Goal: Task Accomplishment & Management: Manage account settings

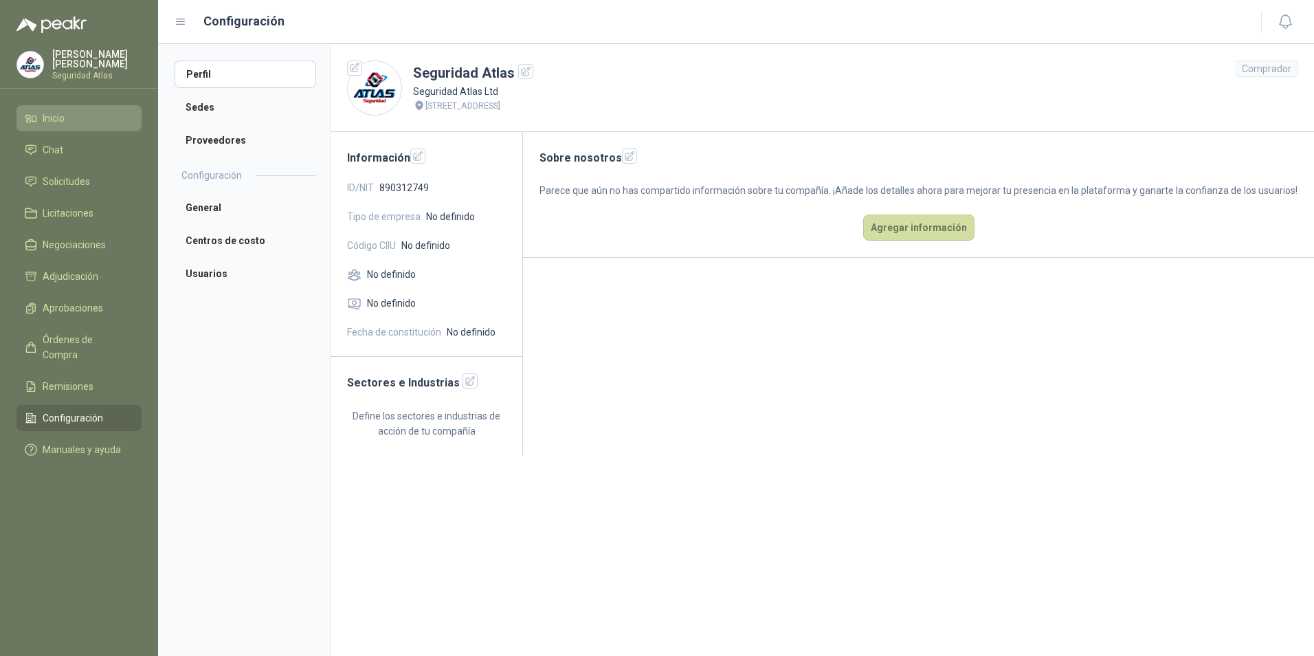
click at [43, 111] on span "Inicio" at bounding box center [54, 118] width 22 height 15
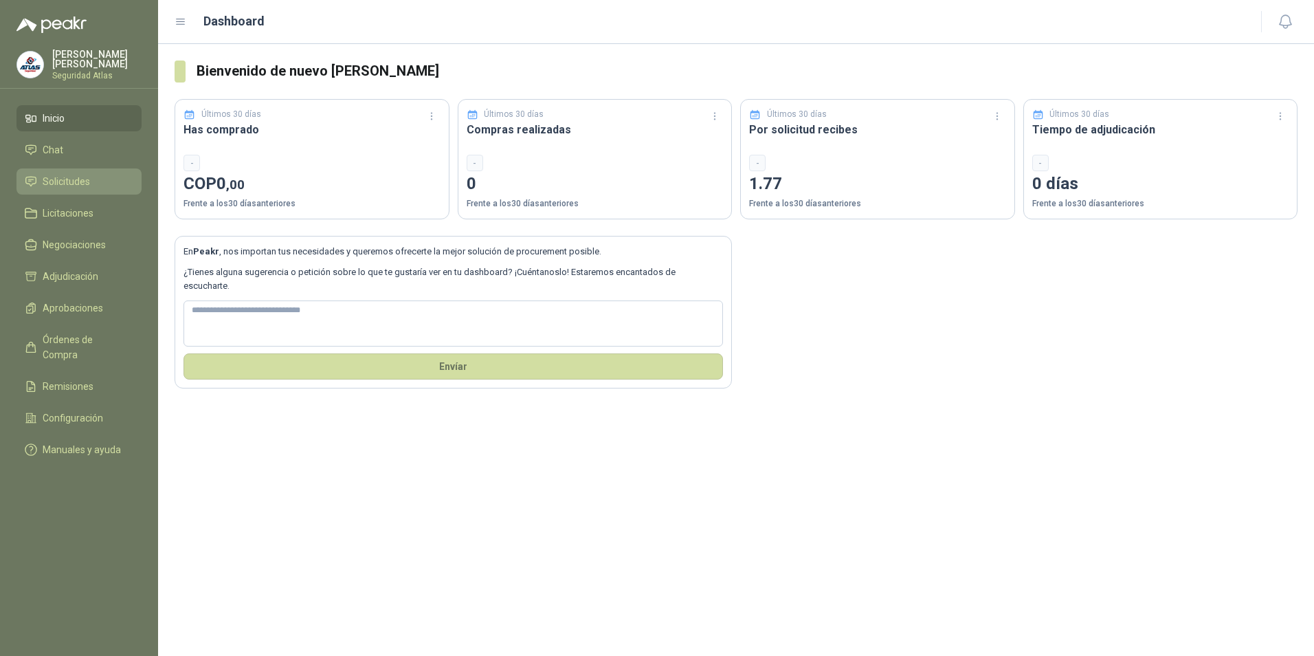
click at [55, 181] on span "Solicitudes" at bounding box center [66, 181] width 47 height 15
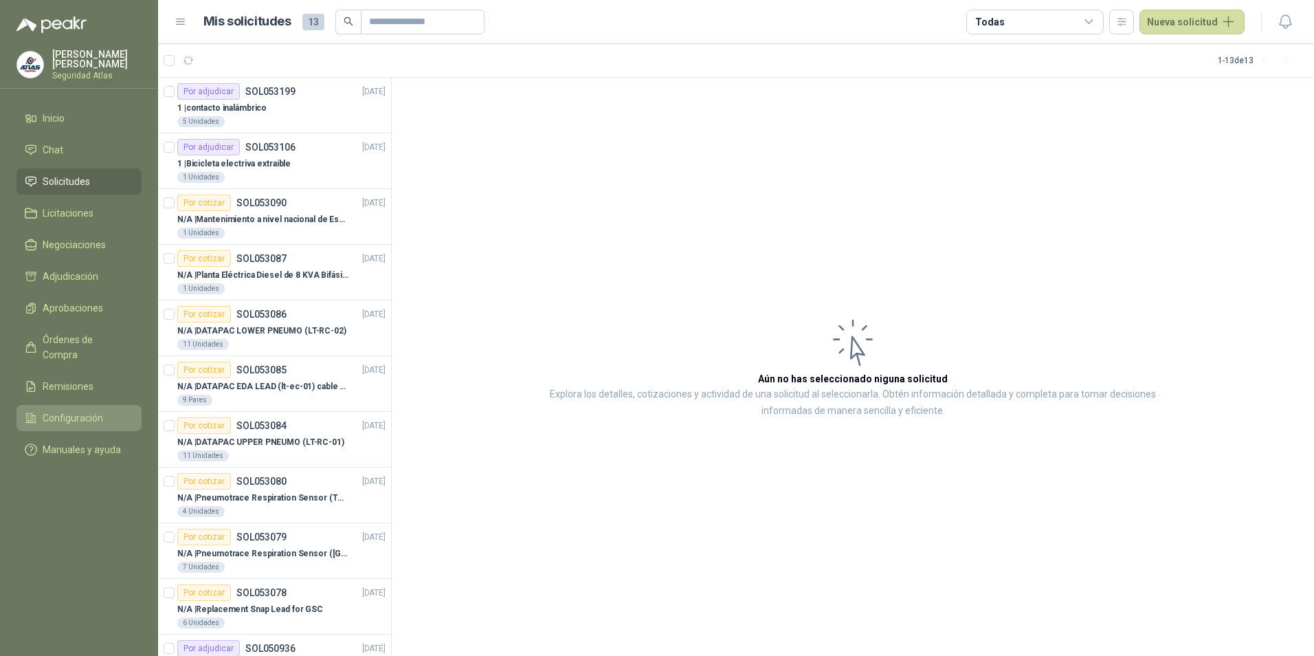
click at [71, 410] on span "Configuración" at bounding box center [73, 417] width 60 height 15
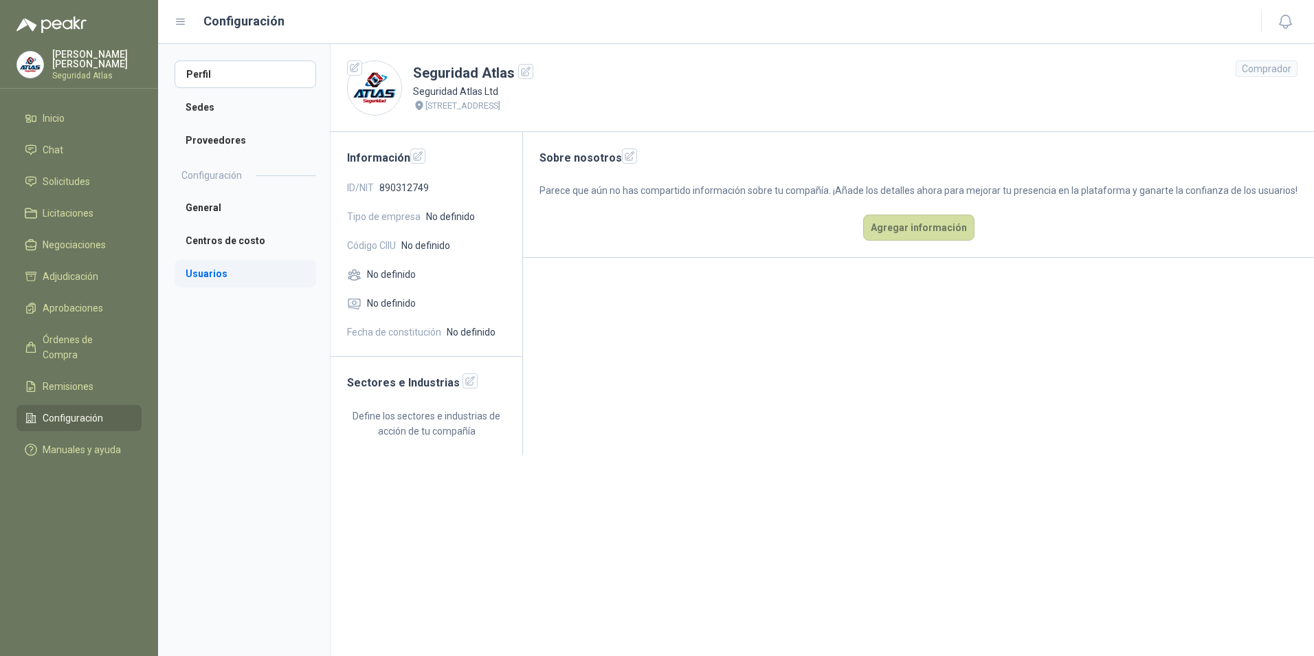
click at [197, 269] on li "Usuarios" at bounding box center [246, 273] width 142 height 27
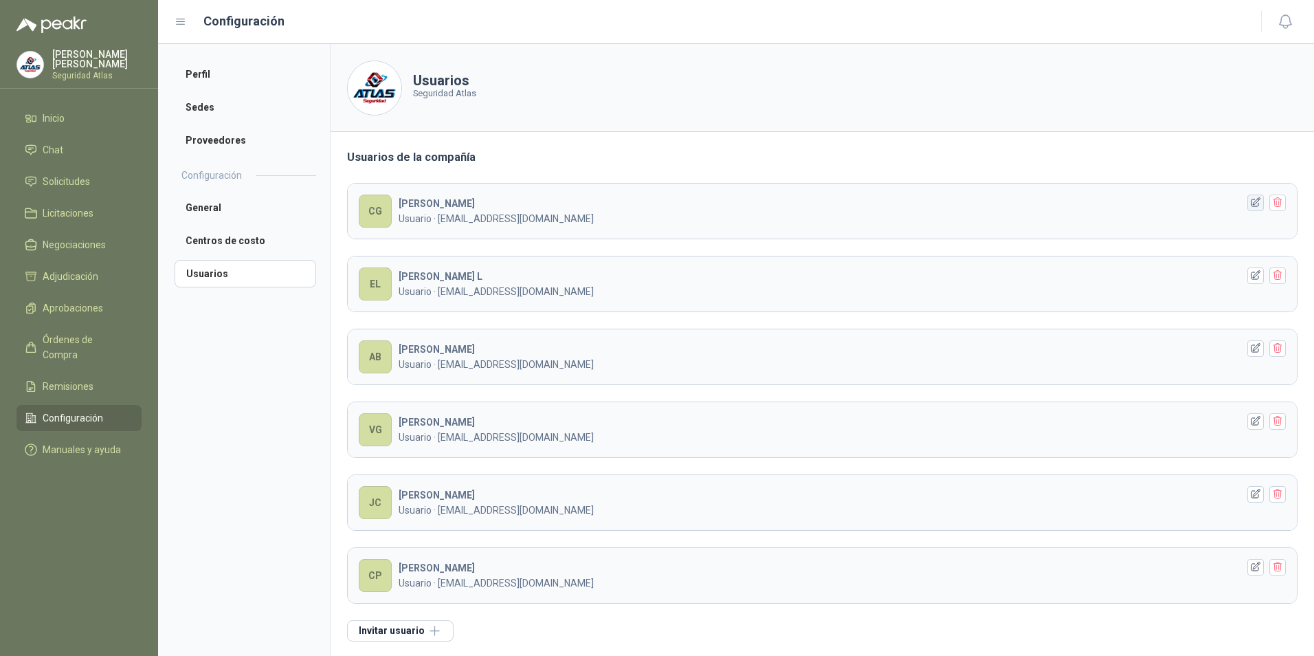
click at [1250, 206] on icon "button" at bounding box center [1256, 203] width 12 height 12
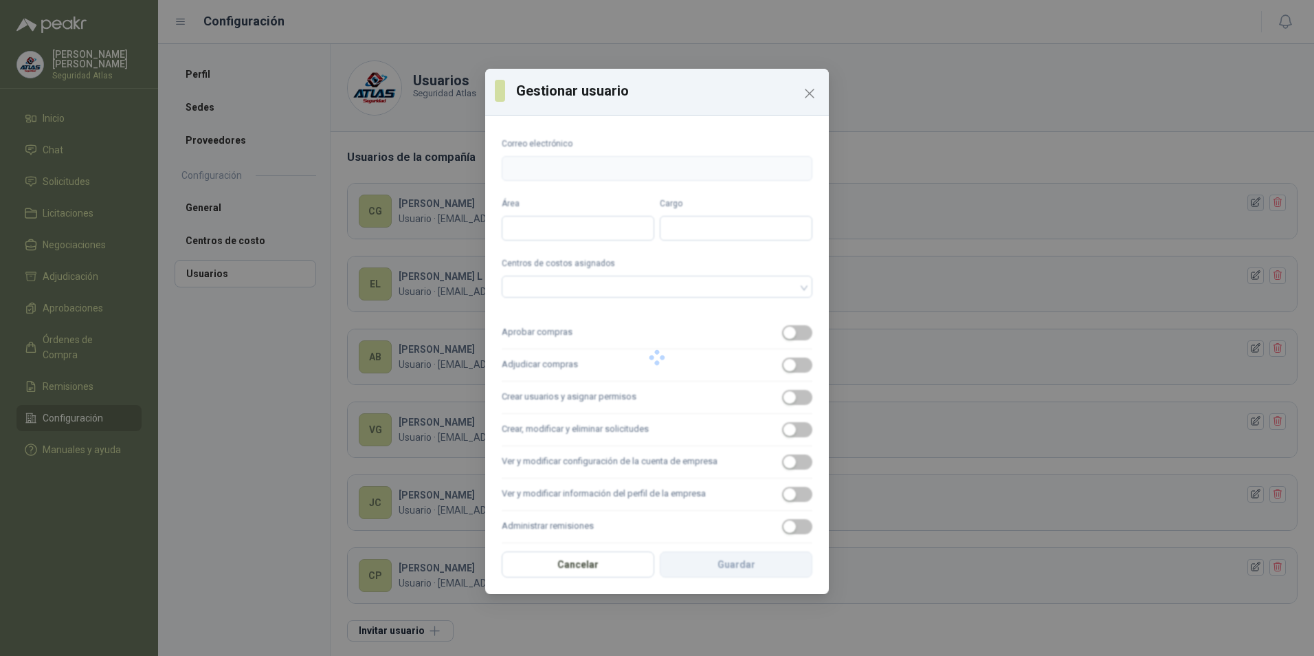
type input "**********"
type input "*******"
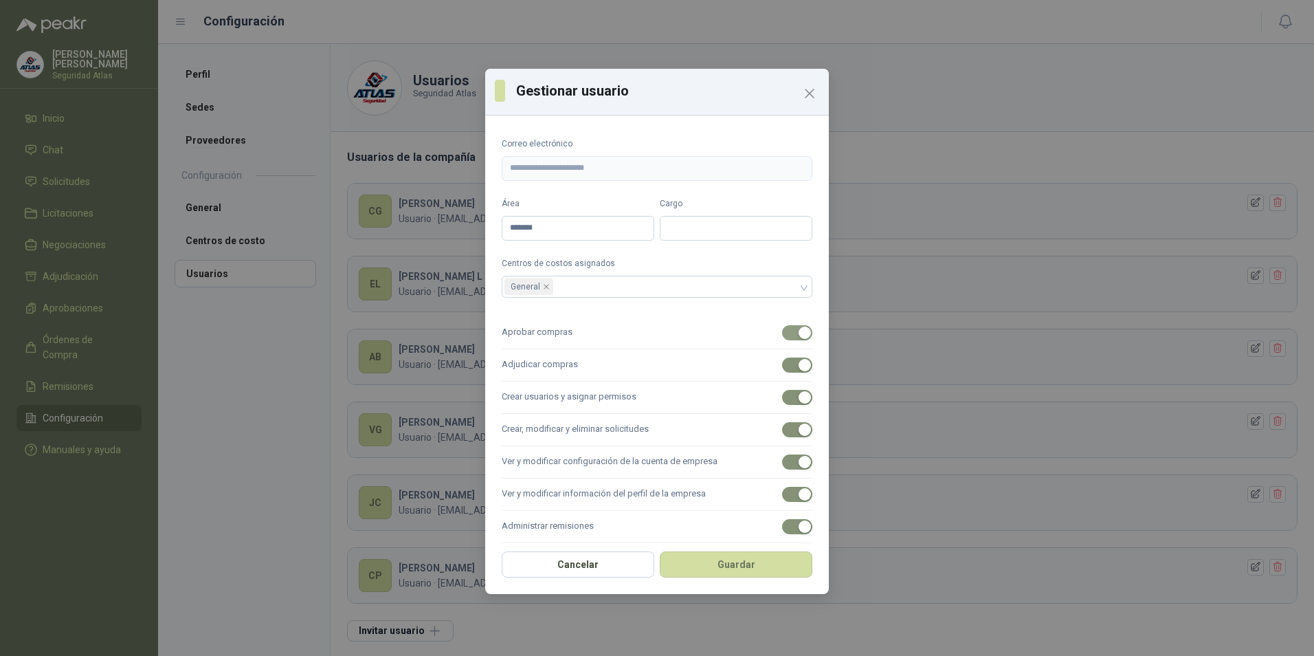
click at [782, 334] on span "button" at bounding box center [797, 332] width 30 height 15
click at [663, 230] on input "Cargo" at bounding box center [736, 228] width 153 height 25
click at [795, 285] on div "General" at bounding box center [657, 287] width 311 height 22
type input "**********"
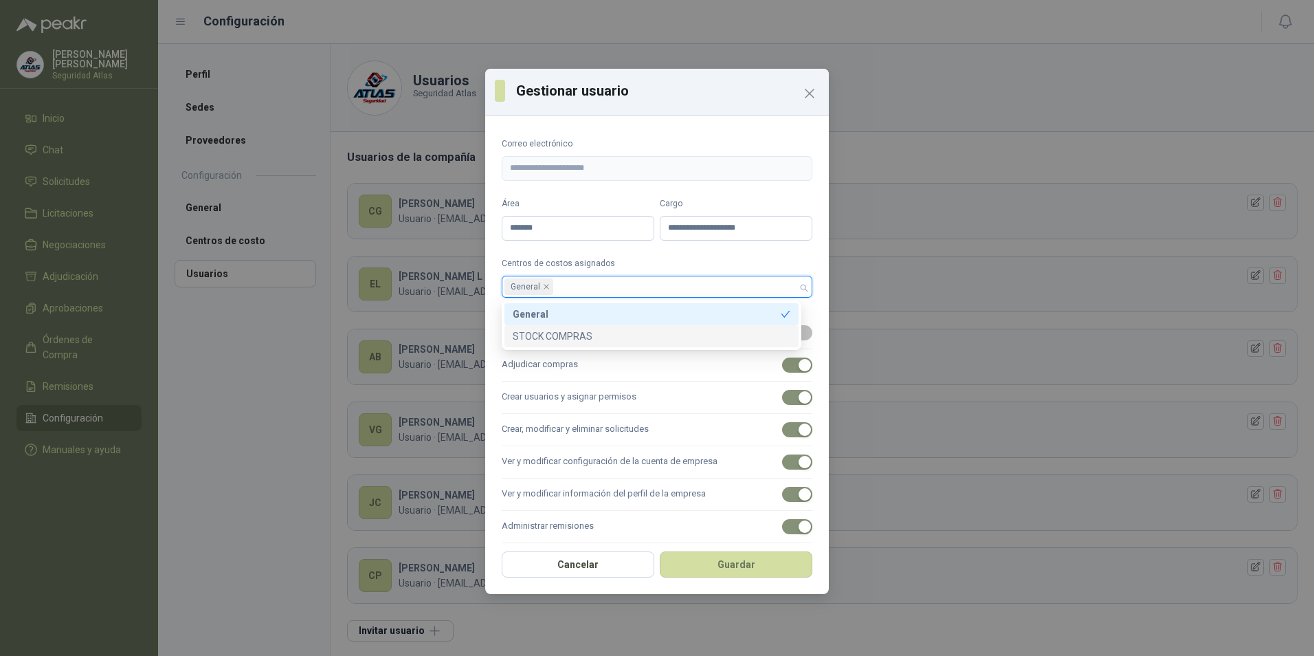
click at [549, 333] on div "STOCK COMPRAS" at bounding box center [652, 336] width 278 height 15
click at [543, 289] on icon "close" at bounding box center [546, 286] width 7 height 7
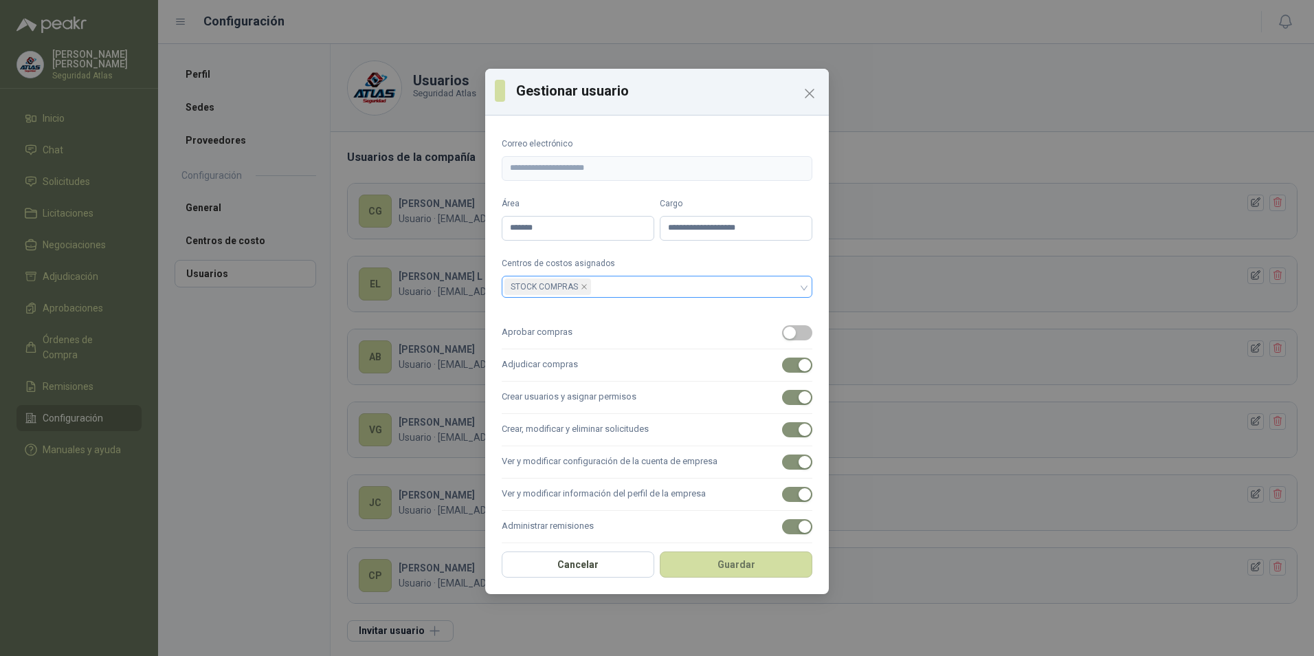
click at [592, 570] on button "Cancelar" at bounding box center [578, 564] width 153 height 26
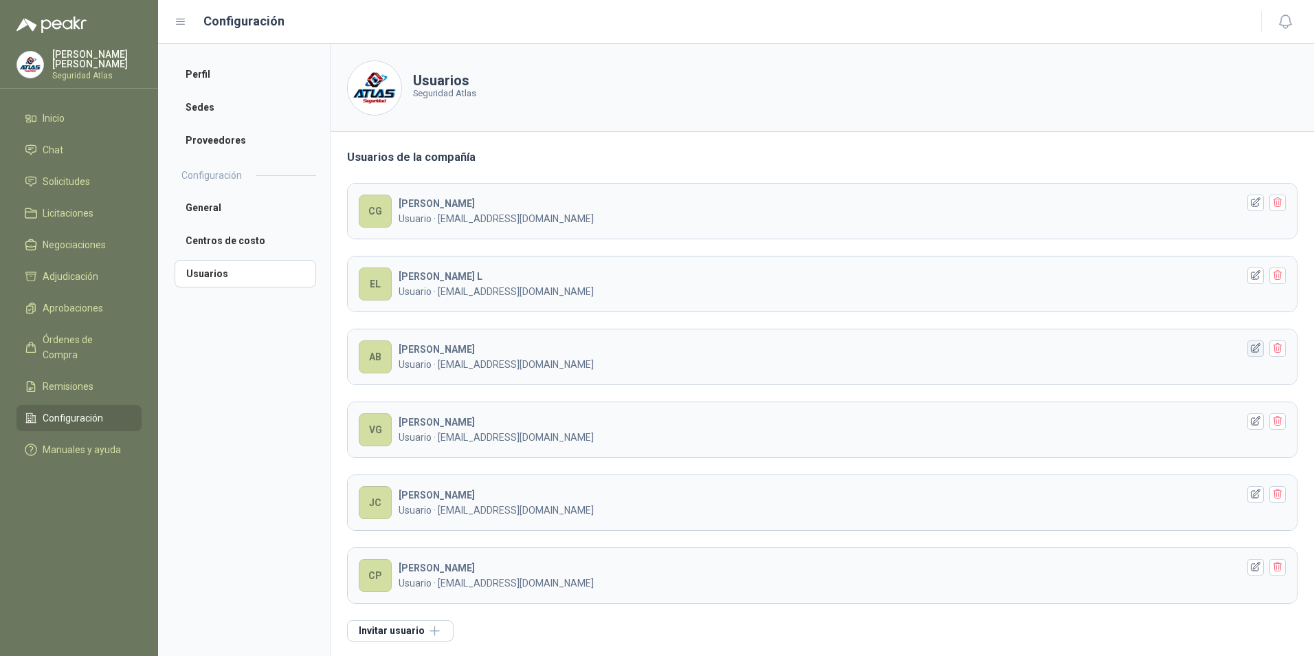
click at [1252, 349] on icon "button" at bounding box center [1256, 348] width 9 height 9
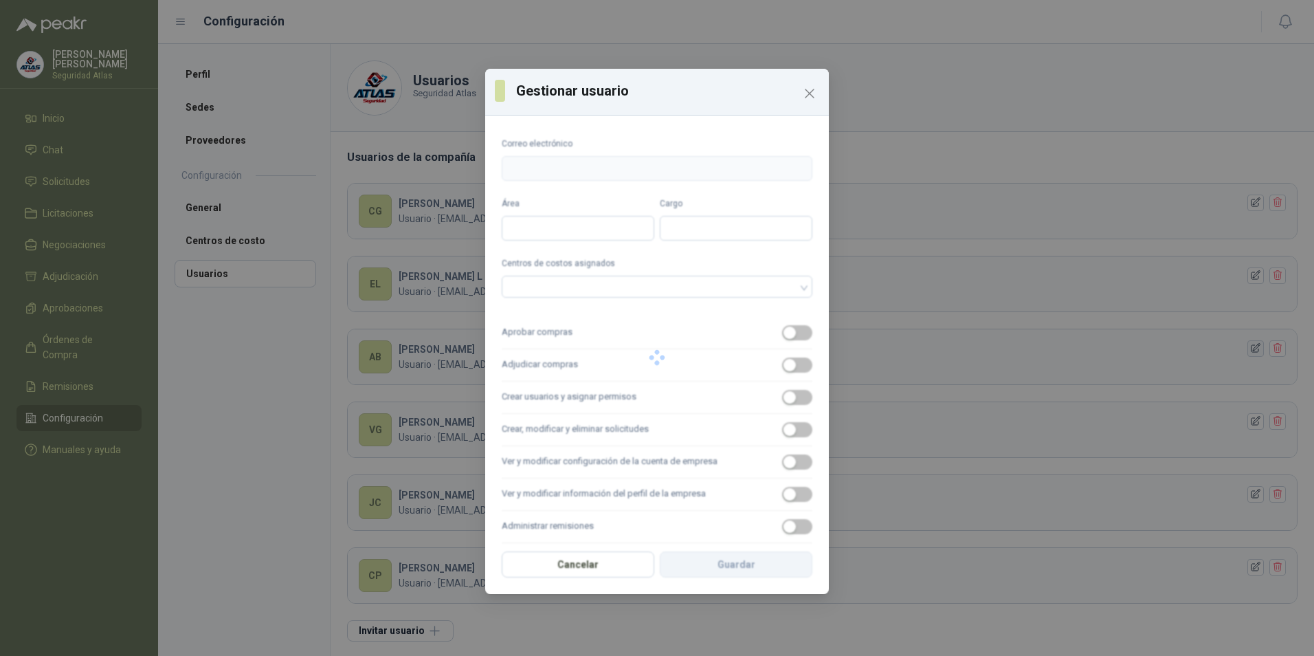
type input "**********"
type input "*******"
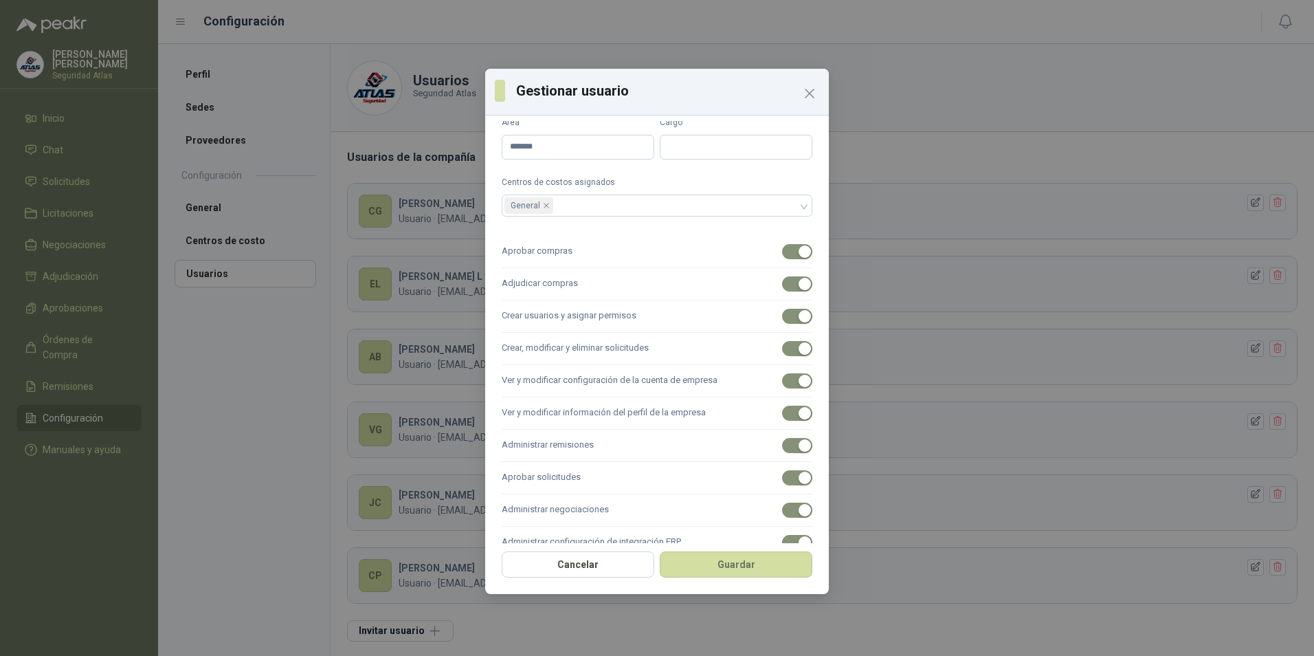
scroll to position [140, 0]
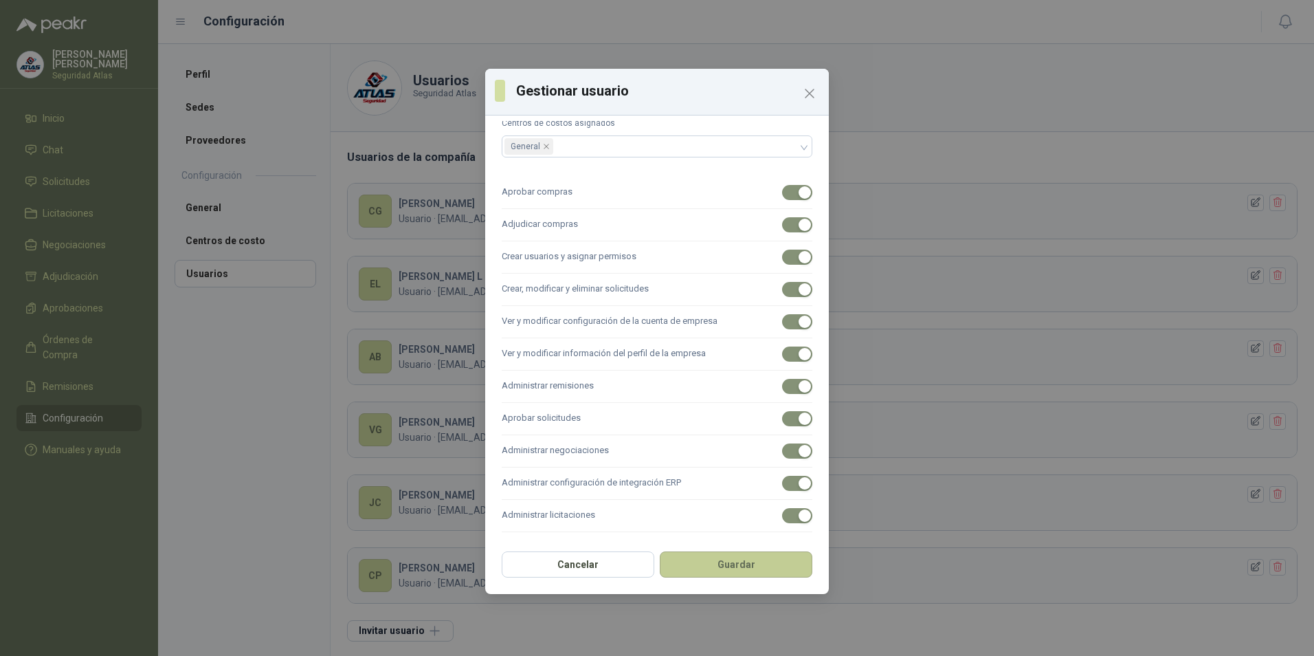
click at [748, 562] on button "Guardar" at bounding box center [736, 564] width 153 height 26
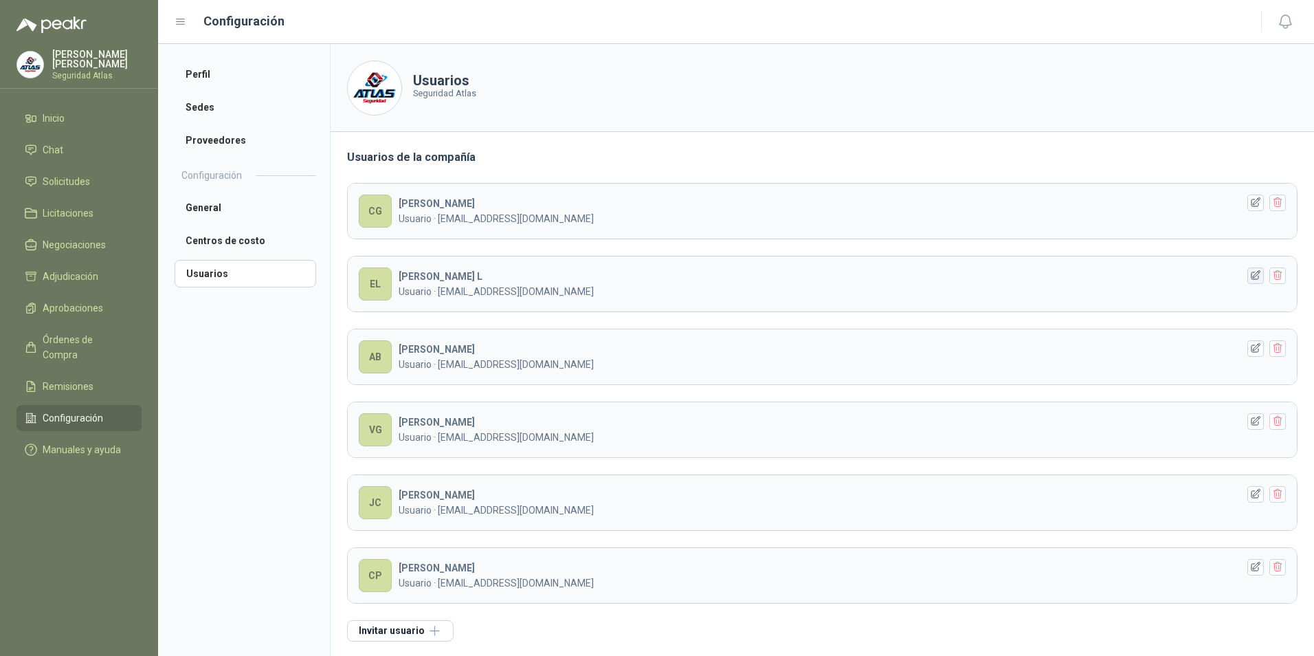
click at [1250, 274] on icon "button" at bounding box center [1256, 275] width 12 height 12
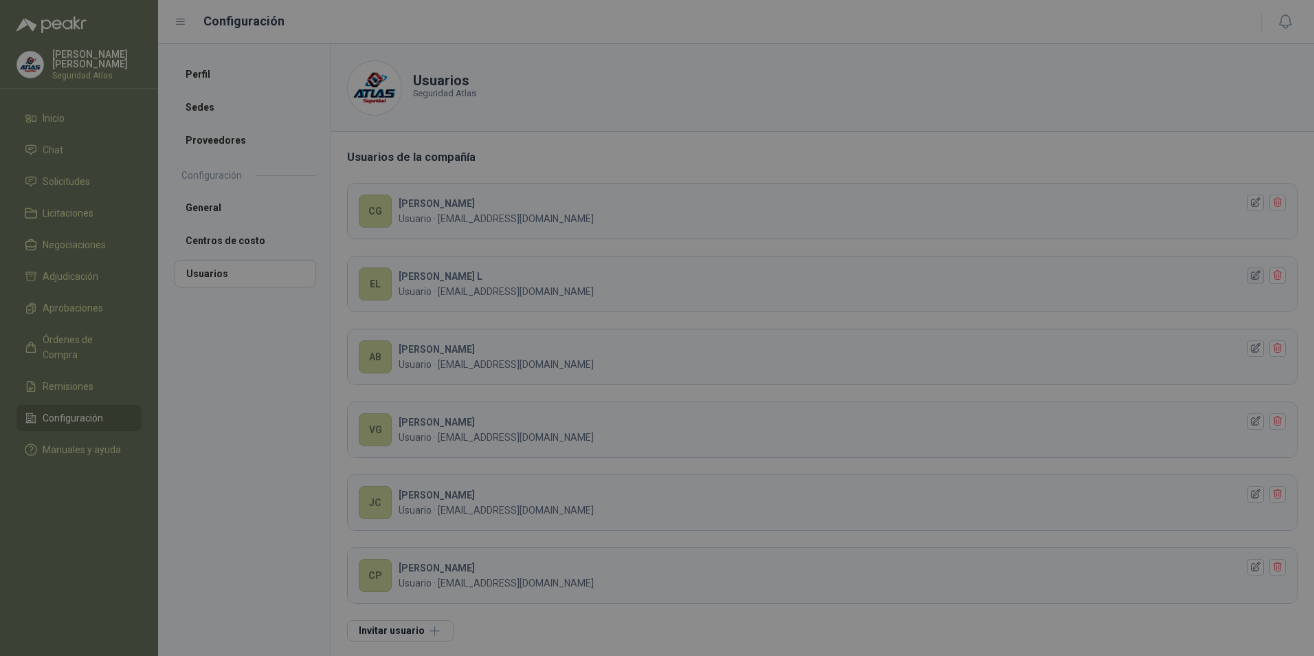
type input "**********"
type input "*******"
type input "********"
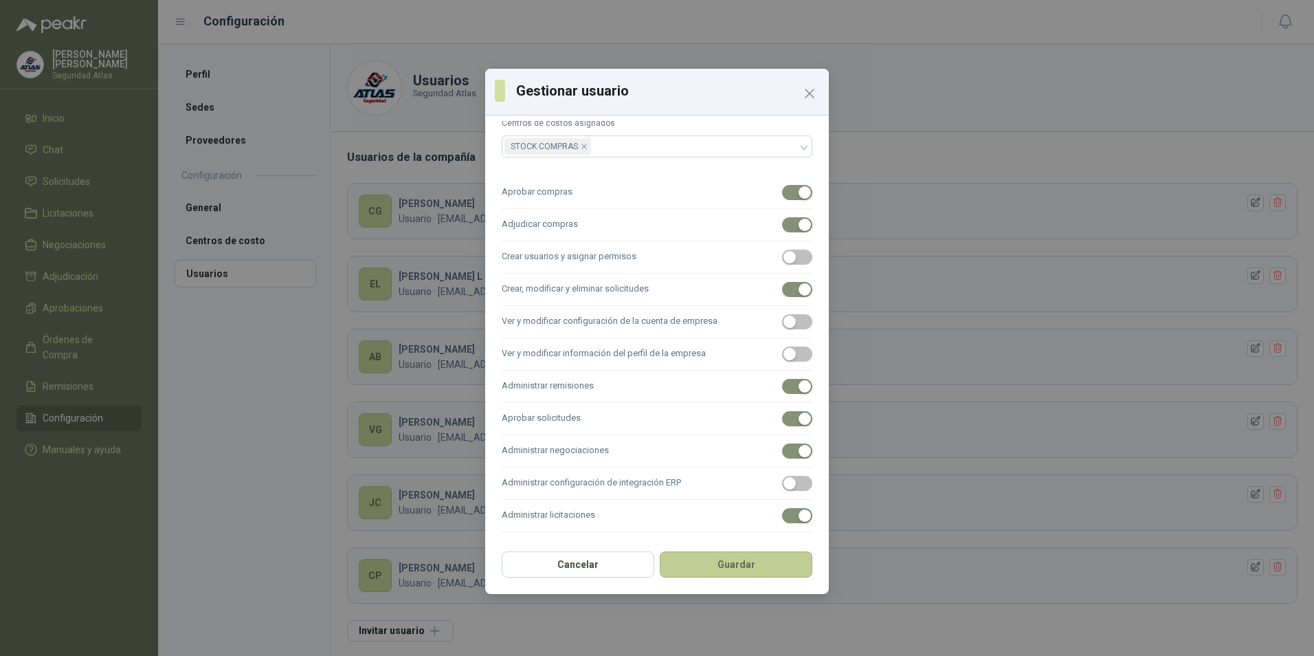
click at [726, 566] on button "Guardar" at bounding box center [736, 564] width 153 height 26
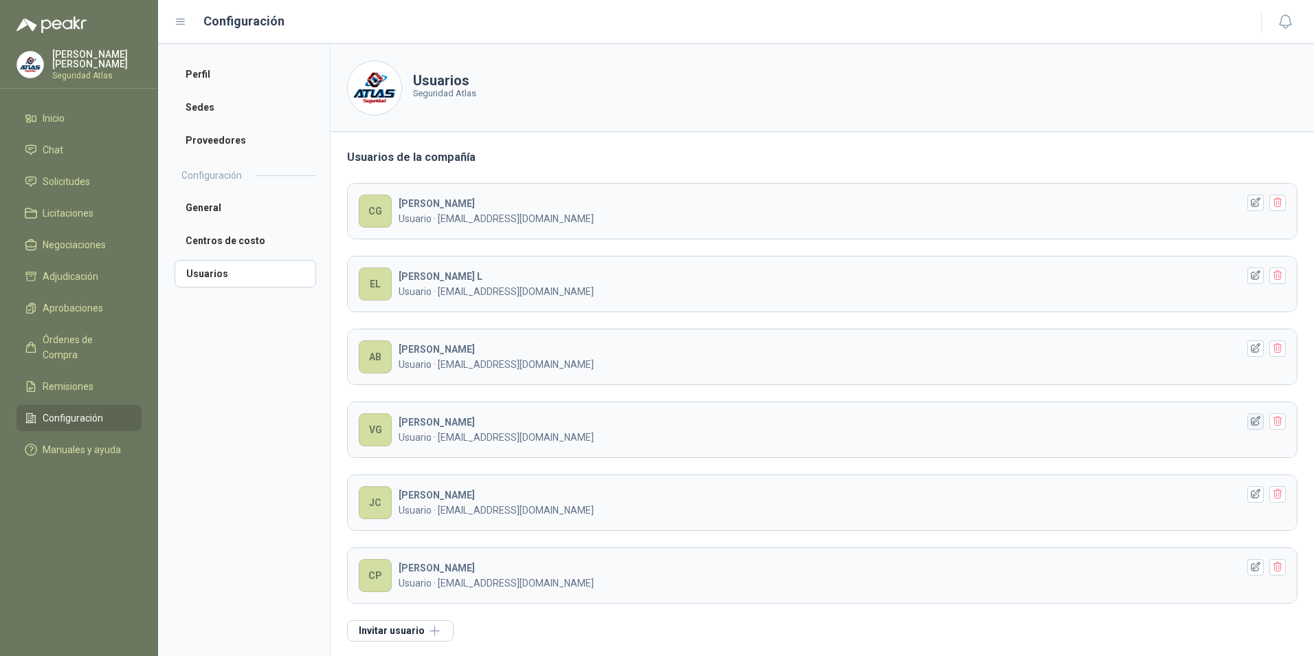
click at [1250, 419] on icon "button" at bounding box center [1256, 421] width 12 height 12
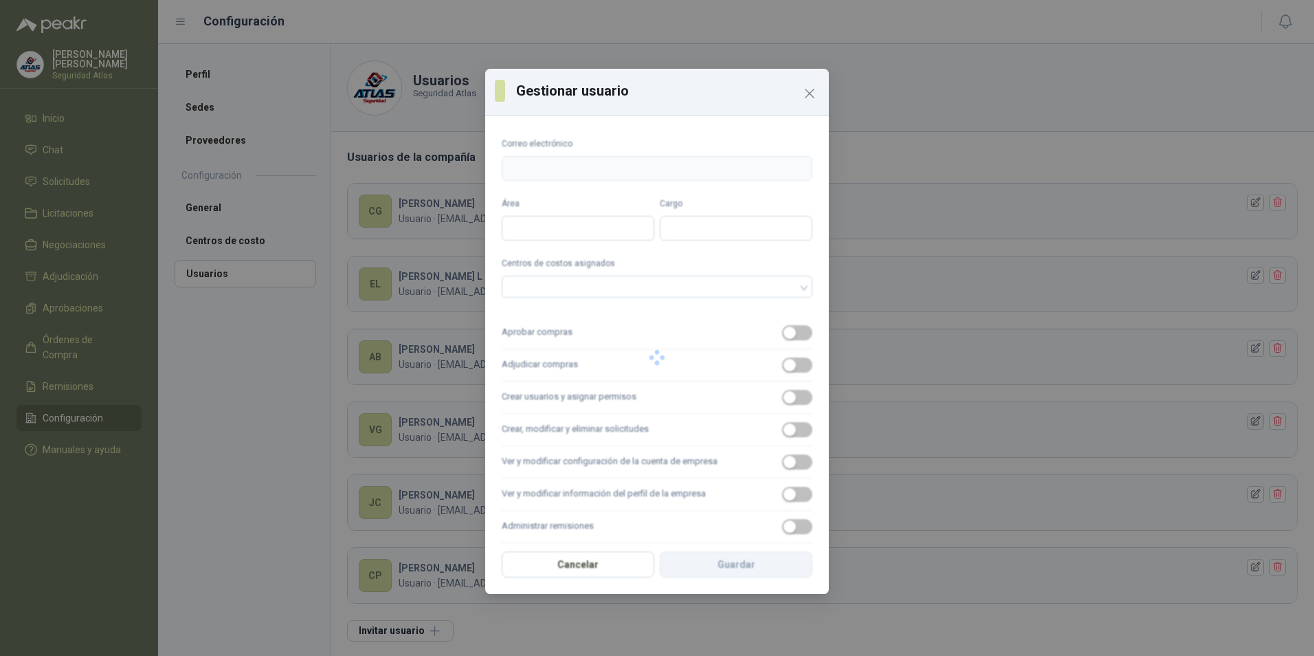
type input "**********"
type input "*******"
type input "**********"
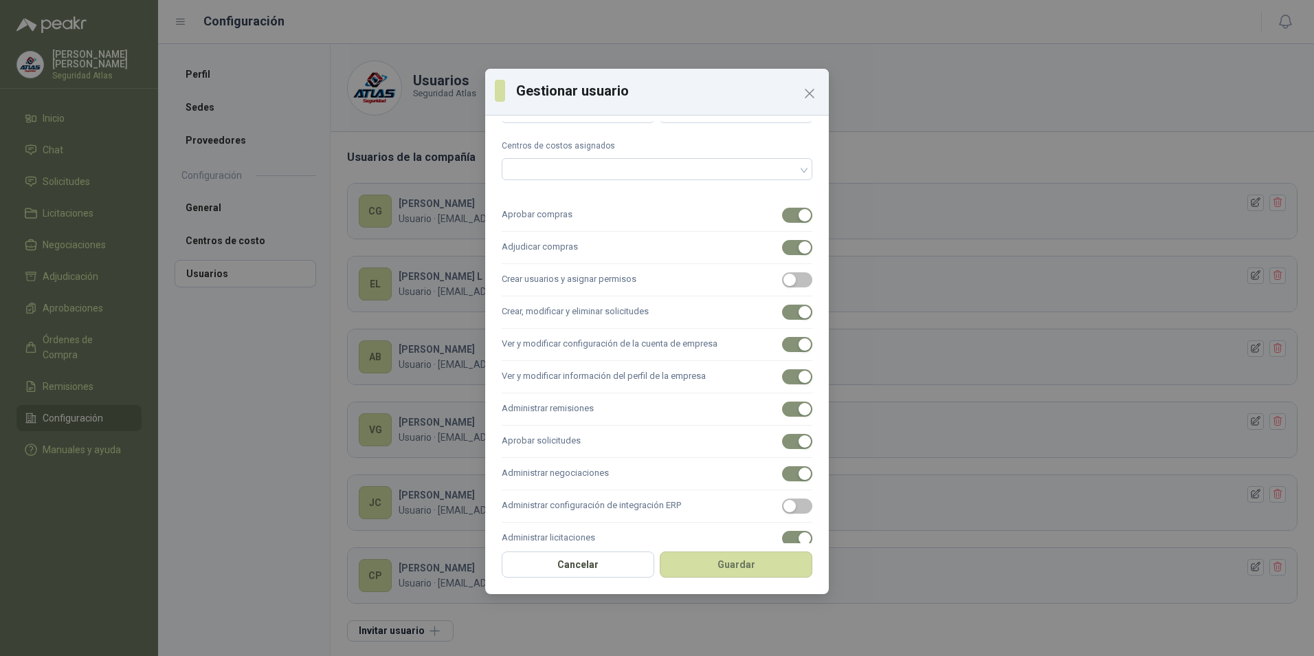
scroll to position [118, 0]
click at [782, 346] on span "button" at bounding box center [797, 343] width 30 height 15
click at [782, 376] on span "button" at bounding box center [797, 375] width 30 height 15
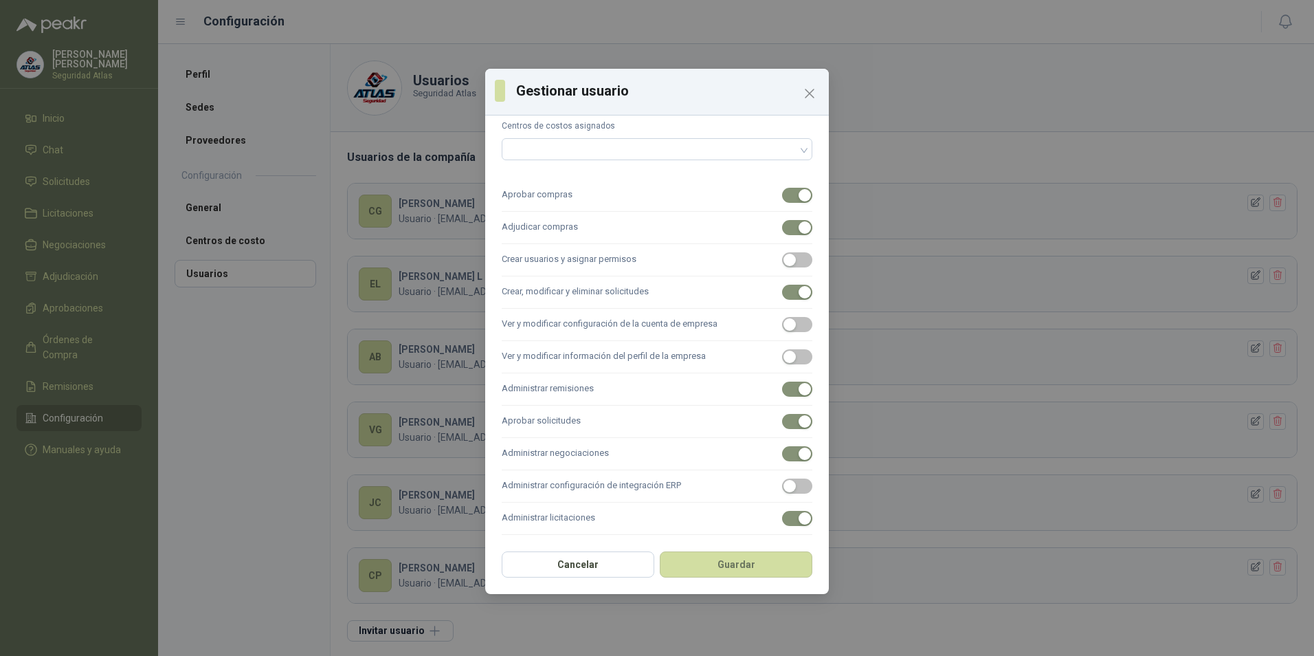
scroll to position [140, 0]
click at [748, 564] on button "Guardar" at bounding box center [736, 564] width 153 height 26
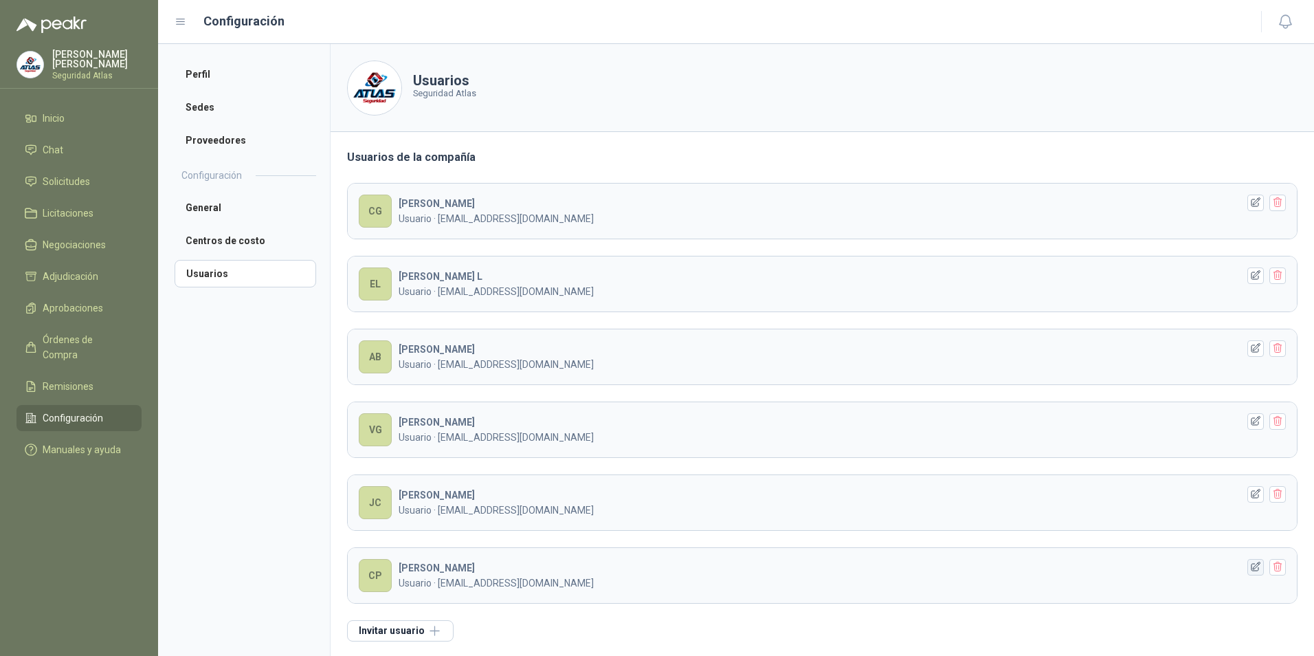
click at [1250, 569] on icon "button" at bounding box center [1256, 567] width 12 height 12
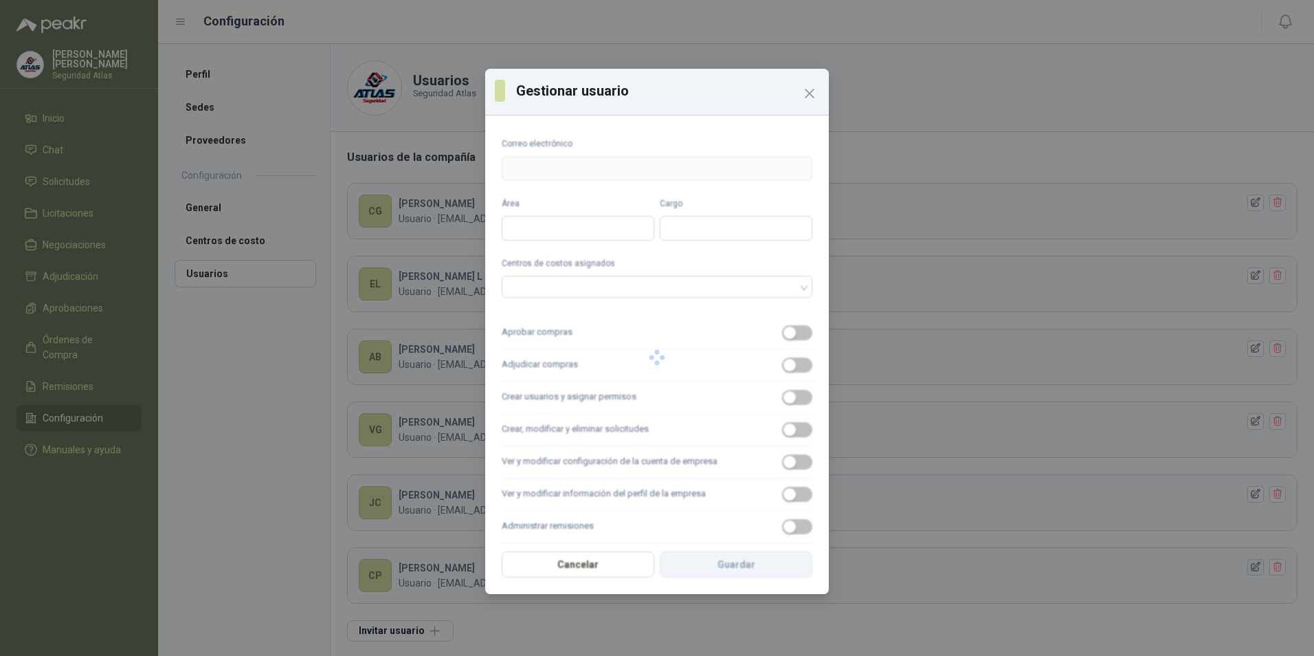
type input "**********"
type input "*******"
type input "**********"
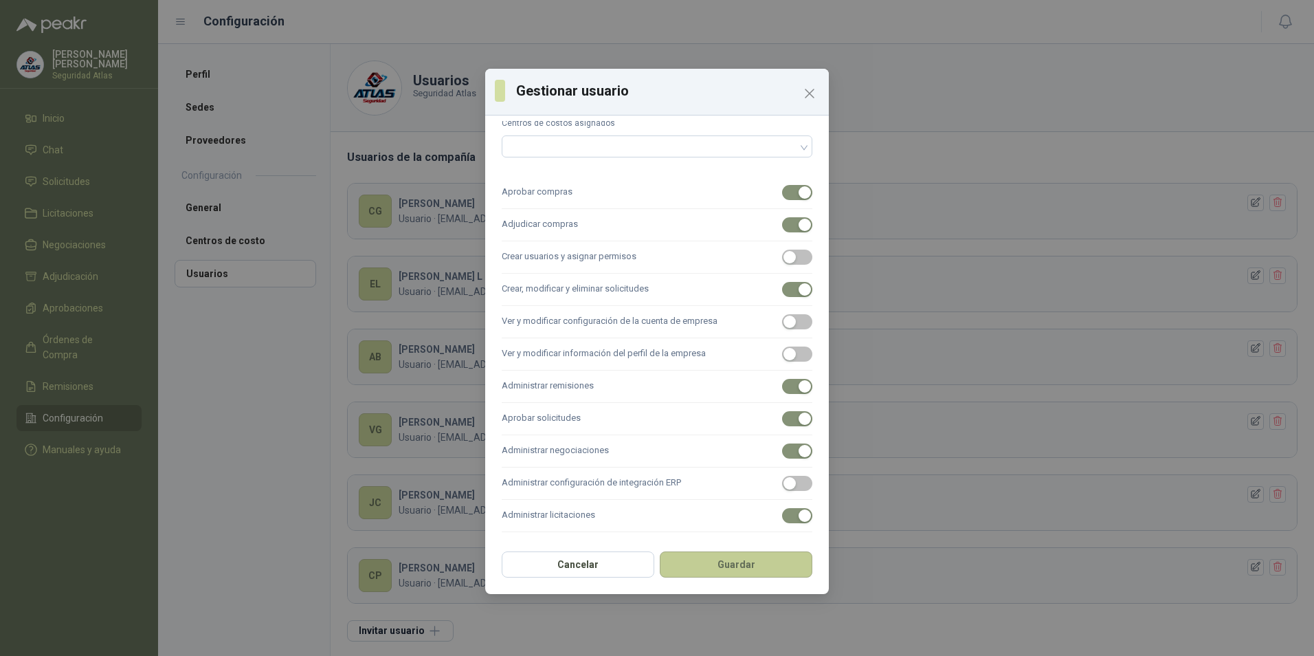
click at [750, 571] on button "Guardar" at bounding box center [736, 564] width 153 height 26
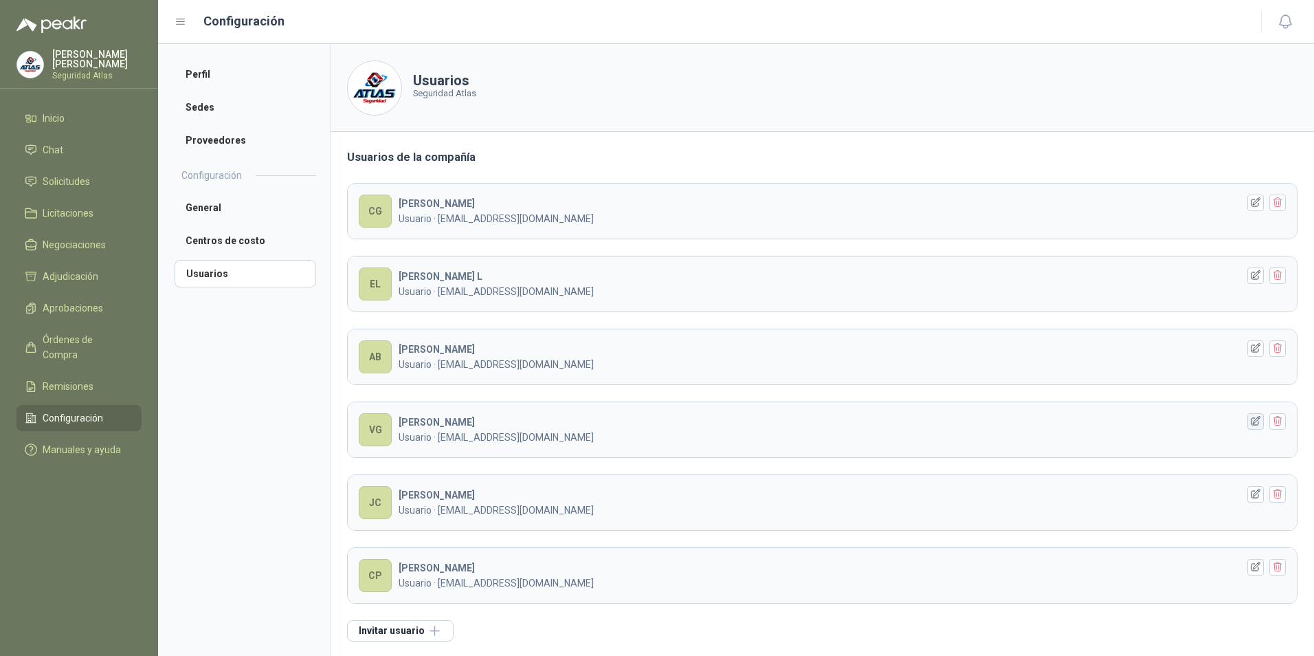
click at [1250, 422] on icon "button" at bounding box center [1256, 421] width 12 height 12
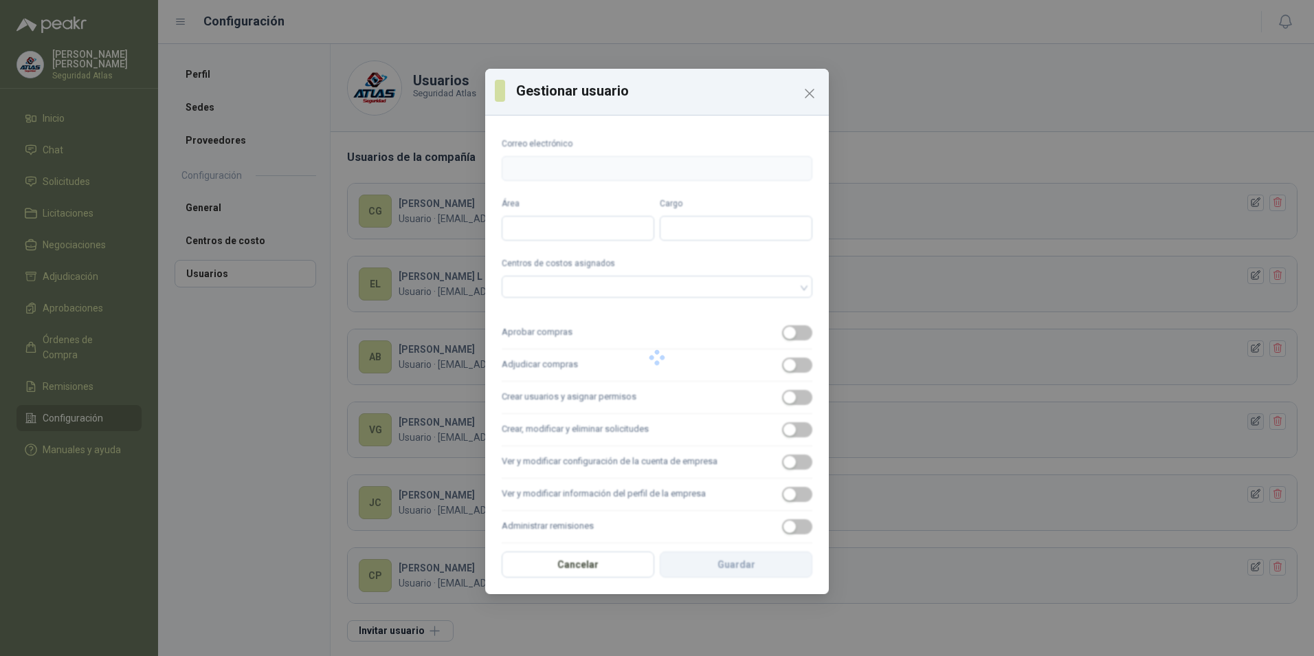
type input "**********"
type input "*******"
type input "**********"
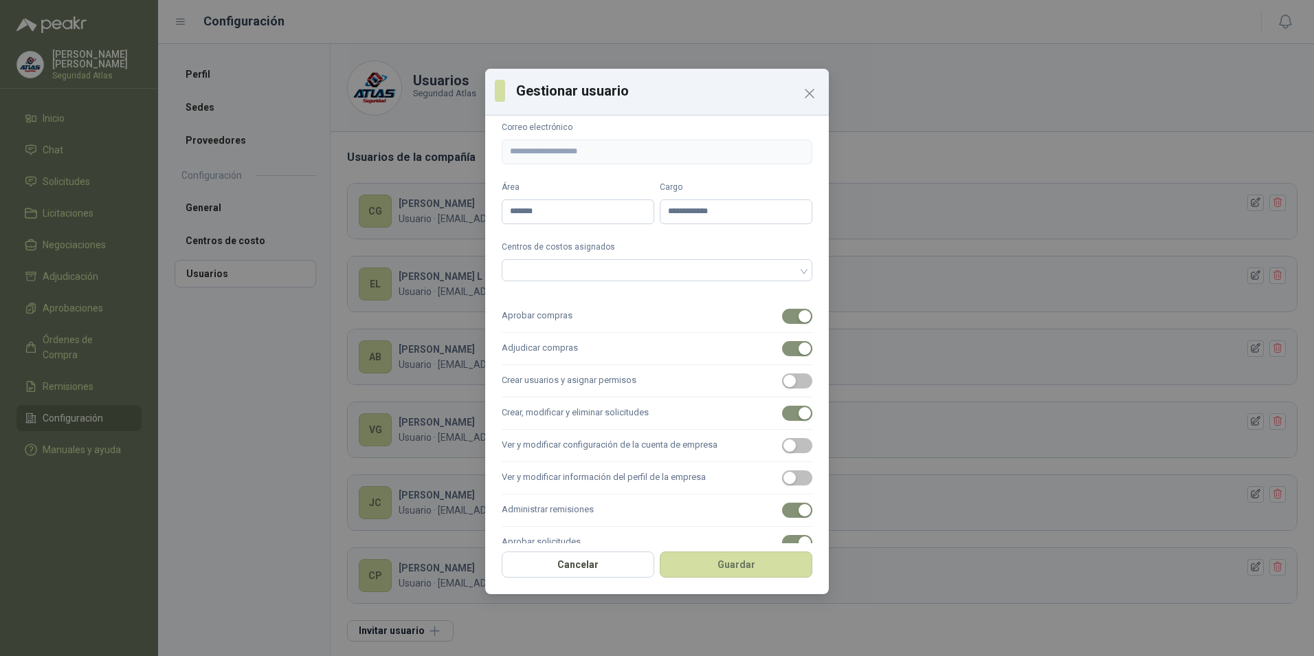
scroll to position [120, 0]
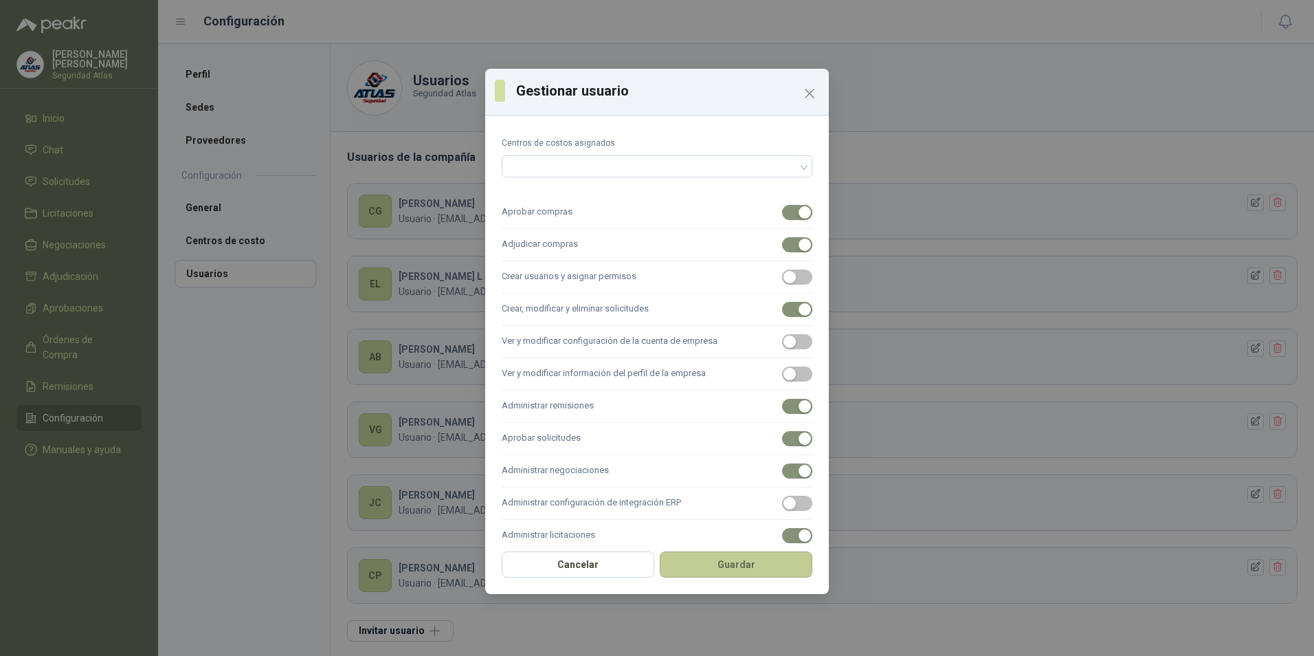
click at [740, 568] on button "Guardar" at bounding box center [736, 564] width 153 height 26
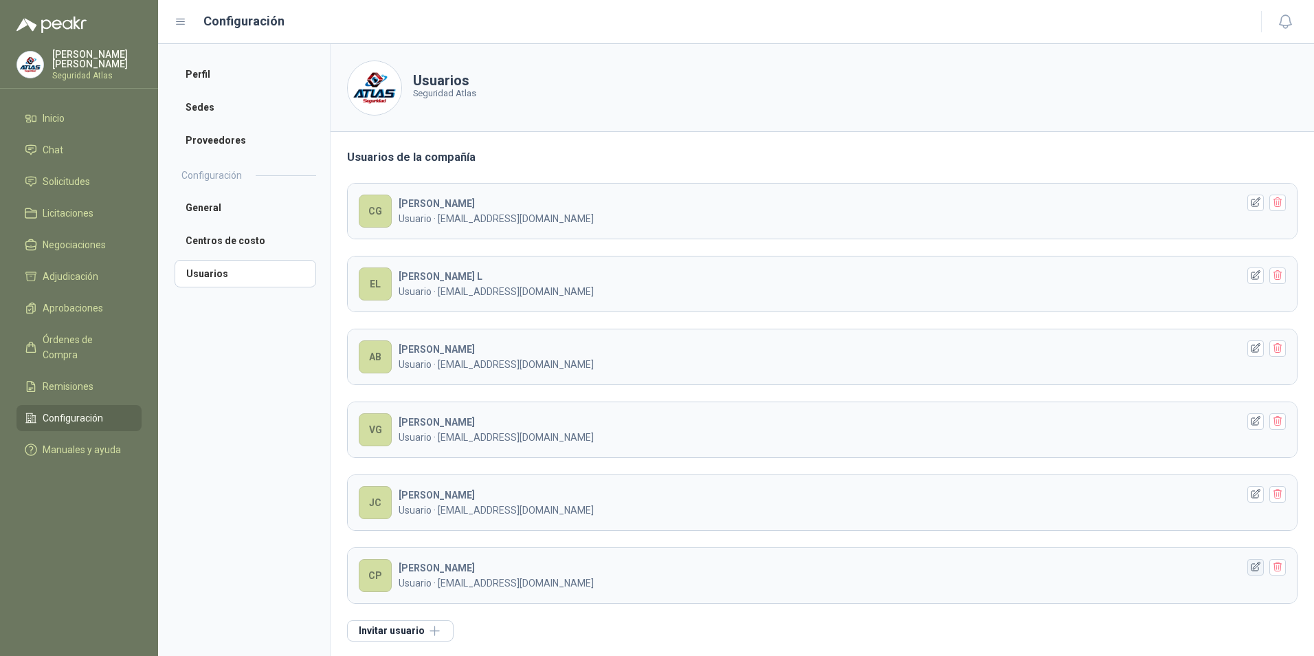
click at [1250, 568] on icon "button" at bounding box center [1256, 567] width 12 height 12
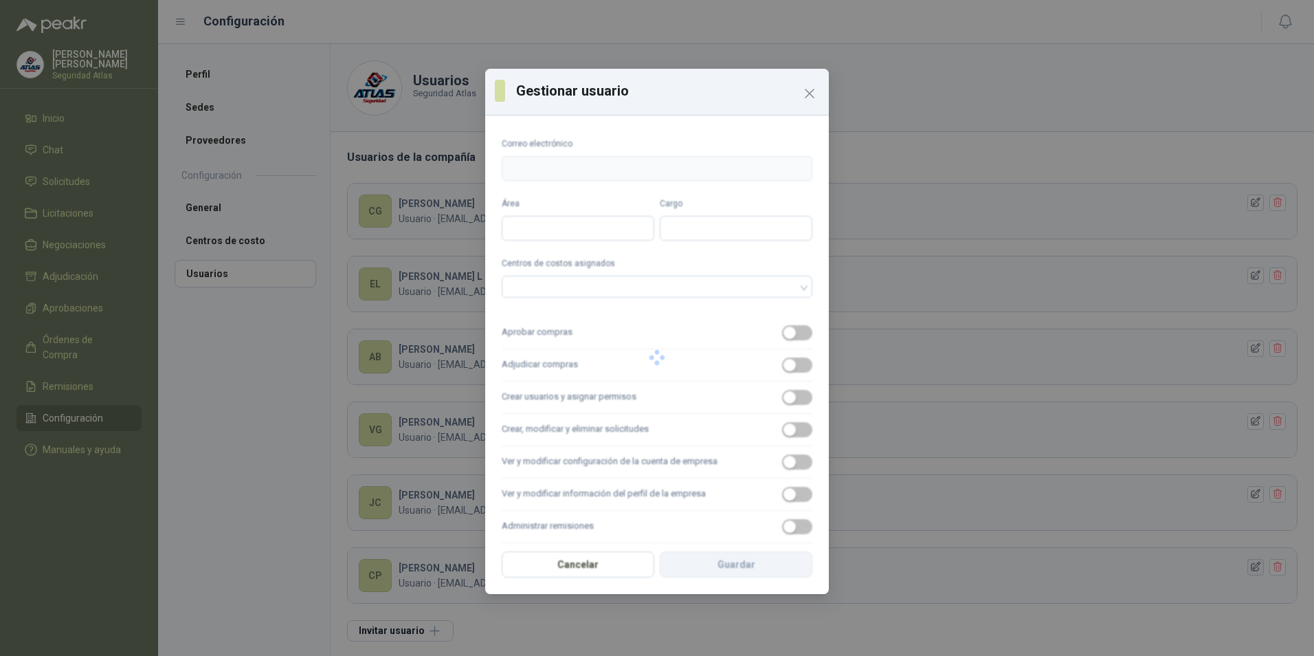
type input "**********"
type input "*******"
type input "**********"
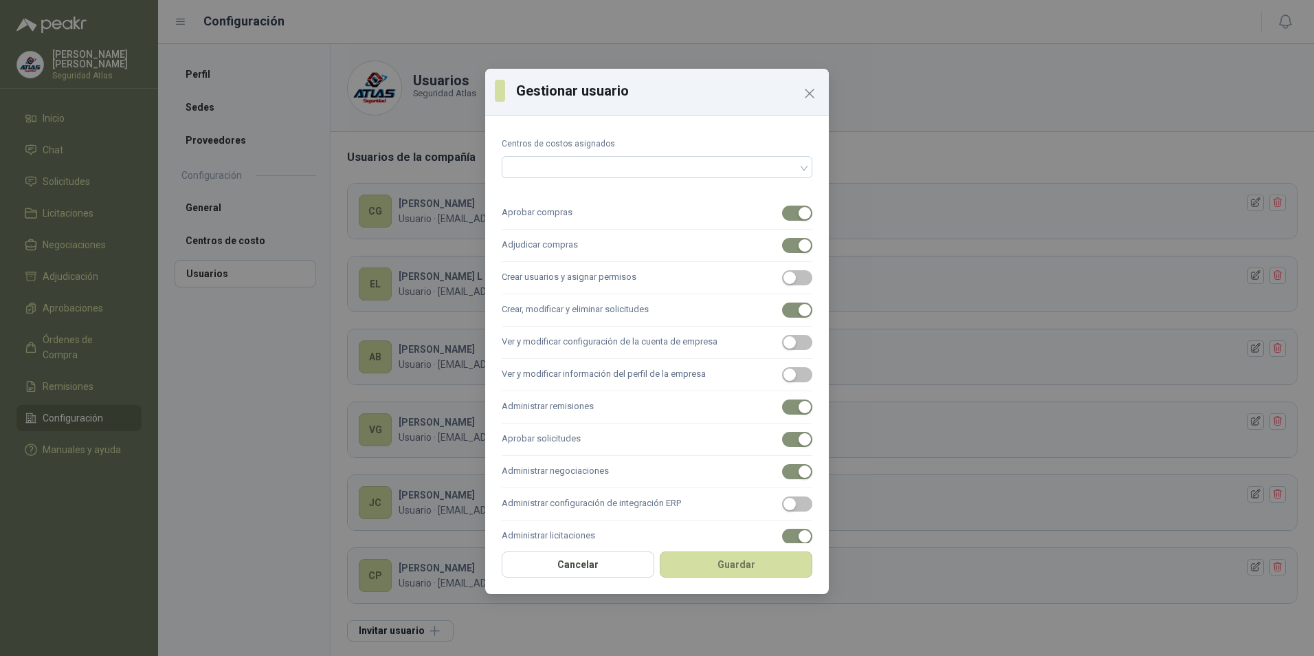
scroll to position [140, 0]
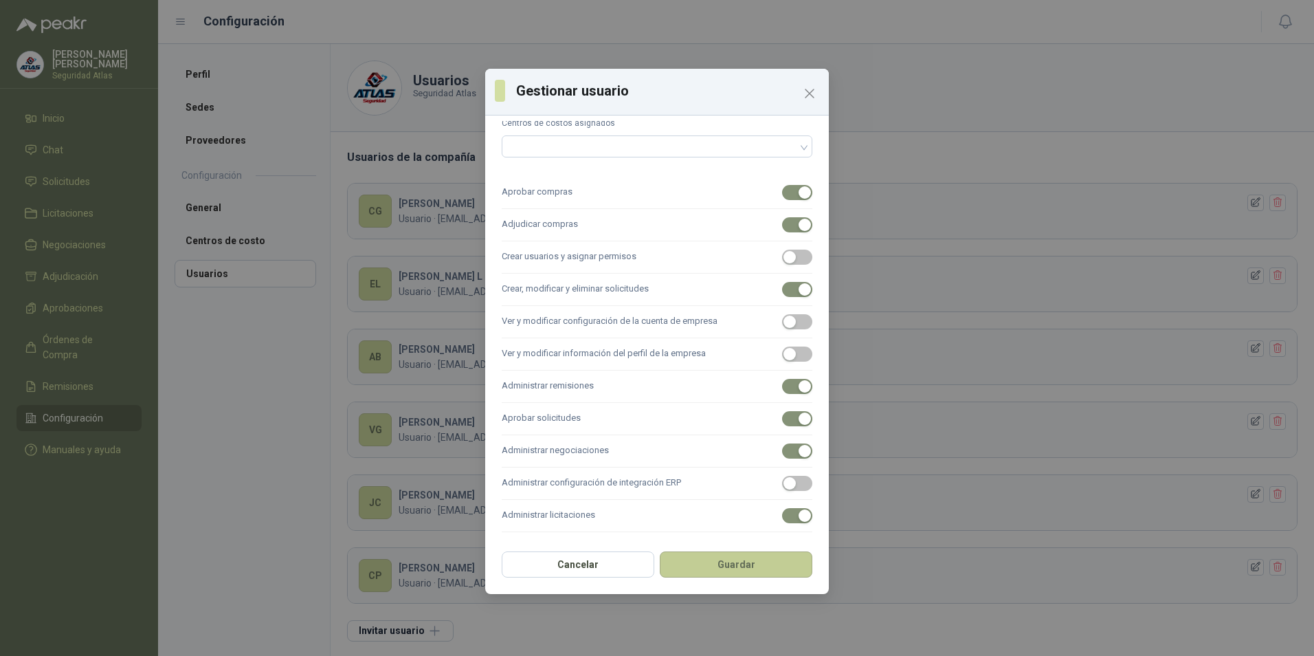
click at [752, 569] on button "Guardar" at bounding box center [736, 564] width 153 height 26
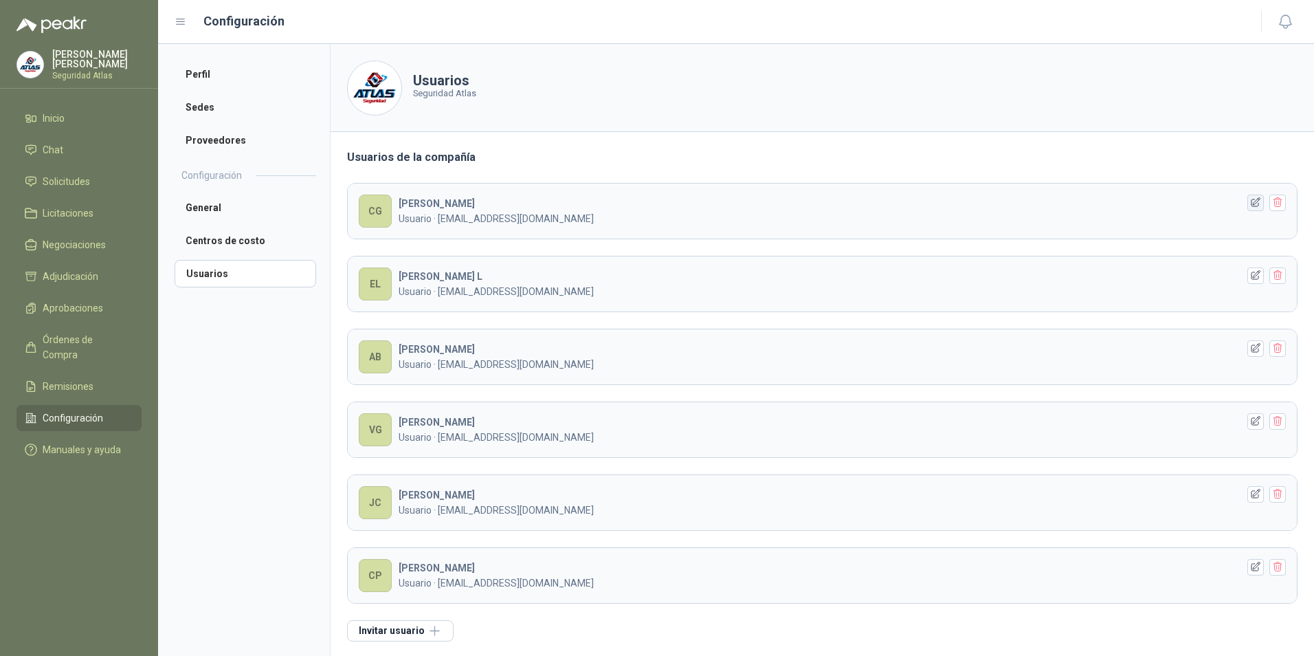
click at [1250, 206] on icon "button" at bounding box center [1256, 203] width 12 height 12
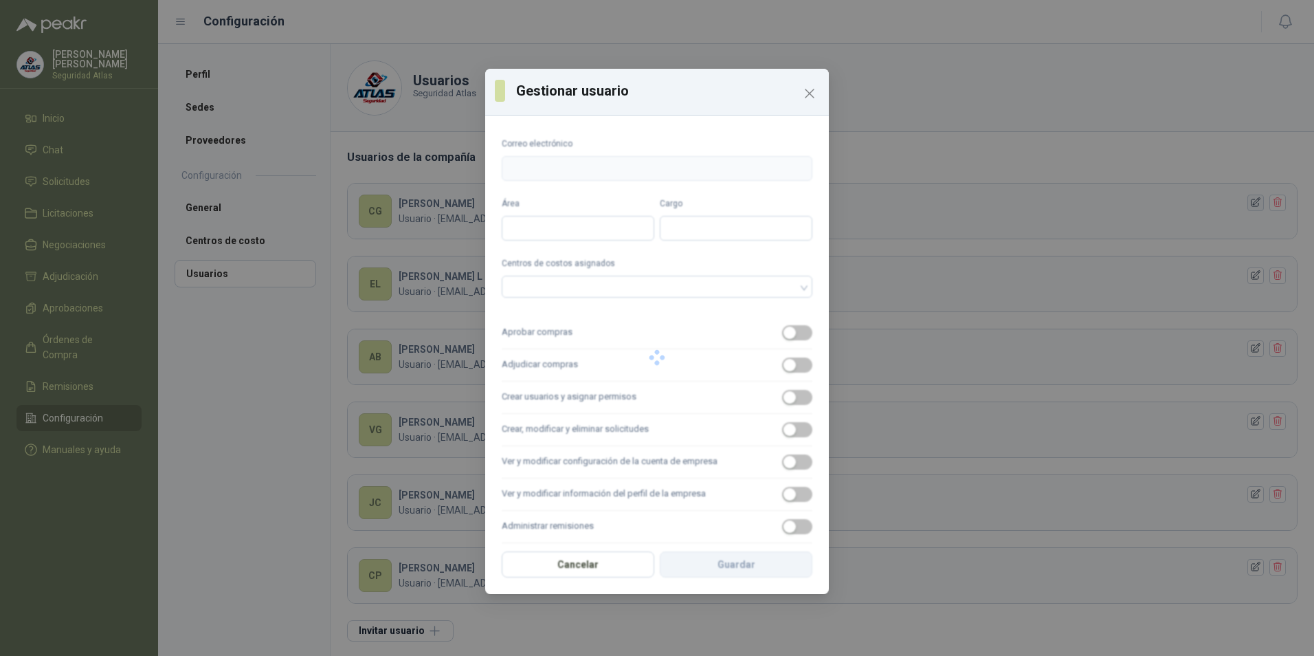
type input "**********"
type input "*******"
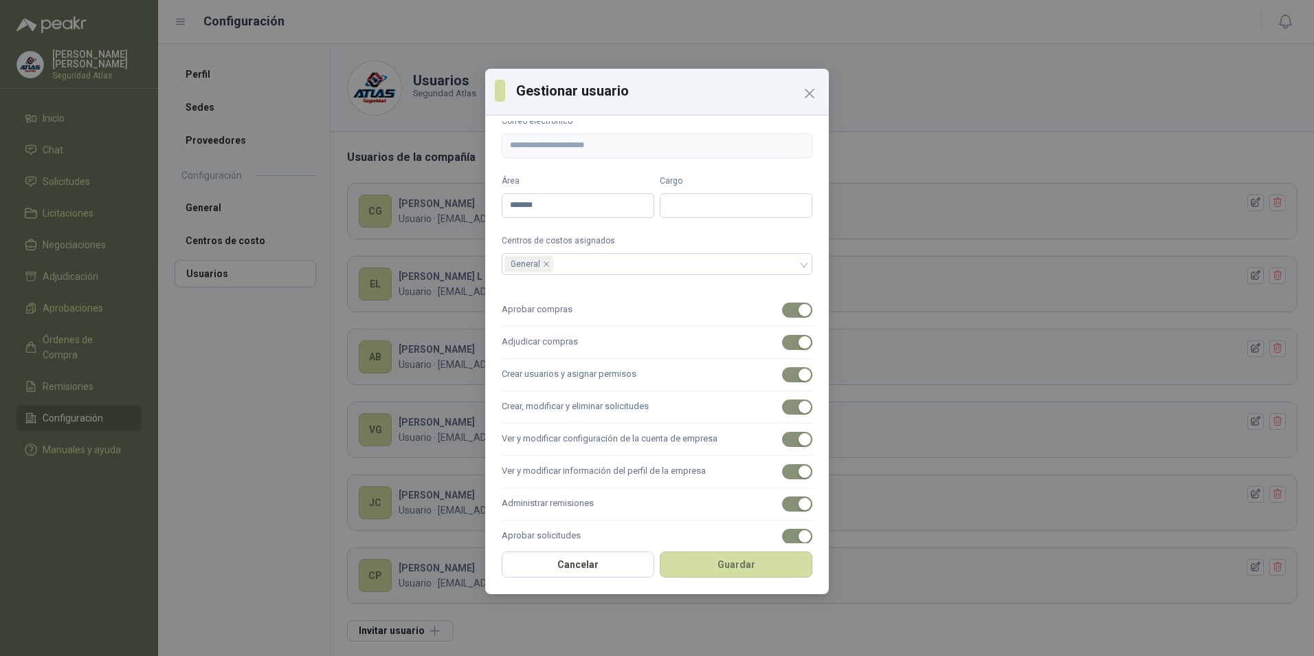
scroll to position [0, 0]
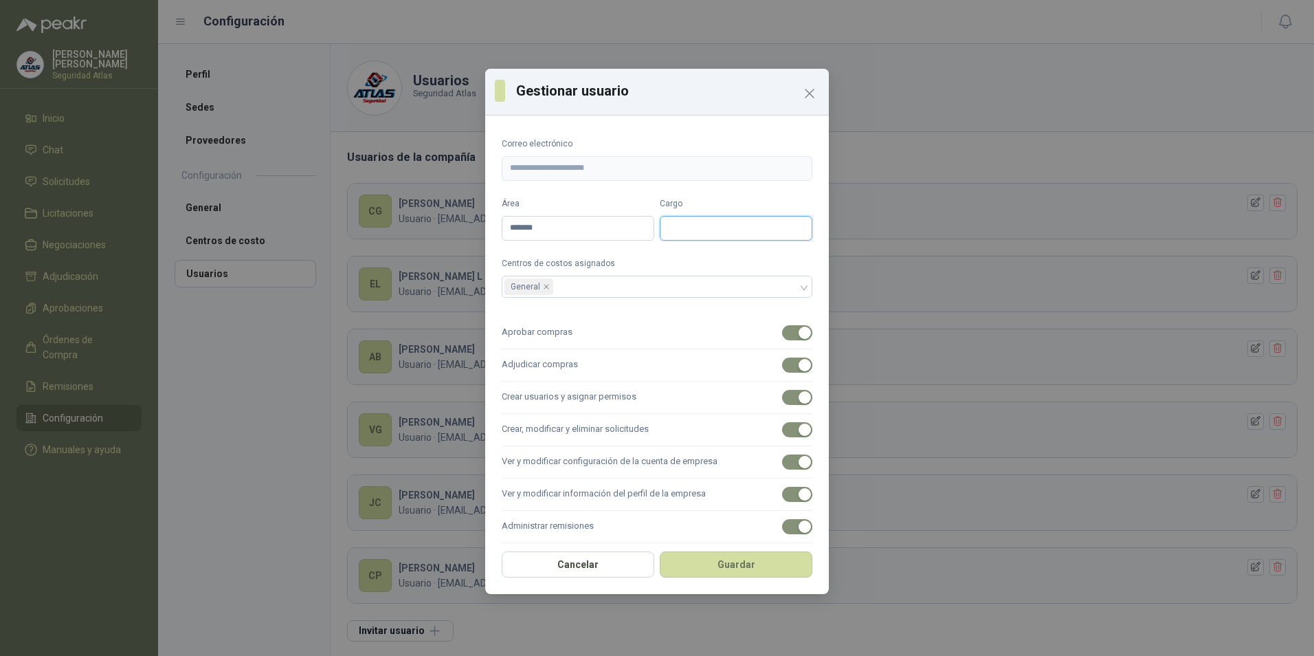
click at [695, 226] on input "Cargo" at bounding box center [736, 228] width 153 height 25
type input "**********"
click at [544, 289] on icon "close" at bounding box center [546, 286] width 7 height 7
click at [544, 289] on div at bounding box center [650, 287] width 291 height 10
click at [549, 338] on div "STOCK COMPRAS" at bounding box center [652, 336] width 278 height 15
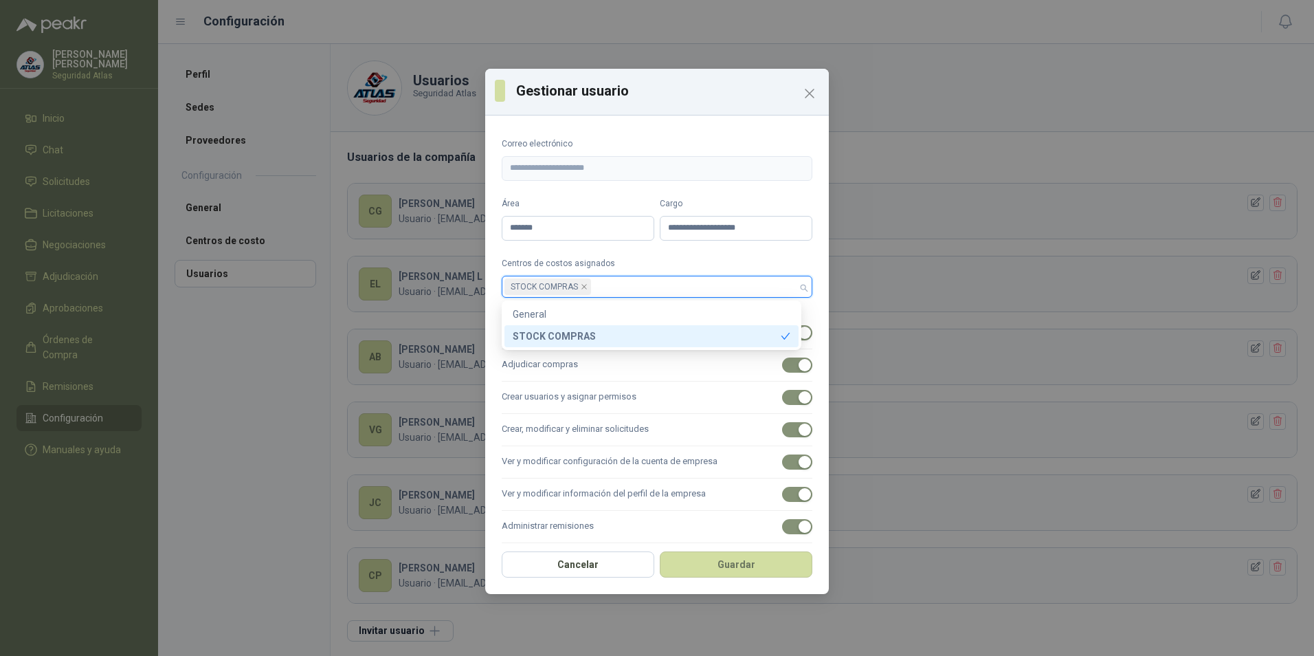
click at [549, 338] on div "STOCK COMPRAS" at bounding box center [647, 336] width 268 height 15
click at [582, 339] on div "STOCK COMPRAS" at bounding box center [652, 336] width 278 height 15
click at [720, 369] on label "Adjudicar compras" at bounding box center [657, 365] width 311 height 32
click at [782, 369] on button "Adjudicar compras" at bounding box center [797, 364] width 30 height 15
click at [792, 364] on span "button" at bounding box center [797, 364] width 30 height 15
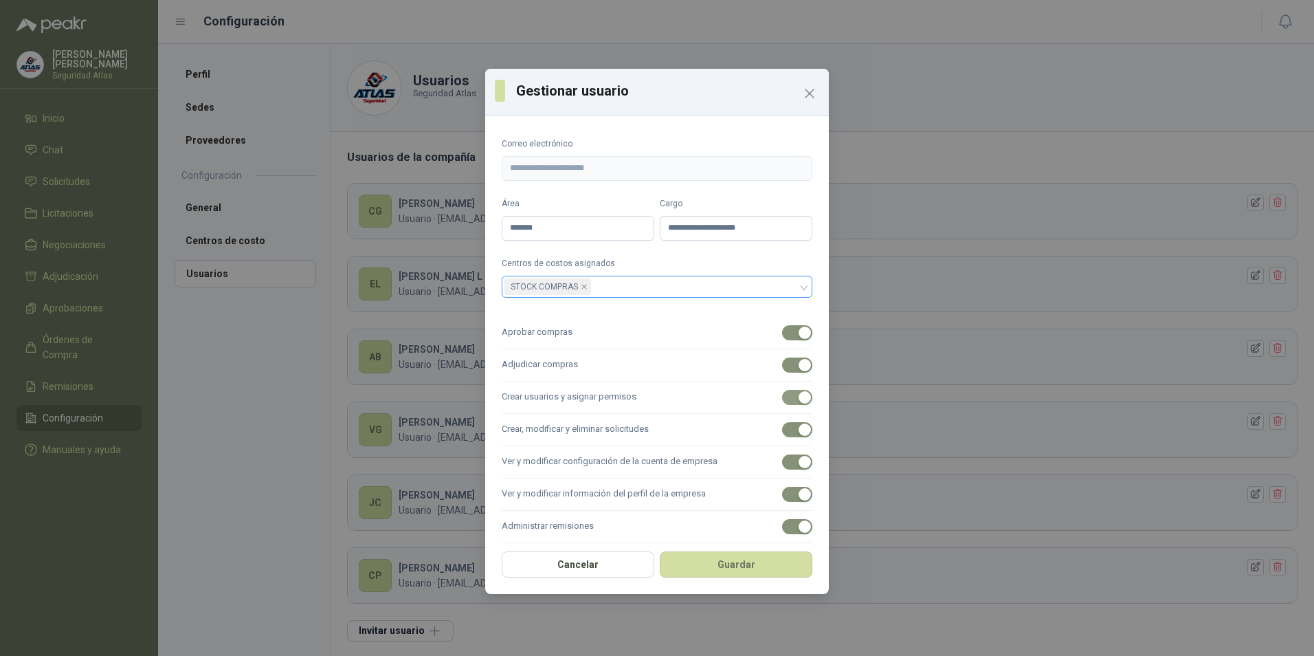
click at [782, 393] on span "button" at bounding box center [797, 397] width 30 height 15
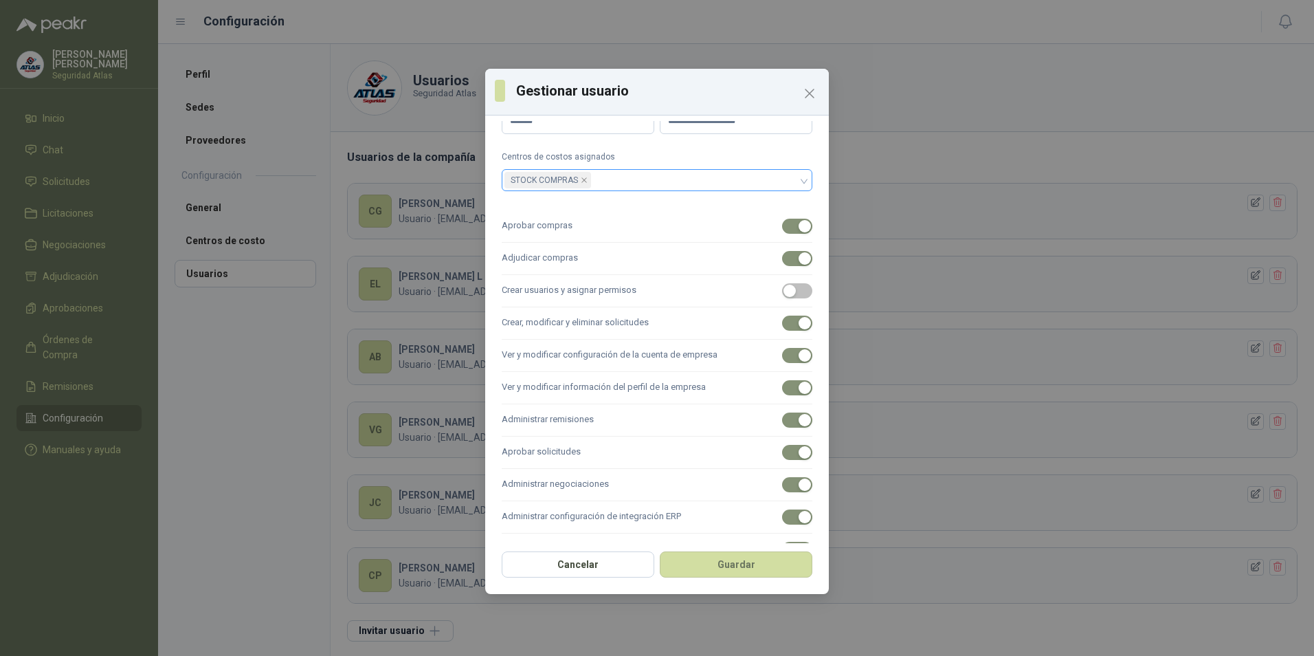
scroll to position [137, 0]
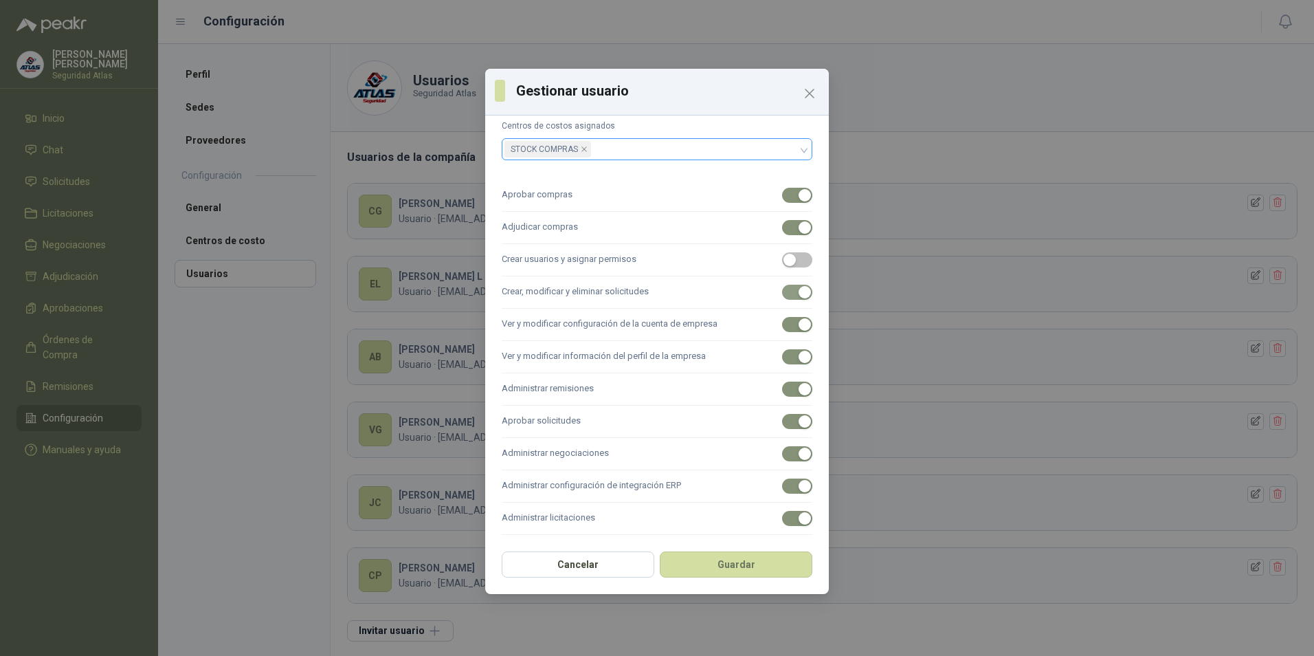
click at [782, 293] on span "button" at bounding box center [797, 292] width 30 height 15
click at [782, 329] on span "button" at bounding box center [797, 324] width 30 height 15
click at [782, 360] on span "button" at bounding box center [797, 356] width 30 height 15
click at [796, 291] on span "button" at bounding box center [797, 292] width 30 height 15
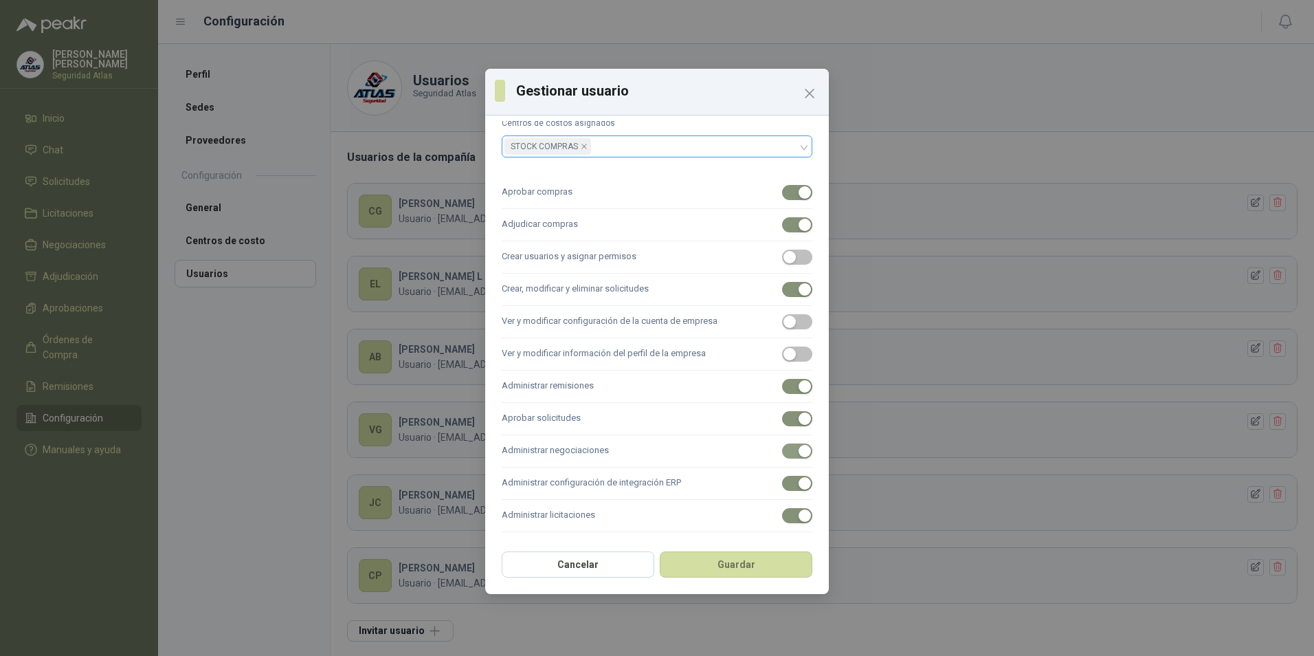
click at [782, 450] on span "button" at bounding box center [797, 450] width 30 height 15
click at [782, 484] on span "button" at bounding box center [797, 483] width 30 height 15
click at [782, 518] on span "button" at bounding box center [797, 515] width 30 height 15
click at [724, 568] on button "Guardar" at bounding box center [736, 564] width 153 height 26
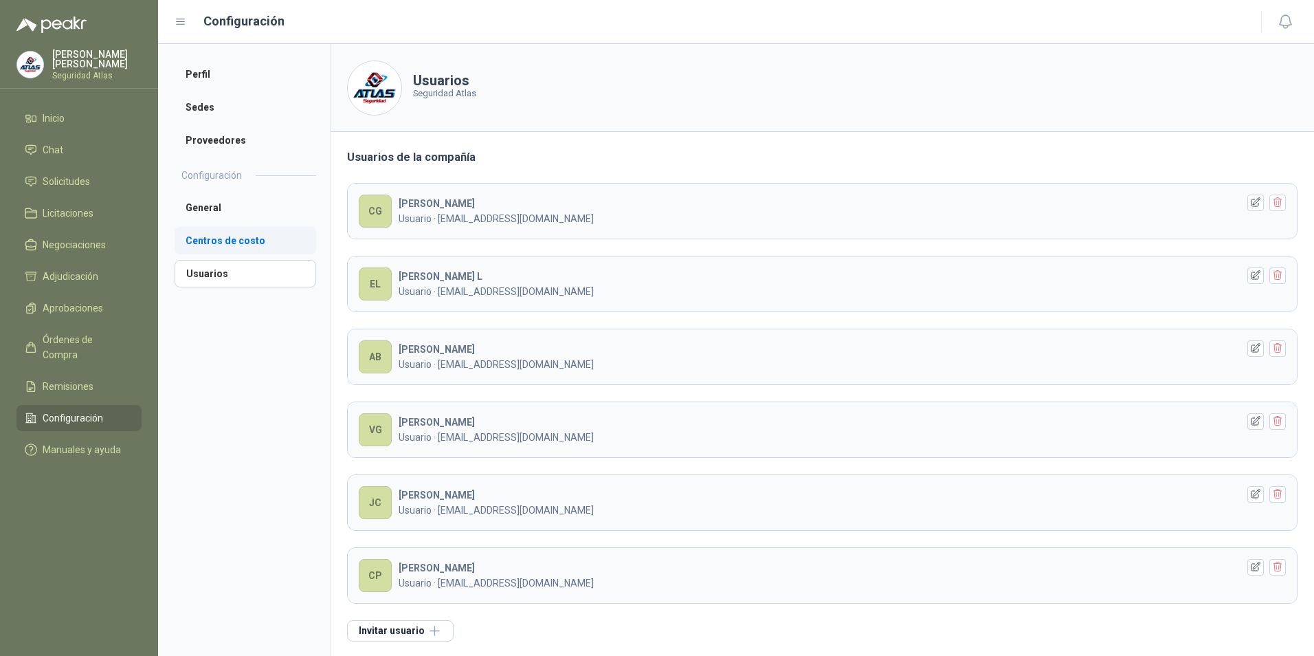
click at [235, 243] on li "Centros de costo" at bounding box center [246, 240] width 142 height 27
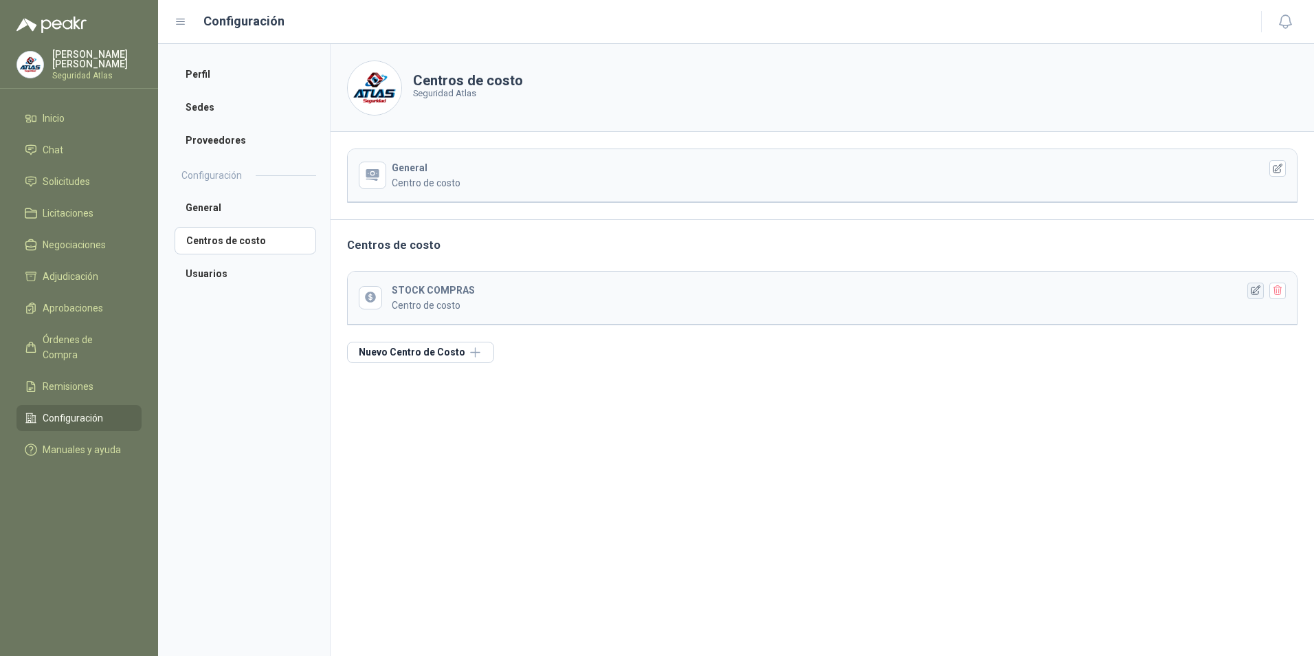
click at [1255, 291] on icon "button" at bounding box center [1256, 291] width 12 height 12
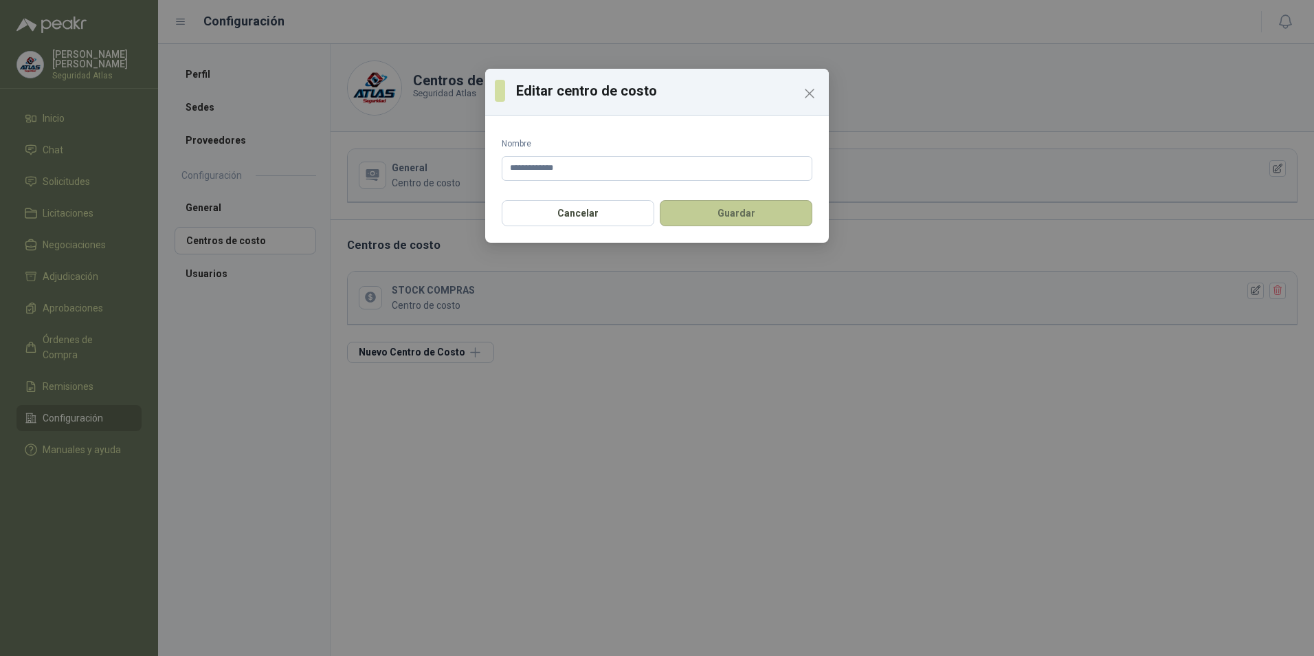
click at [737, 214] on button "Guardar" at bounding box center [736, 213] width 153 height 26
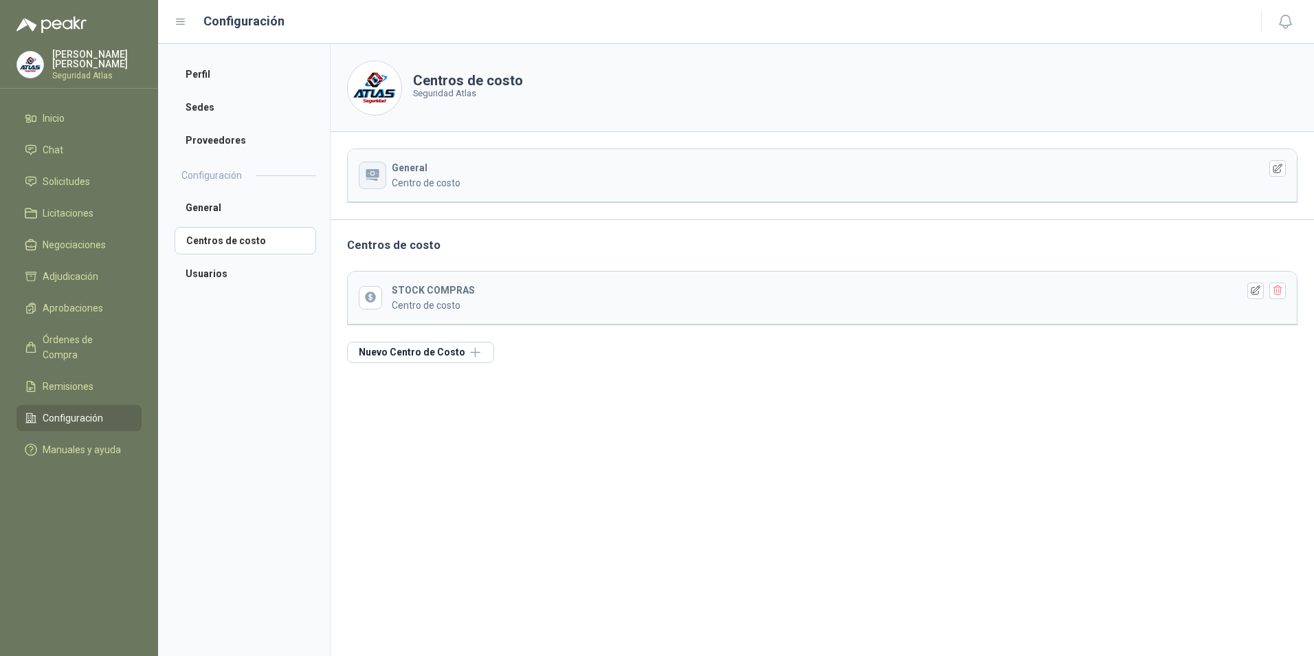
click at [382, 179] on button "button" at bounding box center [372, 175] width 27 height 27
click at [208, 208] on li "General" at bounding box center [246, 207] width 142 height 27
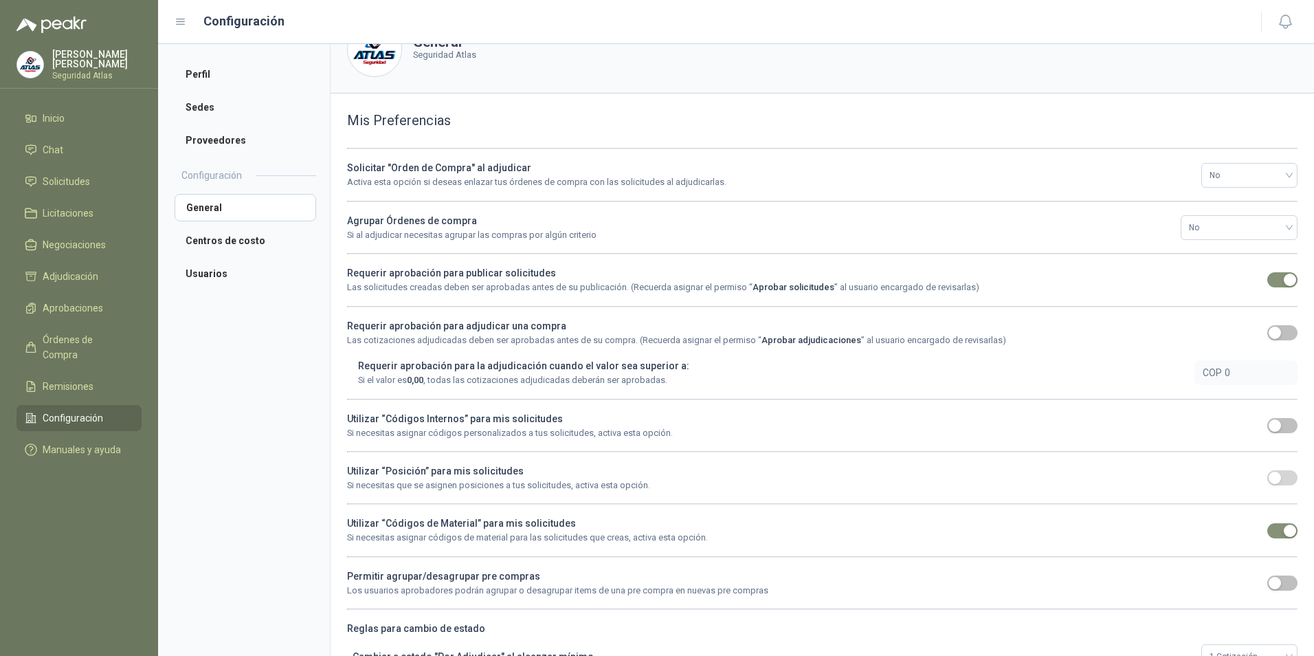
scroll to position [69, 0]
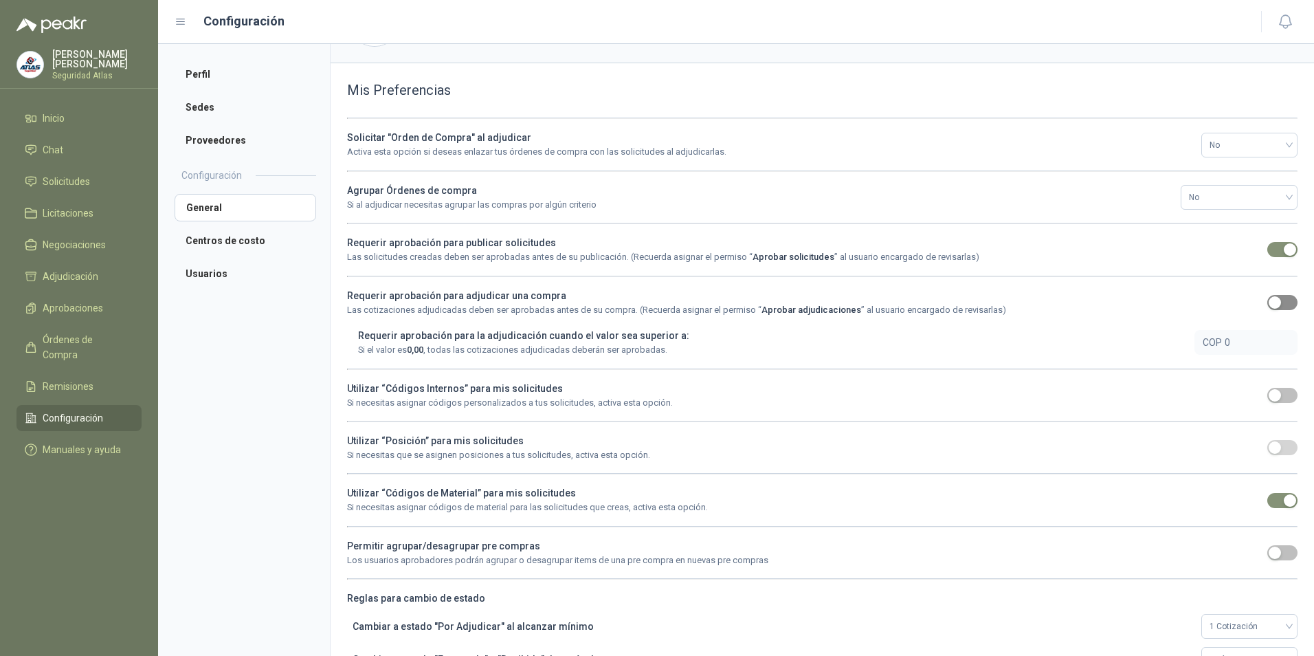
click at [1278, 305] on span "button" at bounding box center [1283, 302] width 30 height 15
click at [1277, 147] on span "No" at bounding box center [1250, 145] width 80 height 21
click at [1226, 212] on div "Al aprobar" at bounding box center [1239, 217] width 74 height 15
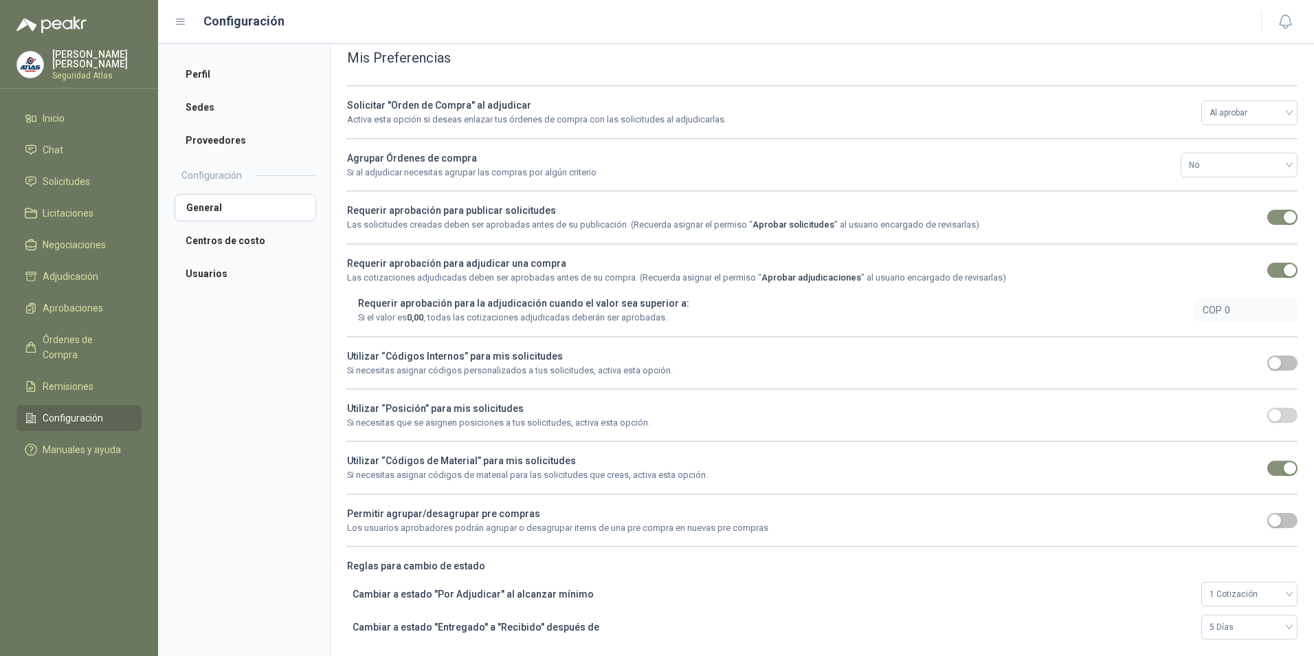
click at [76, 410] on span "Configuración" at bounding box center [73, 417] width 60 height 15
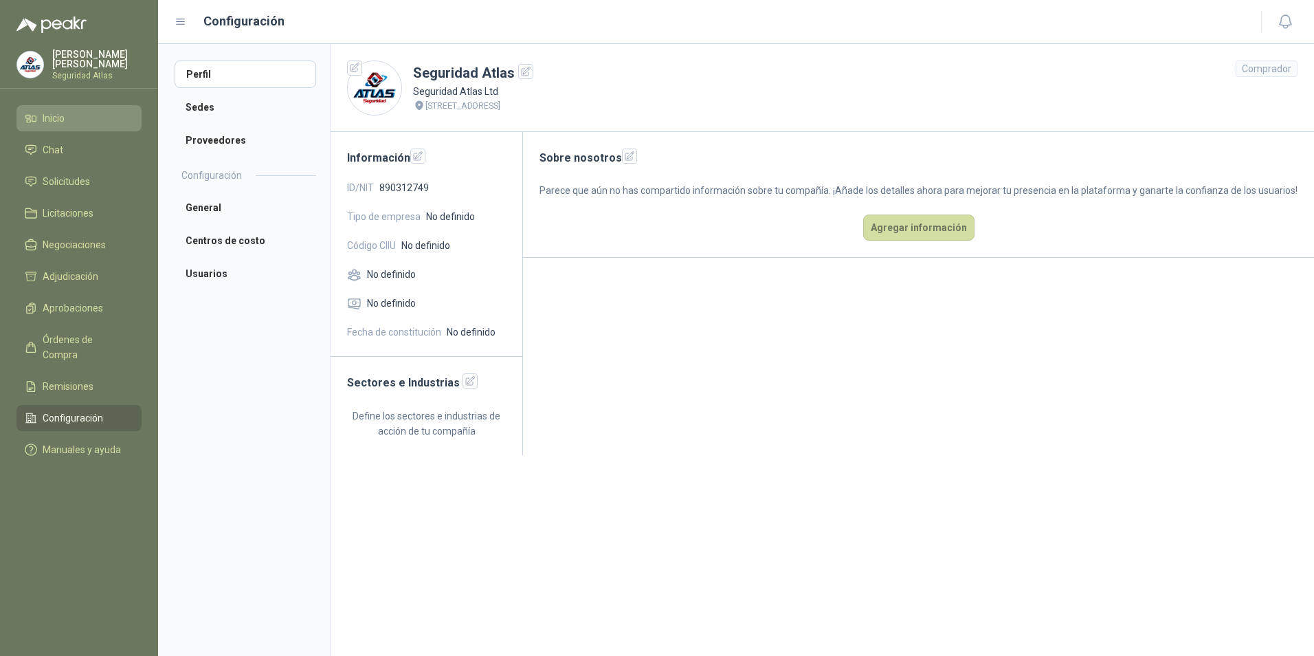
click at [49, 115] on span "Inicio" at bounding box center [54, 118] width 22 height 15
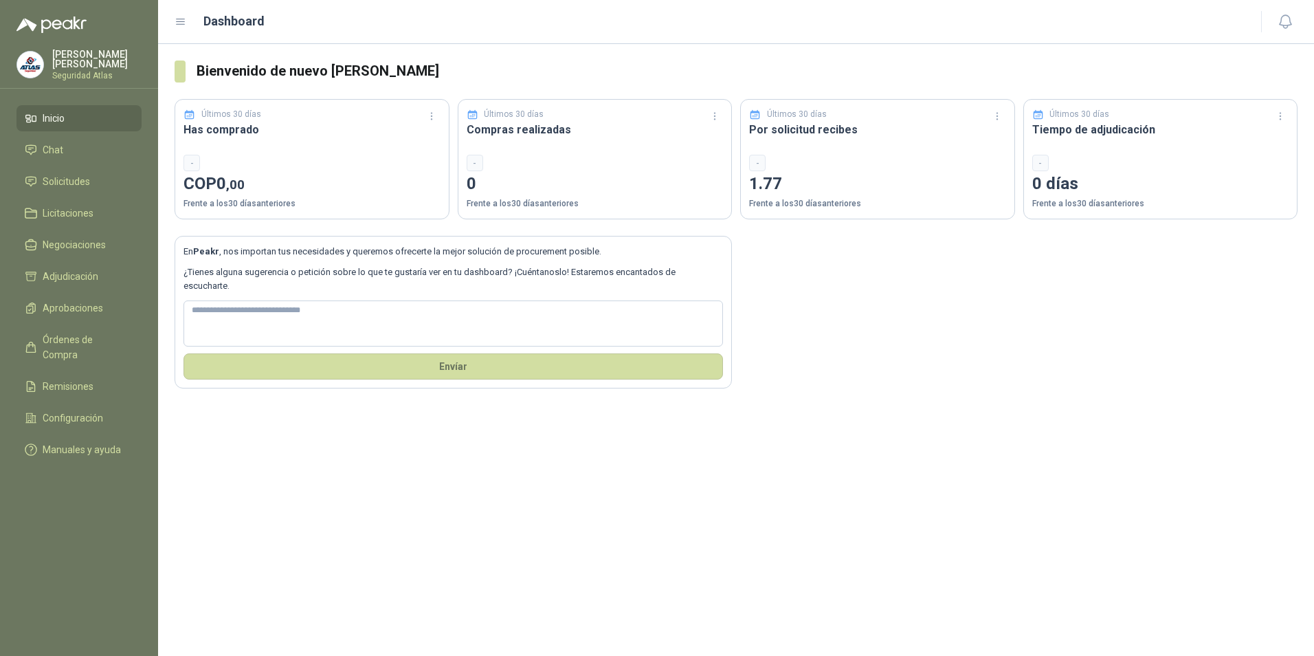
drag, startPoint x: 96, startPoint y: 56, endPoint x: 79, endPoint y: 64, distance: 19.1
click at [79, 64] on div "[PERSON_NAME] Seguridad Atlas" at bounding box center [96, 64] width 89 height 30
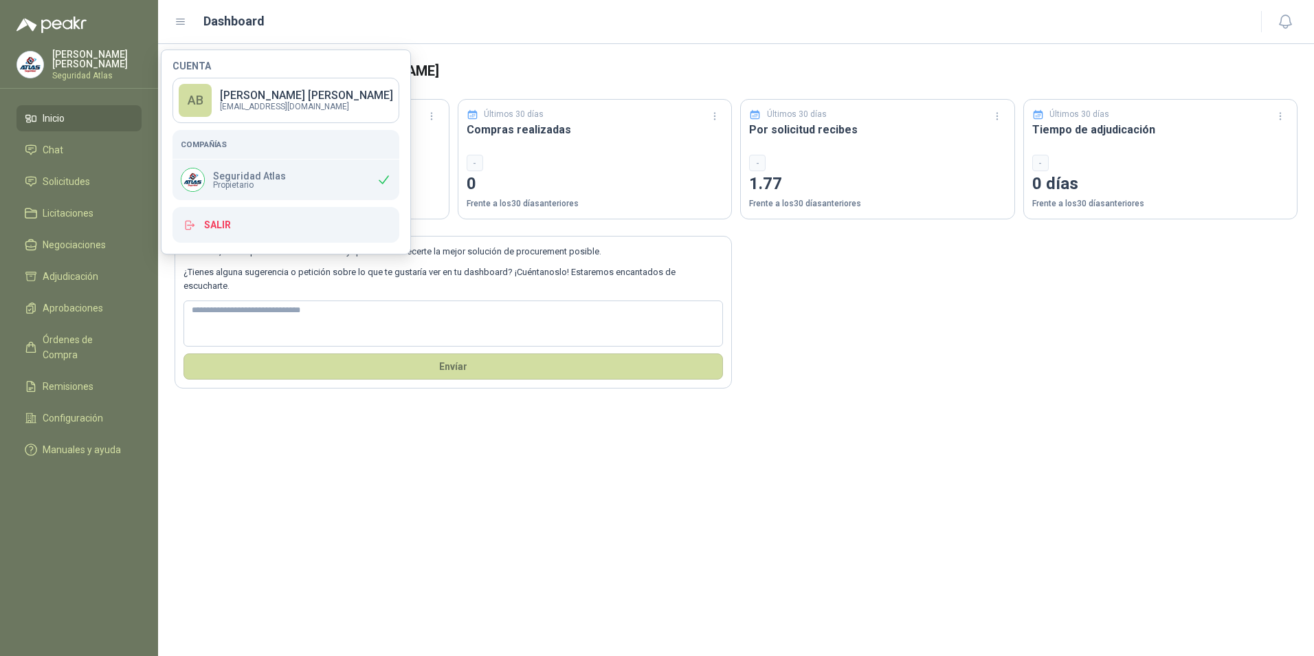
click at [351, 181] on div "Seguridad Atlas Propietario" at bounding box center [286, 179] width 227 height 41
click at [289, 106] on p "[EMAIL_ADDRESS][DOMAIN_NAME]" at bounding box center [306, 106] width 173 height 8
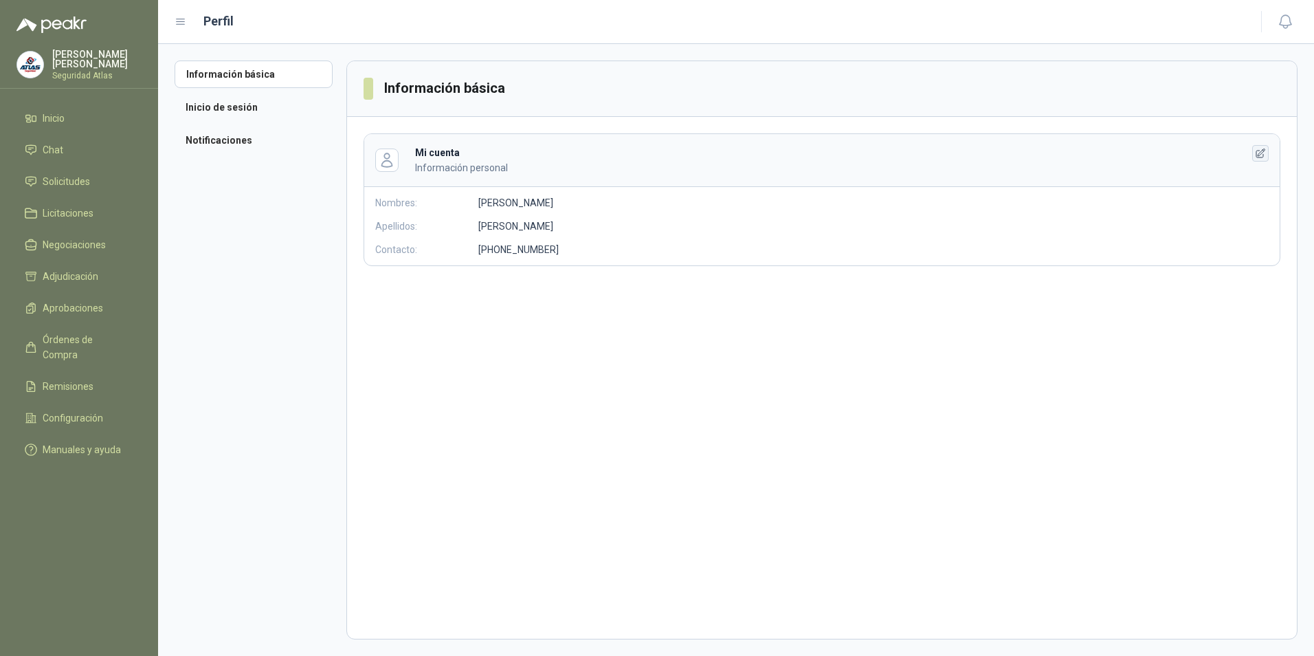
click at [1263, 154] on icon "button" at bounding box center [1261, 152] width 9 height 9
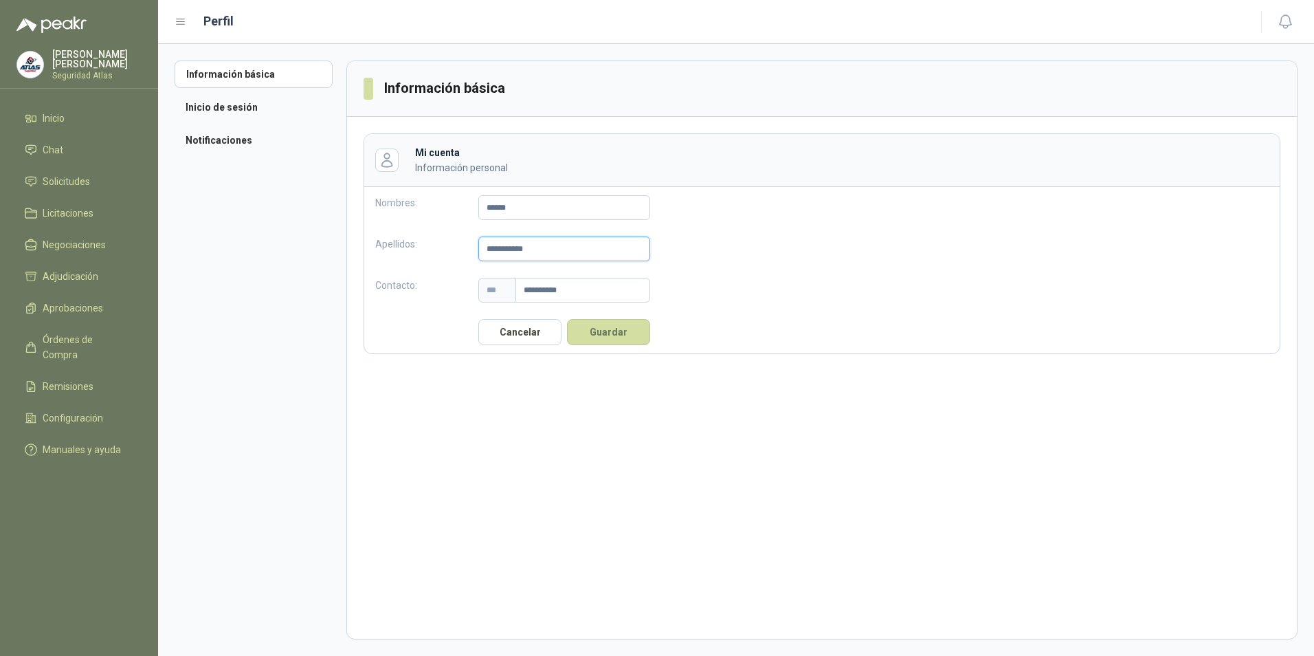
click at [547, 250] on input "**********" at bounding box center [564, 248] width 172 height 25
type input "**********"
click at [610, 333] on button "Guardar" at bounding box center [608, 332] width 83 height 26
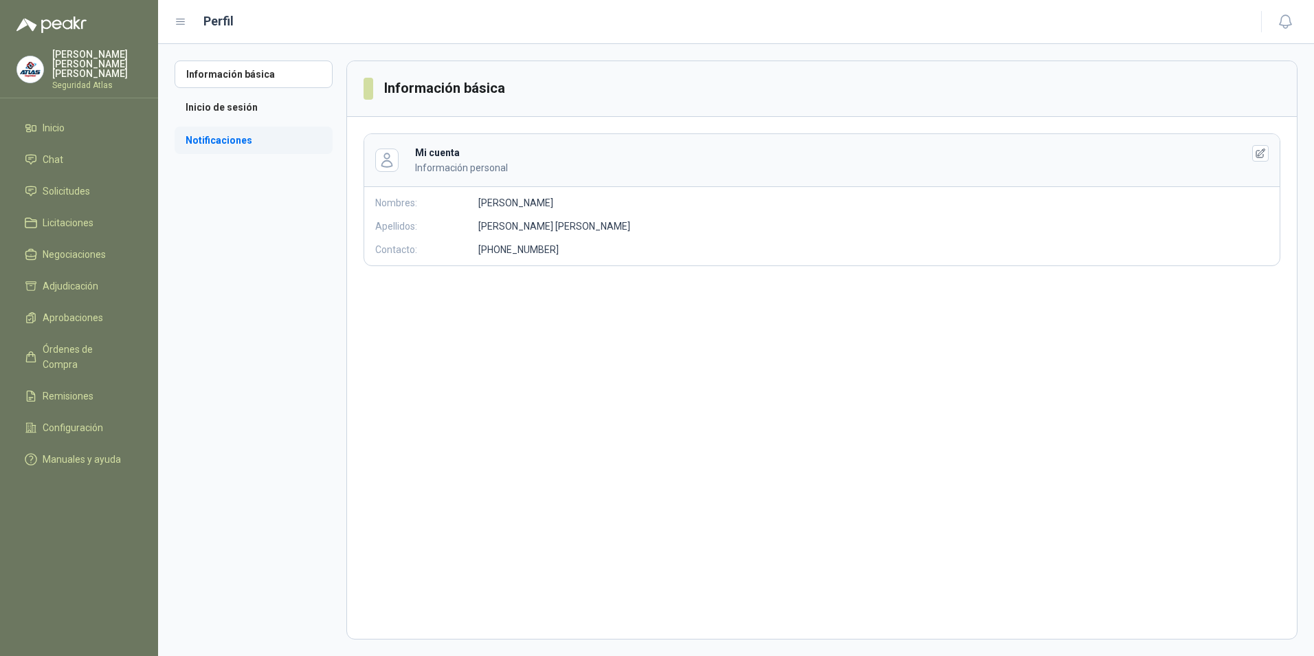
click at [223, 140] on li "Notificaciones" at bounding box center [254, 139] width 158 height 27
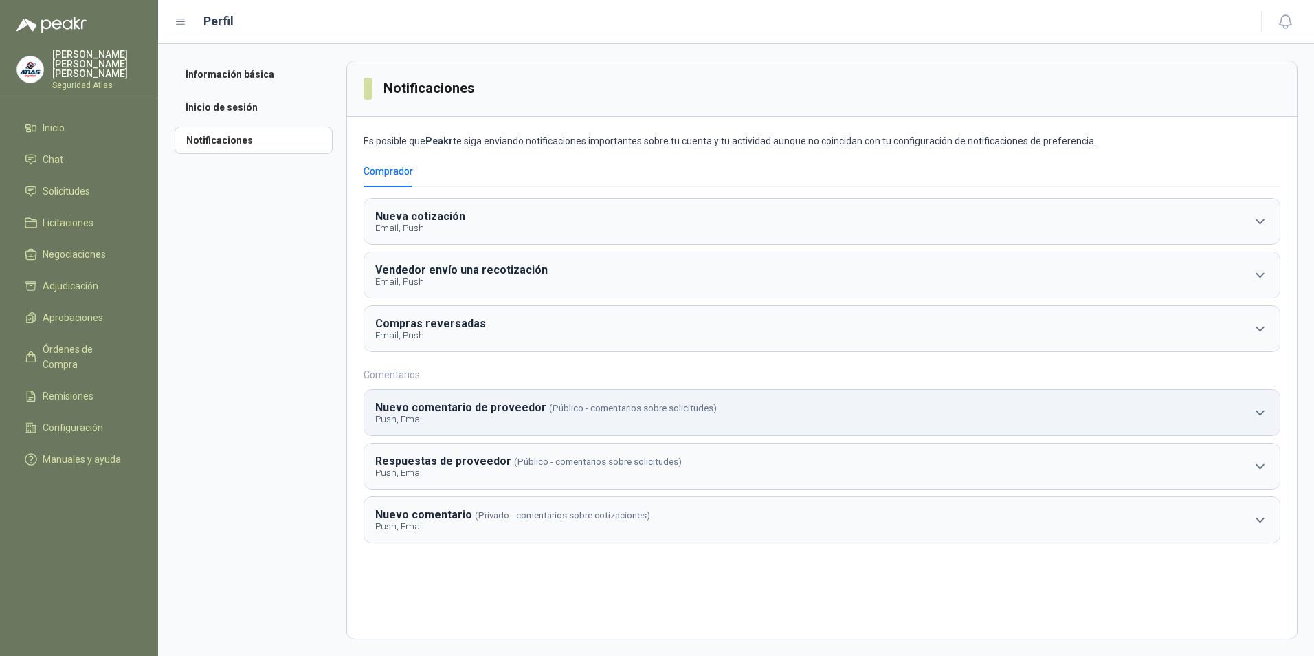
click at [442, 412] on b "Nuevo comentario de proveedor" at bounding box center [460, 407] width 171 height 13
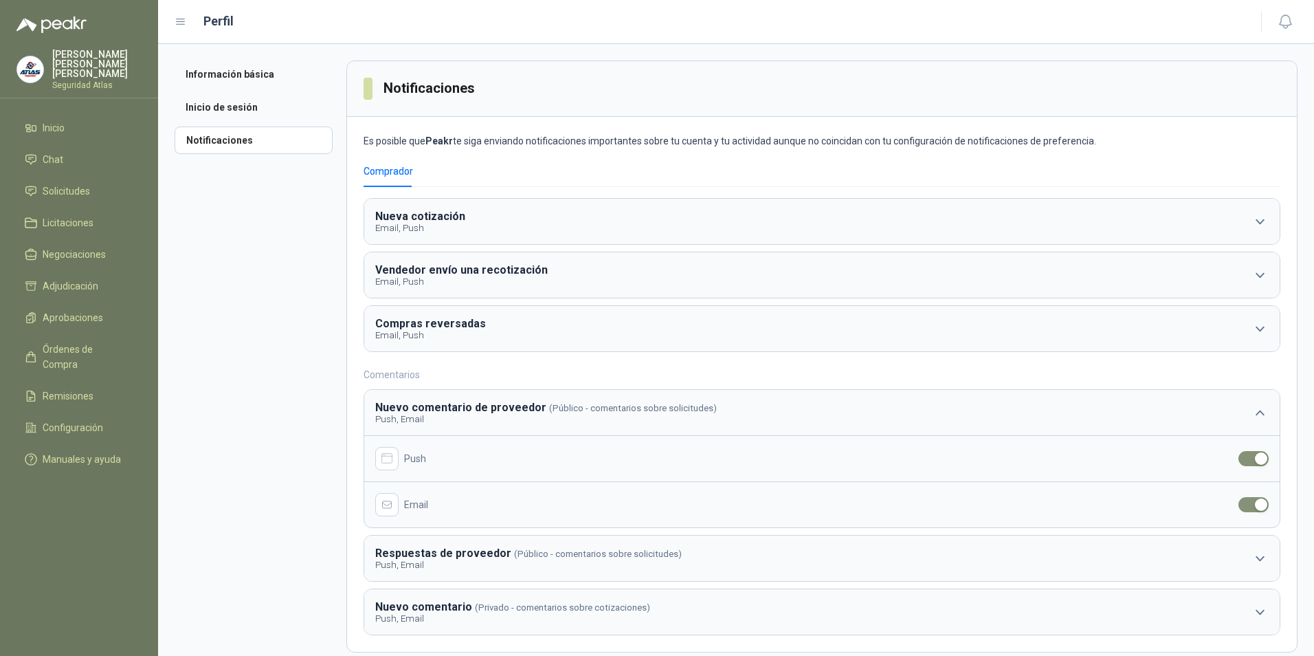
scroll to position [17, 0]
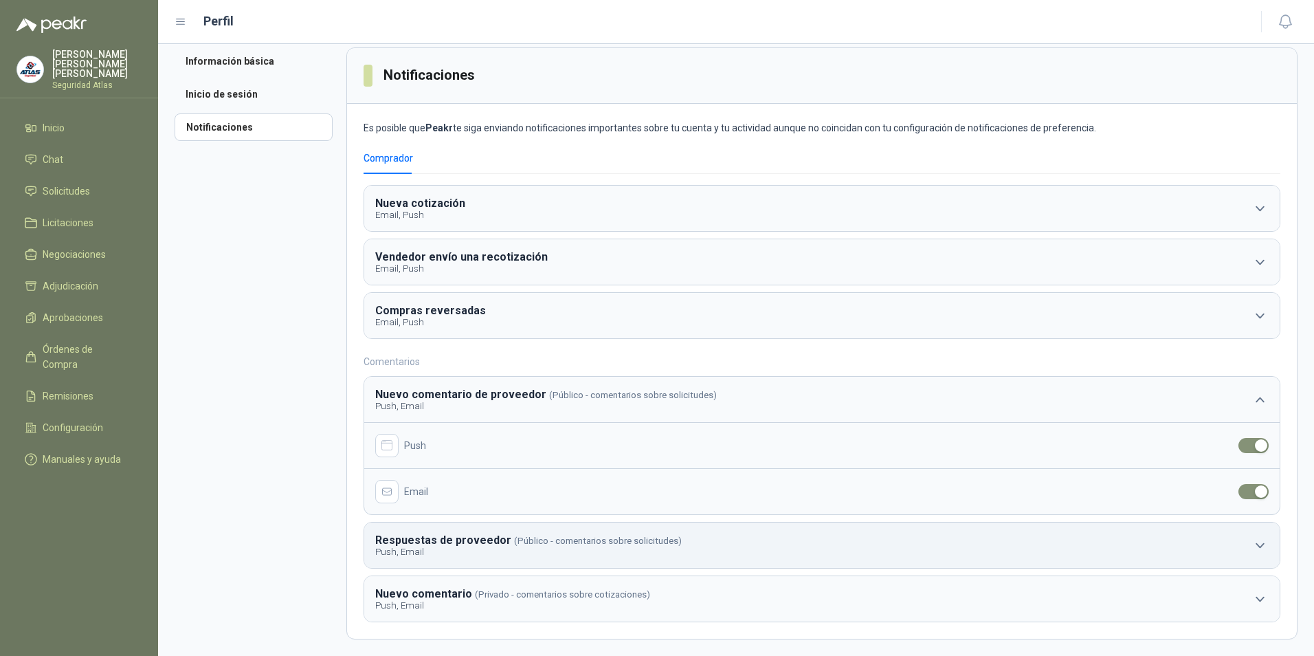
click at [491, 537] on b "Respuestas de proveedor" at bounding box center [443, 539] width 136 height 13
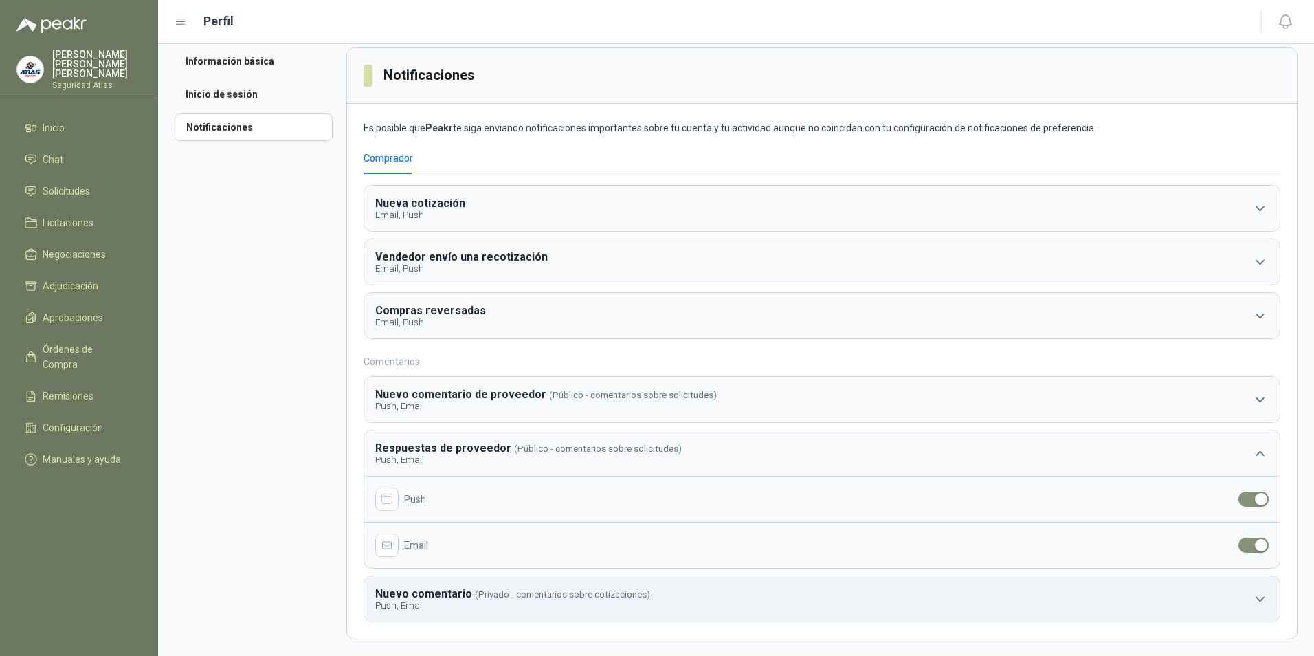
click at [450, 597] on b "Nuevo comentario" at bounding box center [423, 593] width 97 height 13
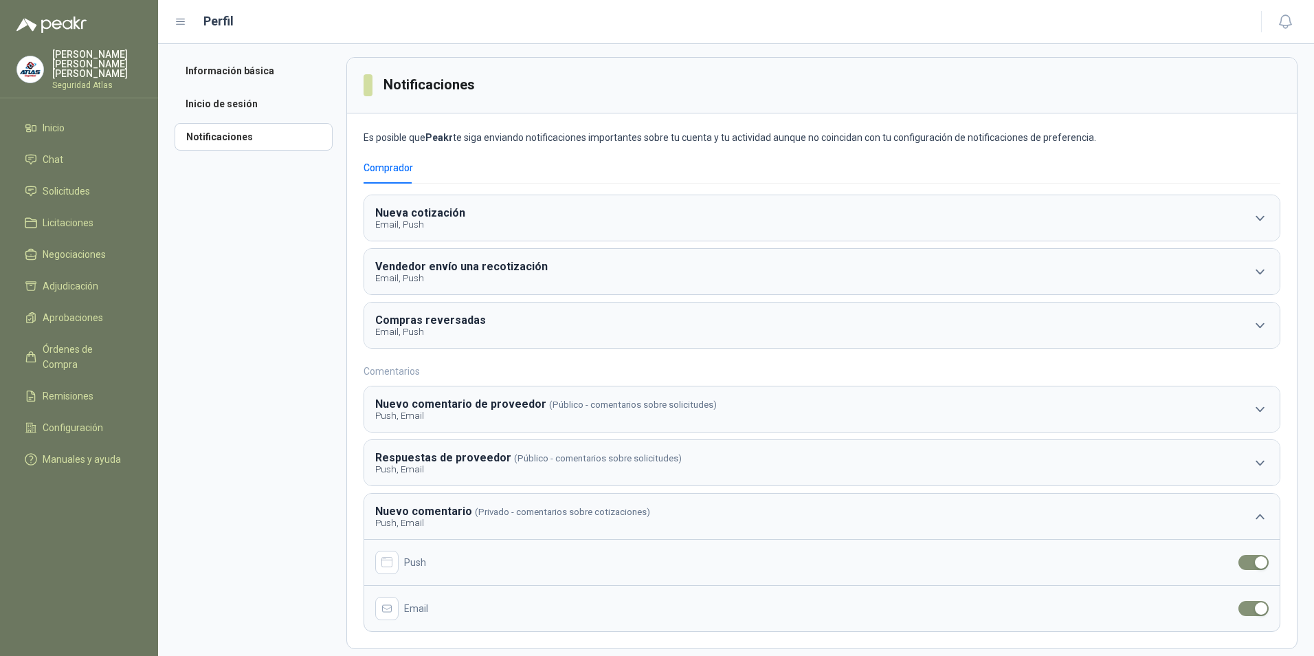
scroll to position [0, 0]
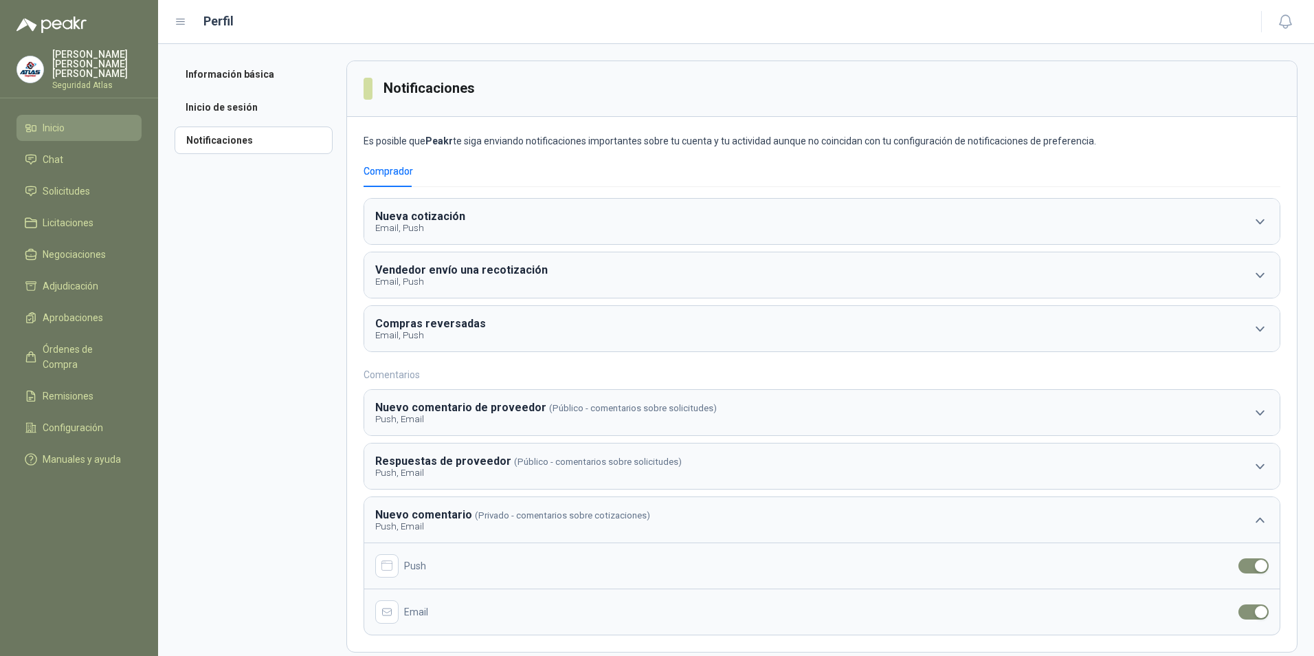
click at [26, 122] on icon at bounding box center [31, 128] width 12 height 12
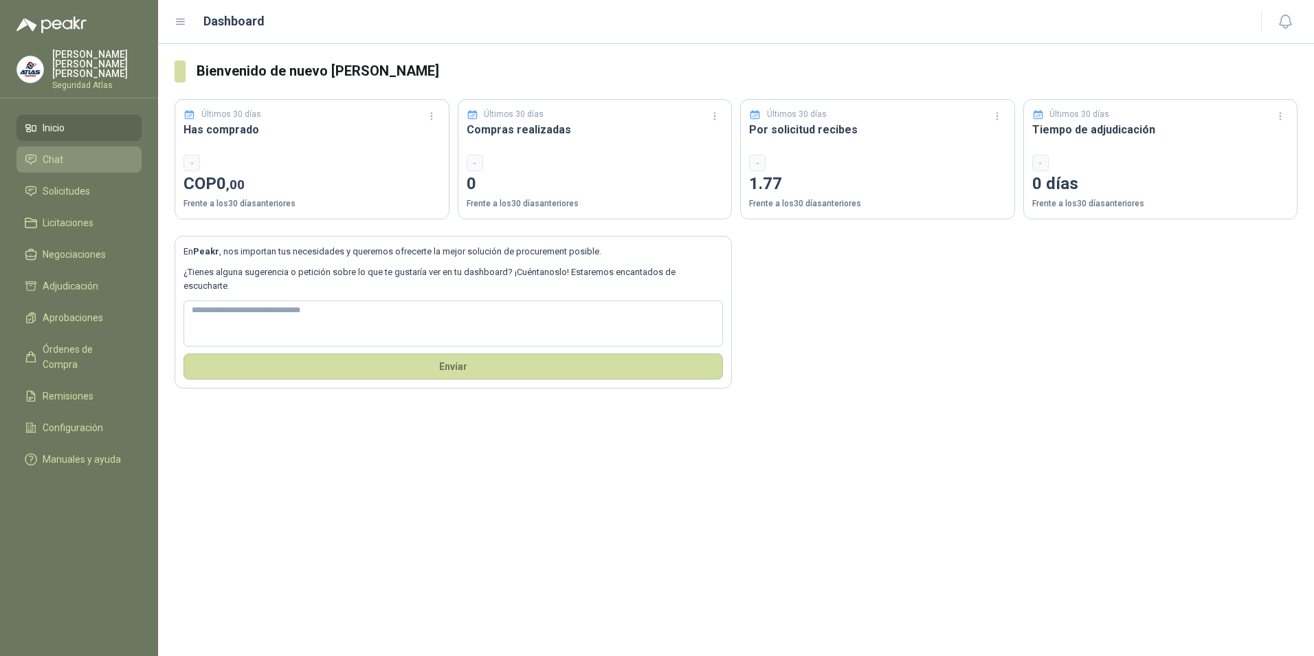
click at [43, 152] on span "Chat" at bounding box center [53, 159] width 21 height 15
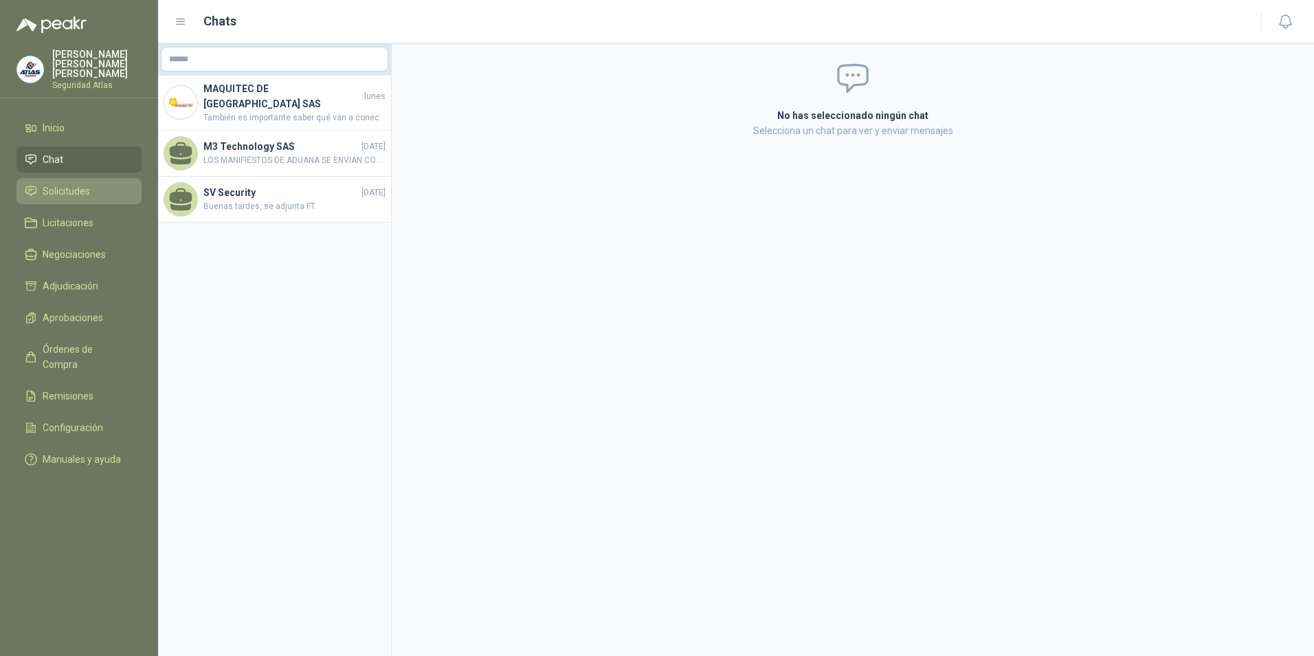
click at [45, 184] on span "Solicitudes" at bounding box center [66, 191] width 47 height 15
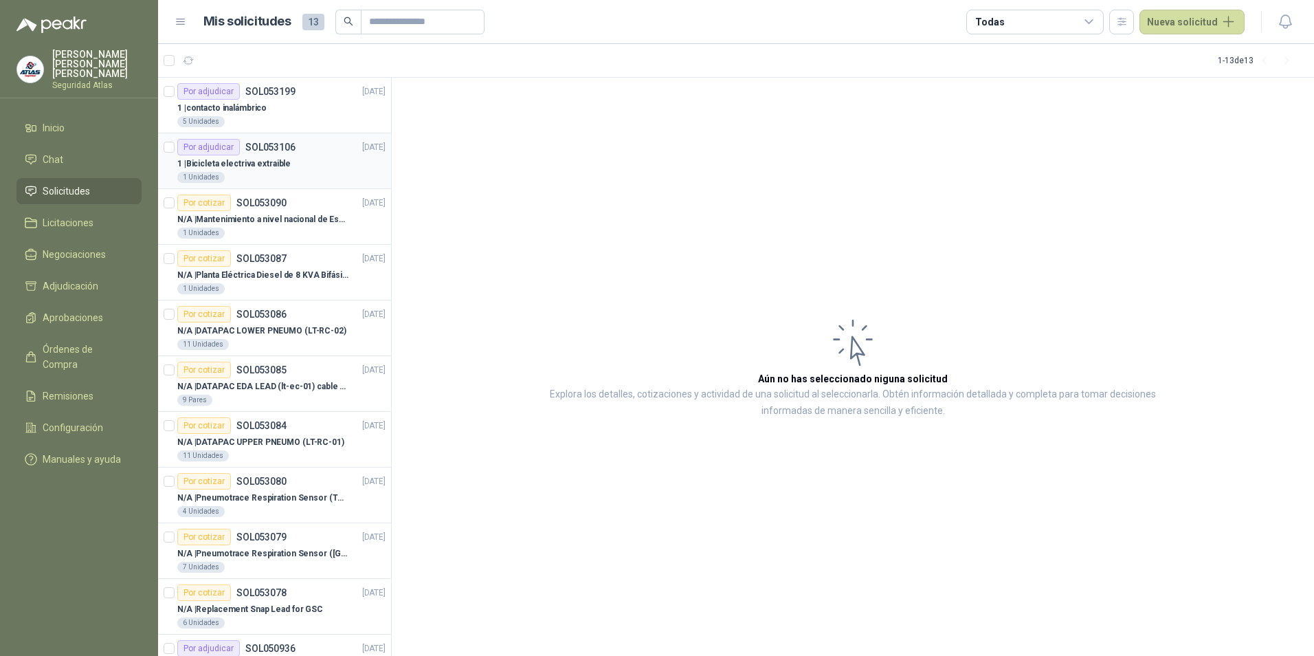
click at [219, 163] on p "1 | Bicicleta electriva extraible" at bounding box center [233, 163] width 113 height 13
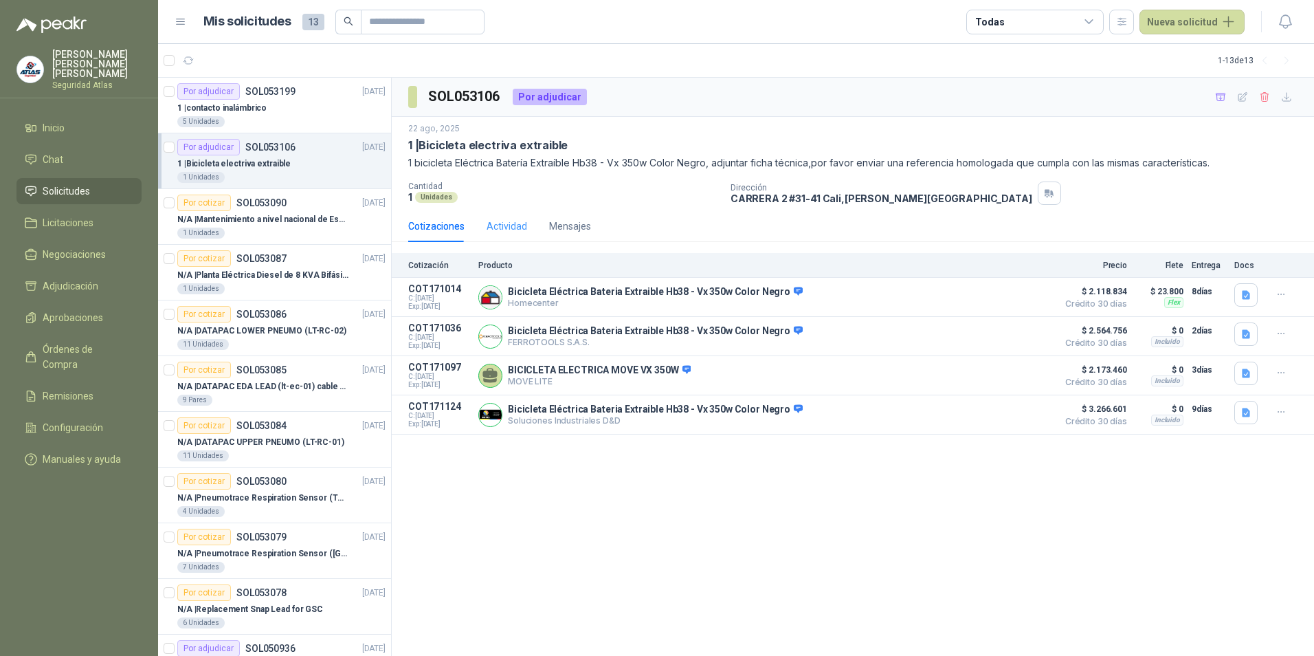
click at [502, 217] on div "Actividad" at bounding box center [507, 226] width 41 height 32
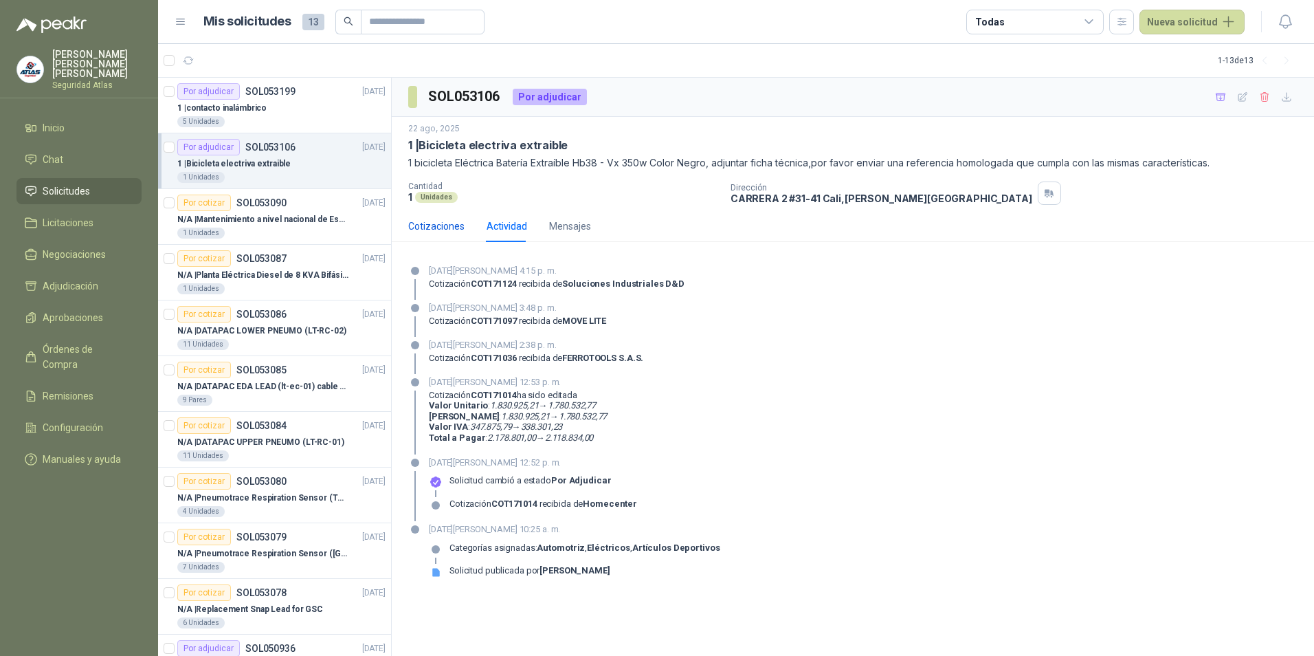
click at [442, 223] on div "Cotizaciones" at bounding box center [436, 226] width 56 height 15
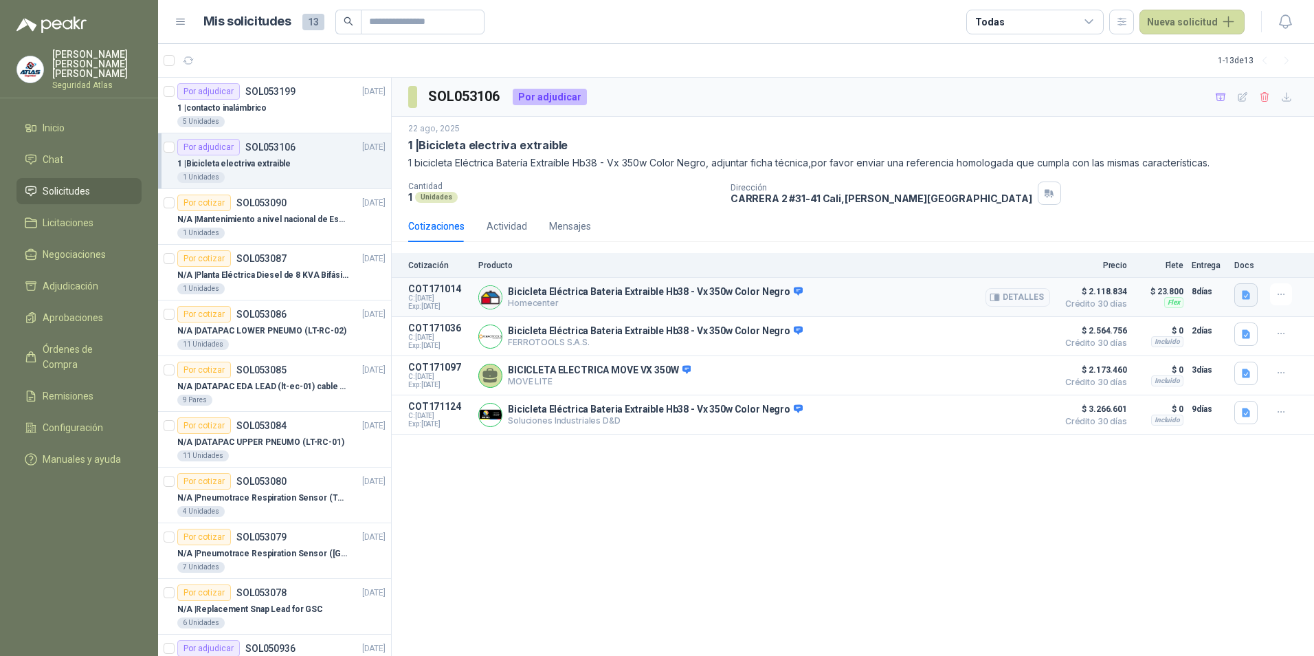
click at [1247, 298] on icon "button" at bounding box center [1246, 294] width 8 height 9
click at [1219, 241] on button "image.png" at bounding box center [1219, 236] width 60 height 14
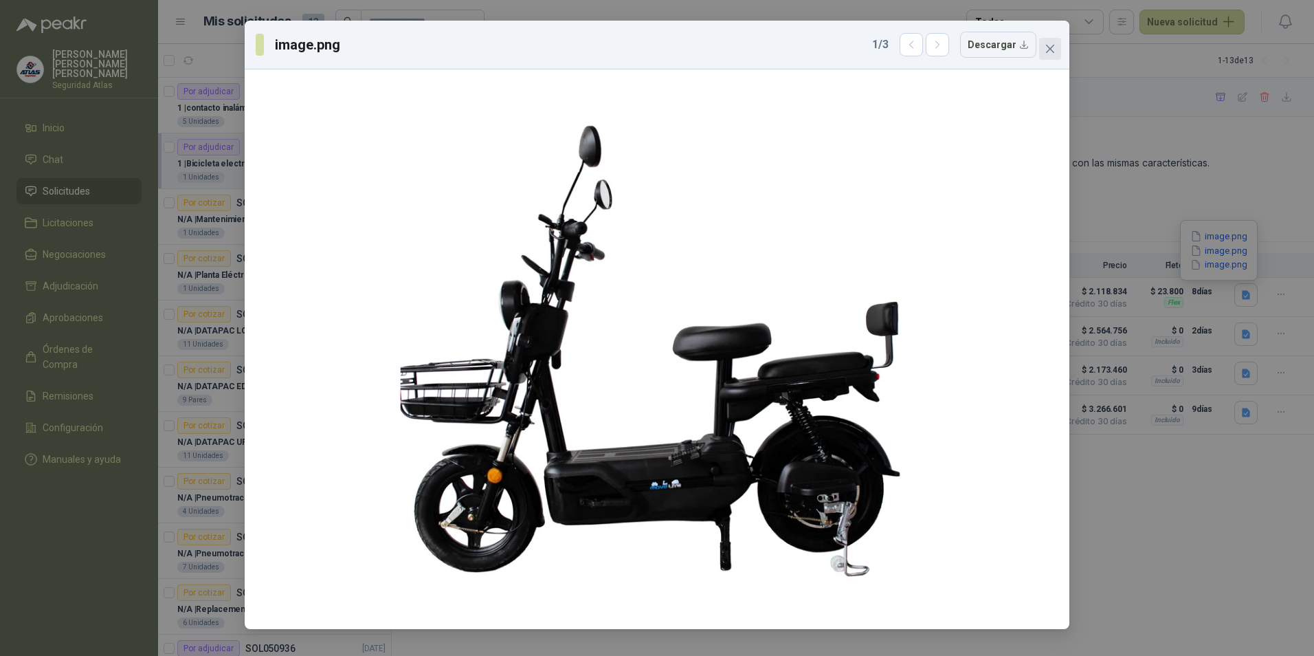
click at [1050, 48] on icon "close" at bounding box center [1050, 49] width 8 height 8
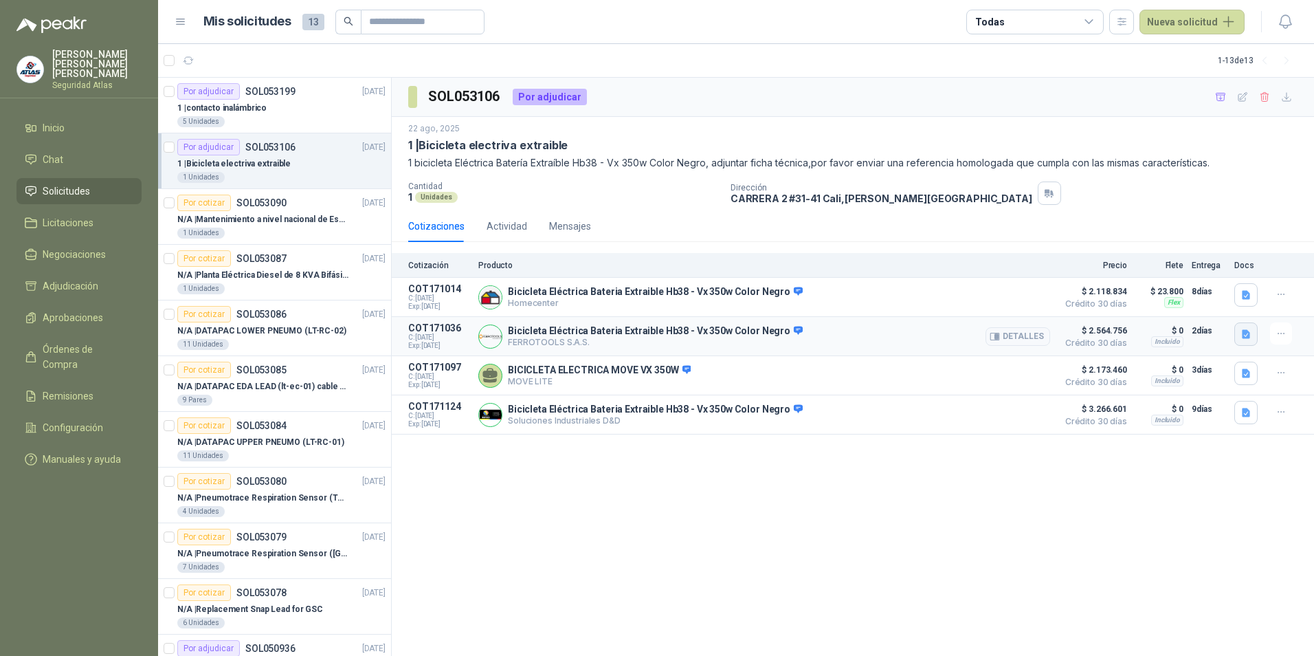
click at [1246, 335] on icon "button" at bounding box center [1246, 333] width 8 height 9
click at [1224, 275] on button "image.png" at bounding box center [1219, 276] width 60 height 14
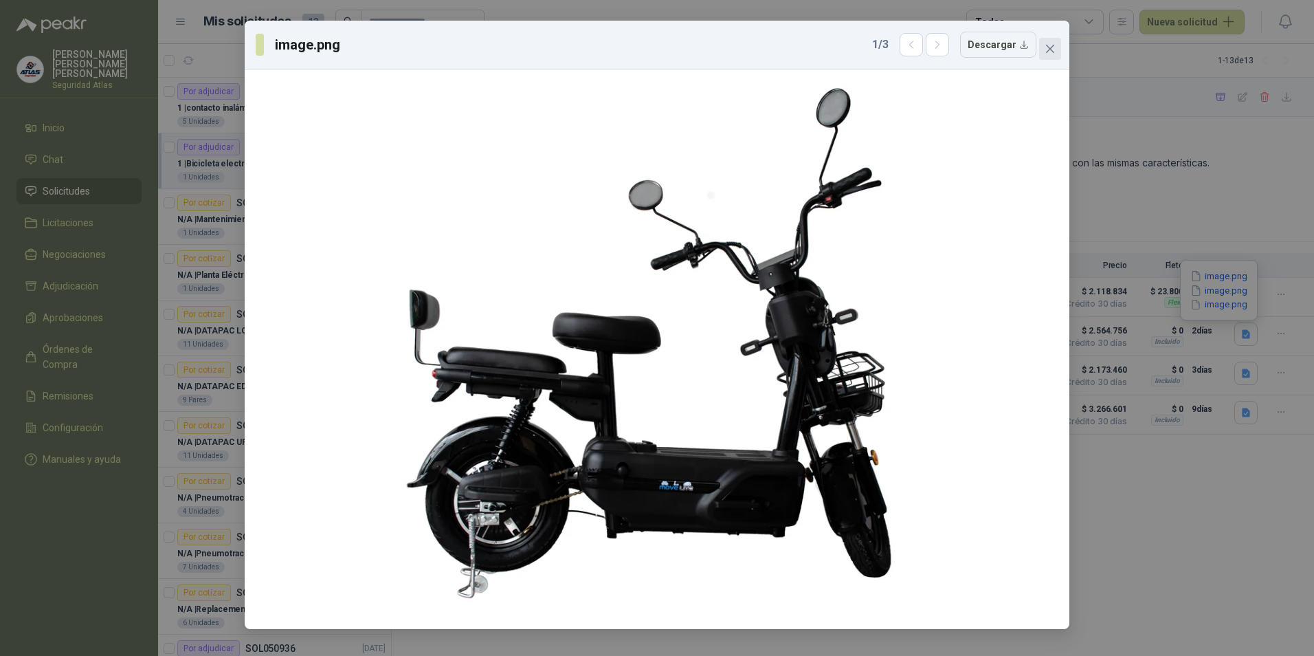
click at [1052, 58] on button "Close" at bounding box center [1050, 49] width 22 height 22
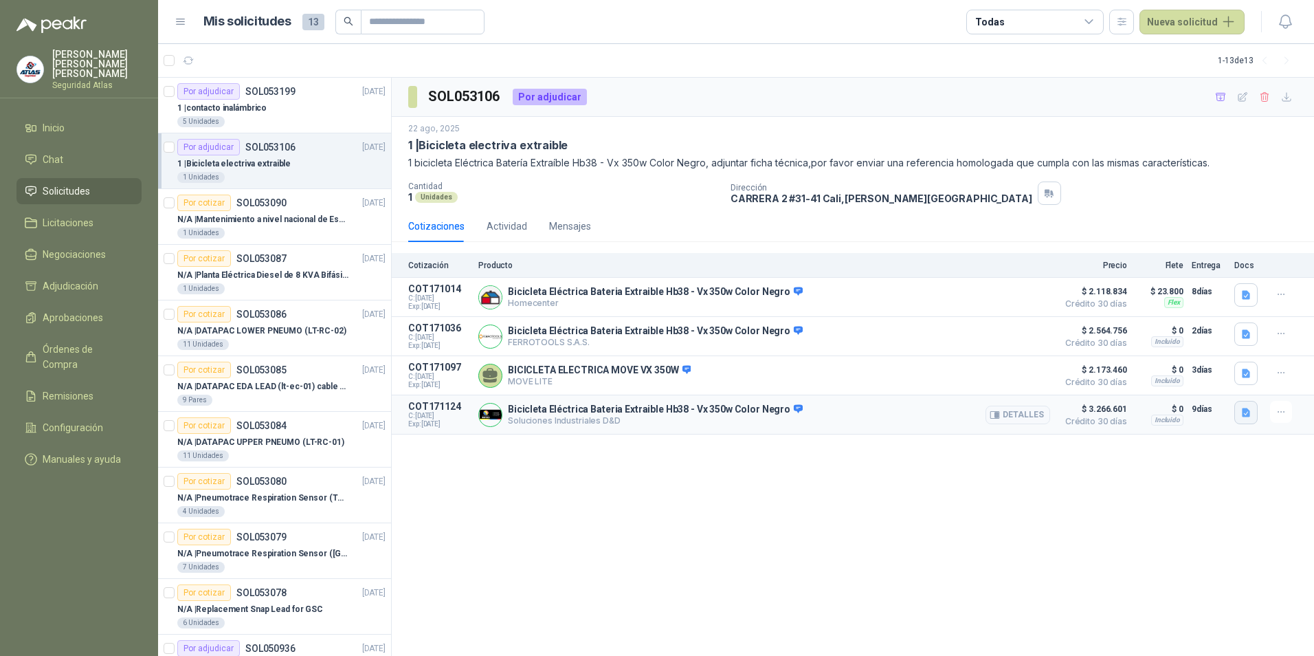
click at [1246, 413] on icon "button" at bounding box center [1246, 412] width 8 height 9
click at [1163, 357] on button "imagen_2025-08-22_161402354.png" at bounding box center [1169, 356] width 160 height 14
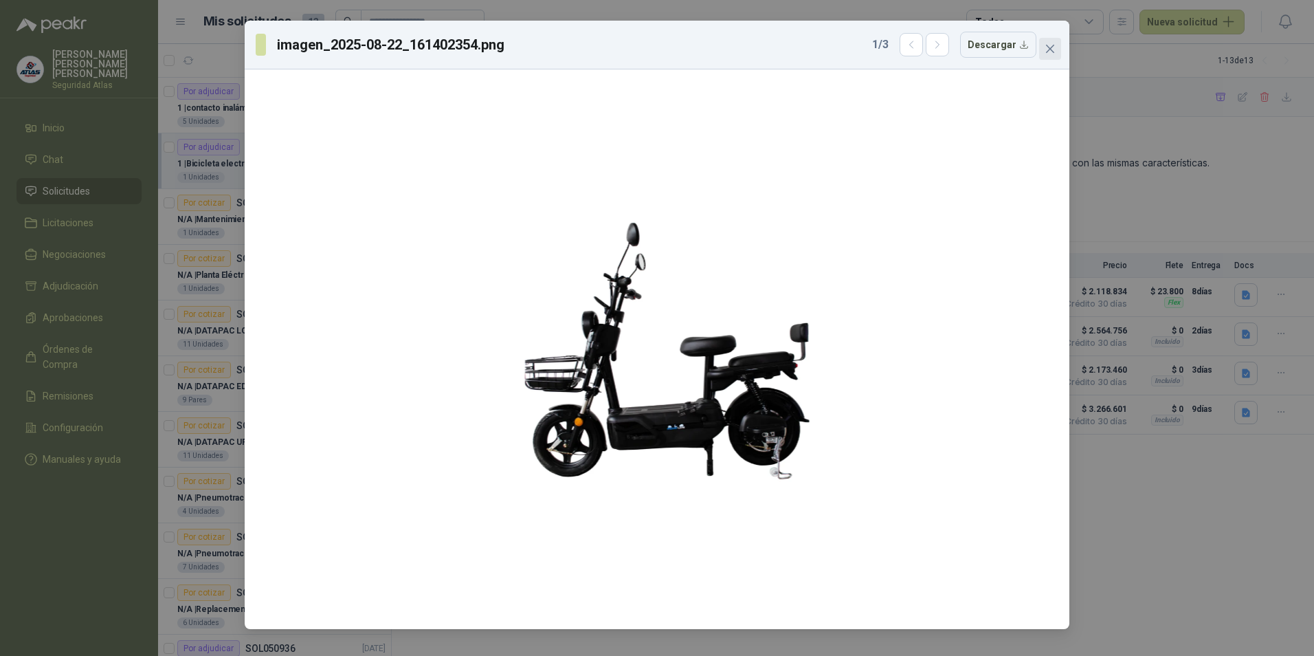
click at [1048, 47] on icon "close" at bounding box center [1050, 49] width 8 height 8
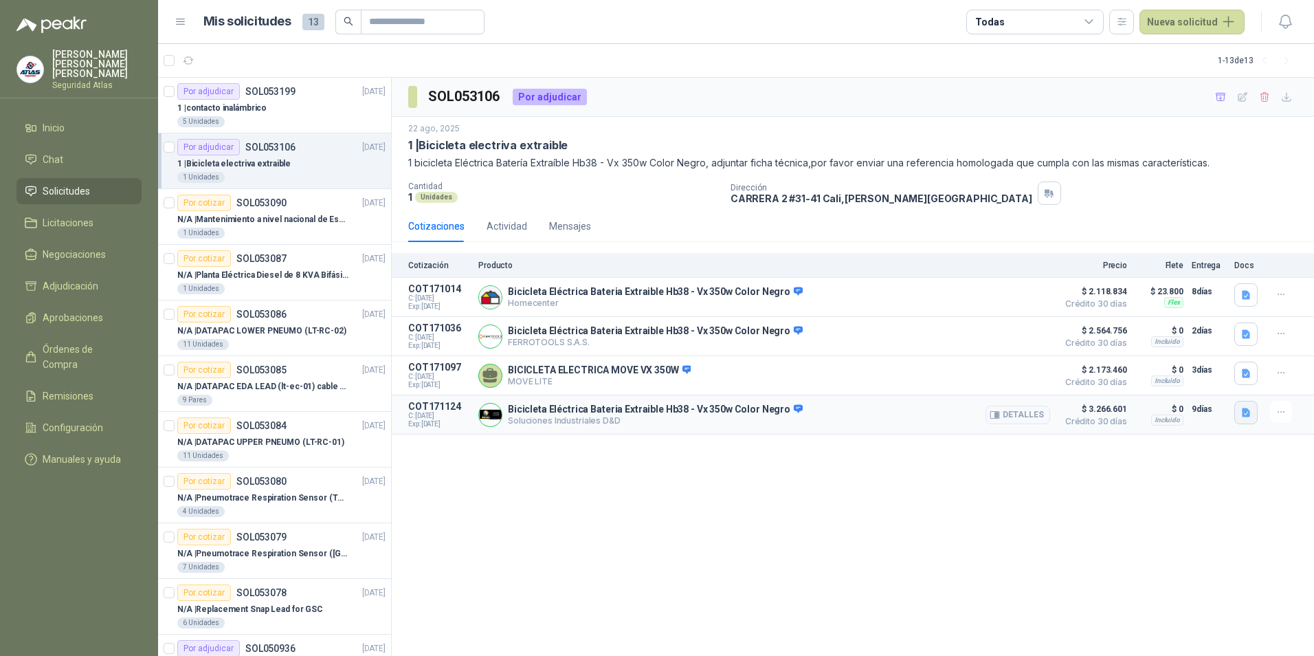
drag, startPoint x: 1250, startPoint y: 419, endPoint x: 1240, endPoint y: 411, distance: 12.8
click at [1250, 417] on icon "button" at bounding box center [1247, 413] width 12 height 12
click at [1160, 370] on button "imagen_2025-08-22_161414861.png" at bounding box center [1169, 370] width 160 height 14
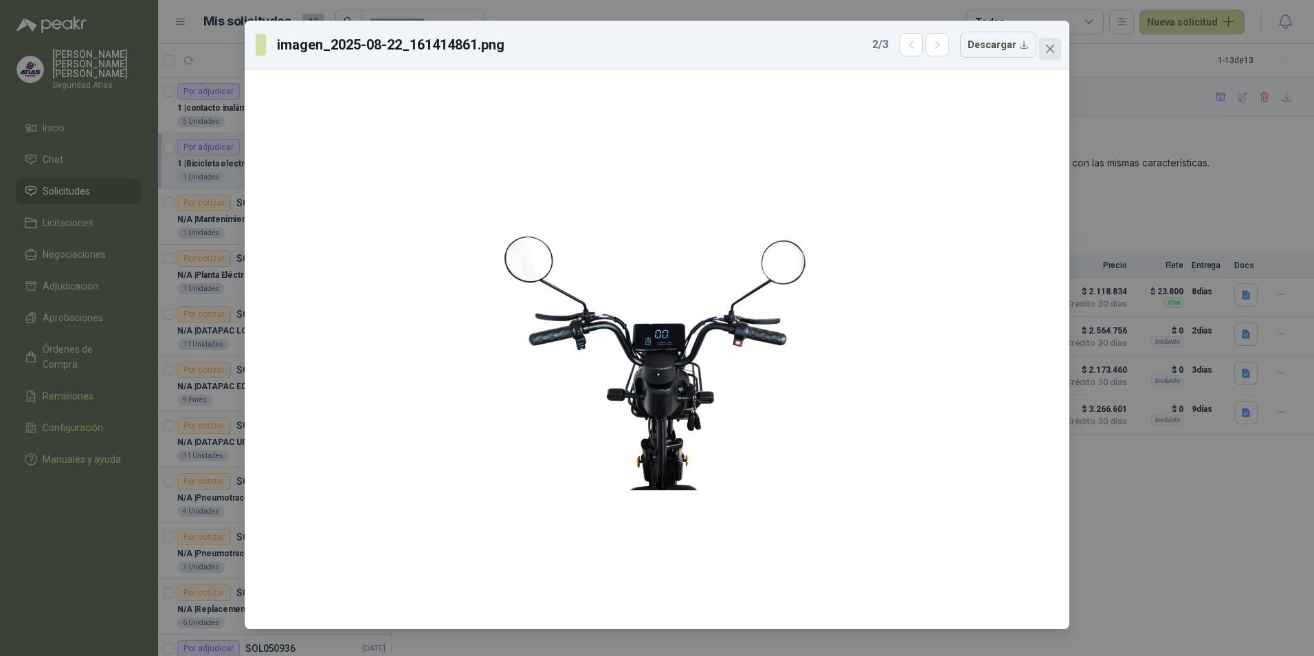
click at [1053, 49] on icon "close" at bounding box center [1050, 48] width 11 height 11
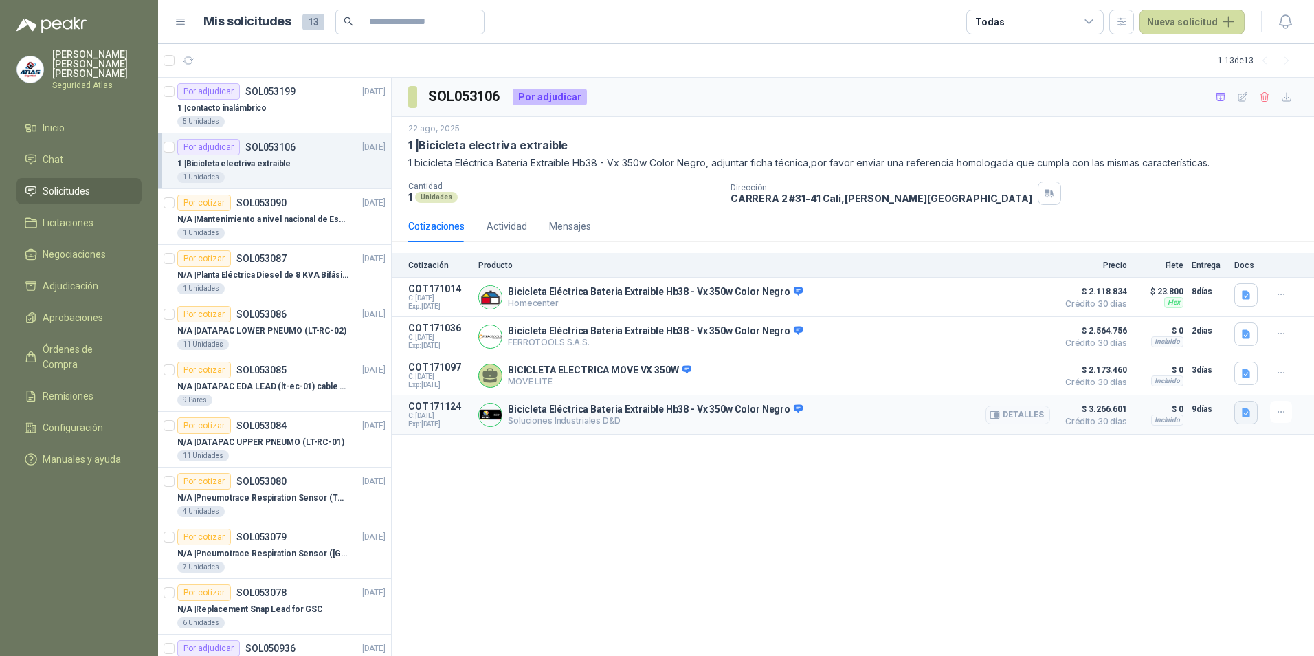
click at [1250, 417] on icon "button" at bounding box center [1247, 413] width 12 height 12
click at [1180, 386] on button "imagen_2025-08-22_161436656.png" at bounding box center [1169, 384] width 160 height 14
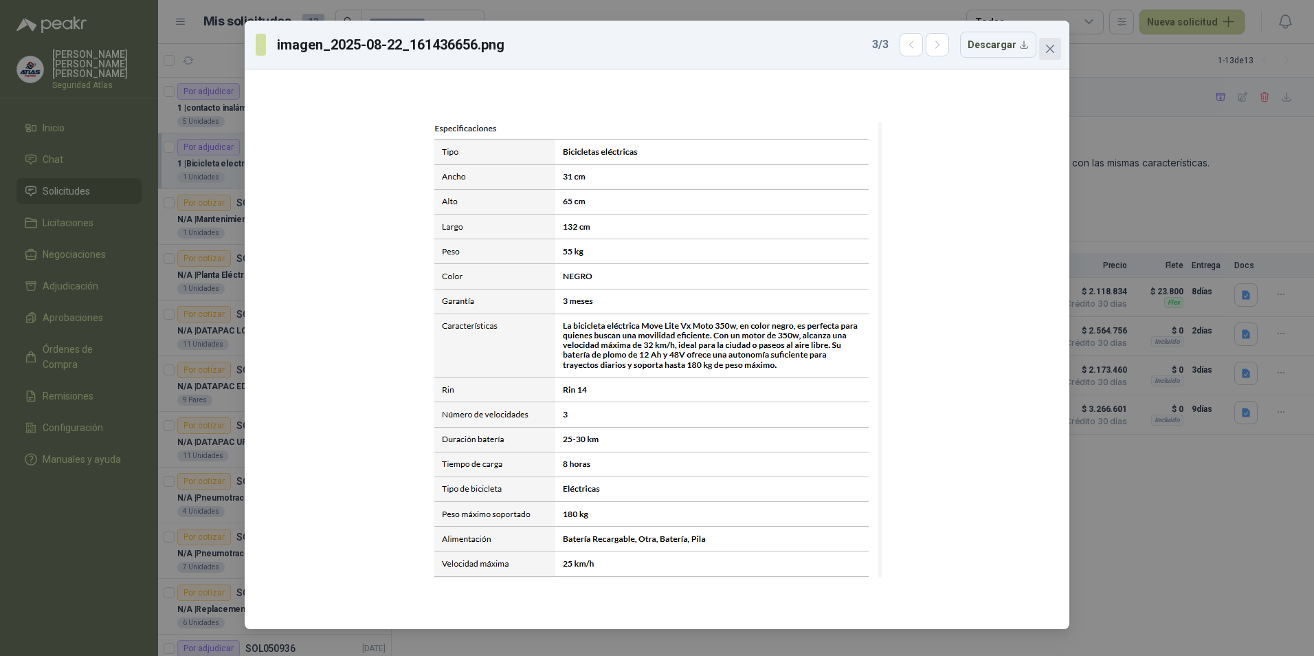
click at [1047, 47] on icon "close" at bounding box center [1050, 48] width 11 height 11
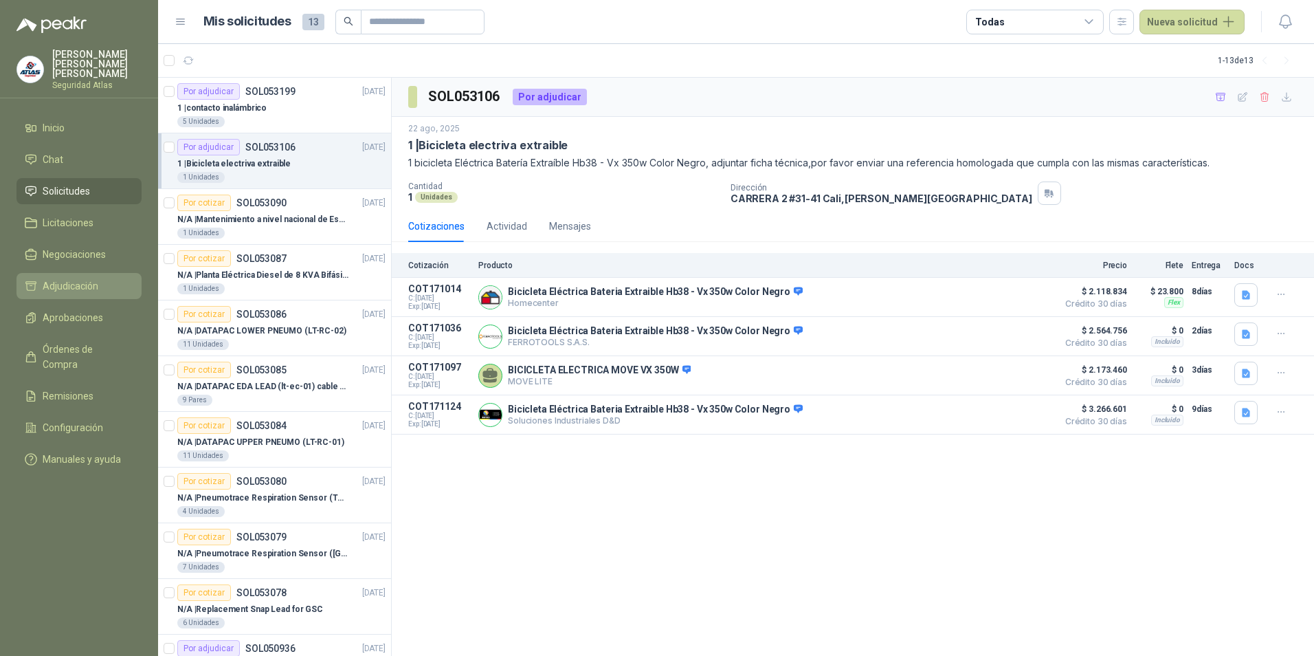
click at [69, 280] on span "Adjudicación" at bounding box center [71, 285] width 56 height 15
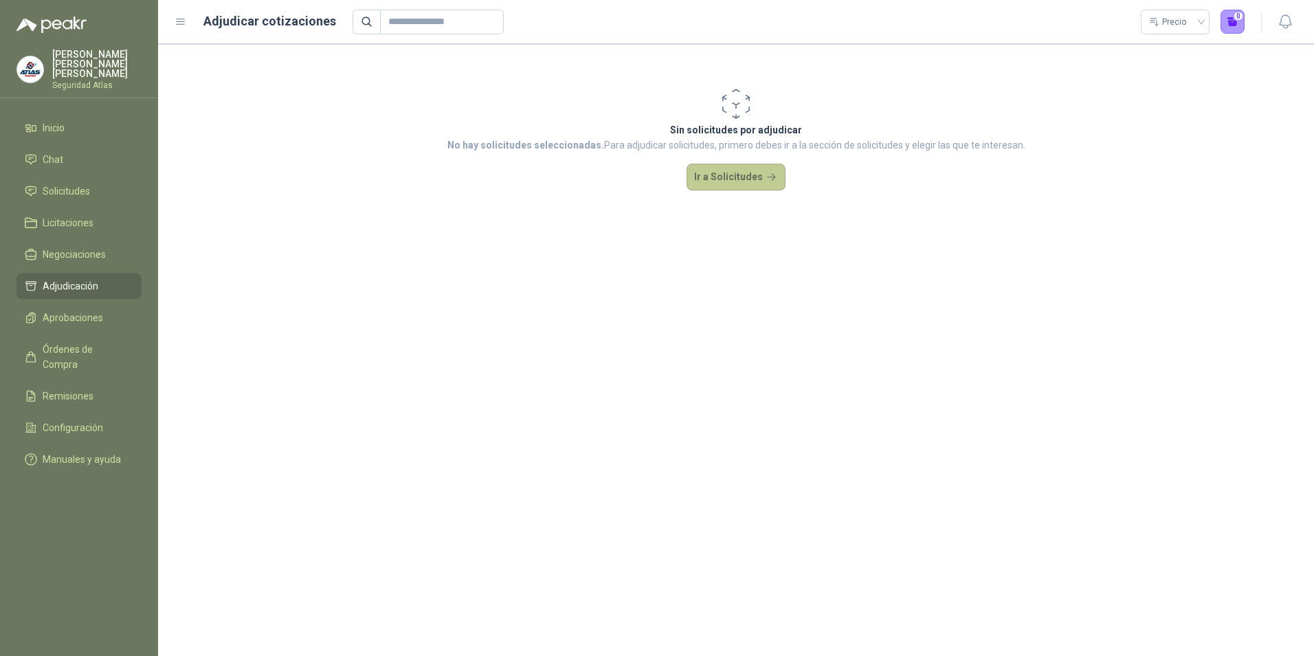
click at [740, 170] on button "Ir a Solicitudes" at bounding box center [736, 177] width 99 height 27
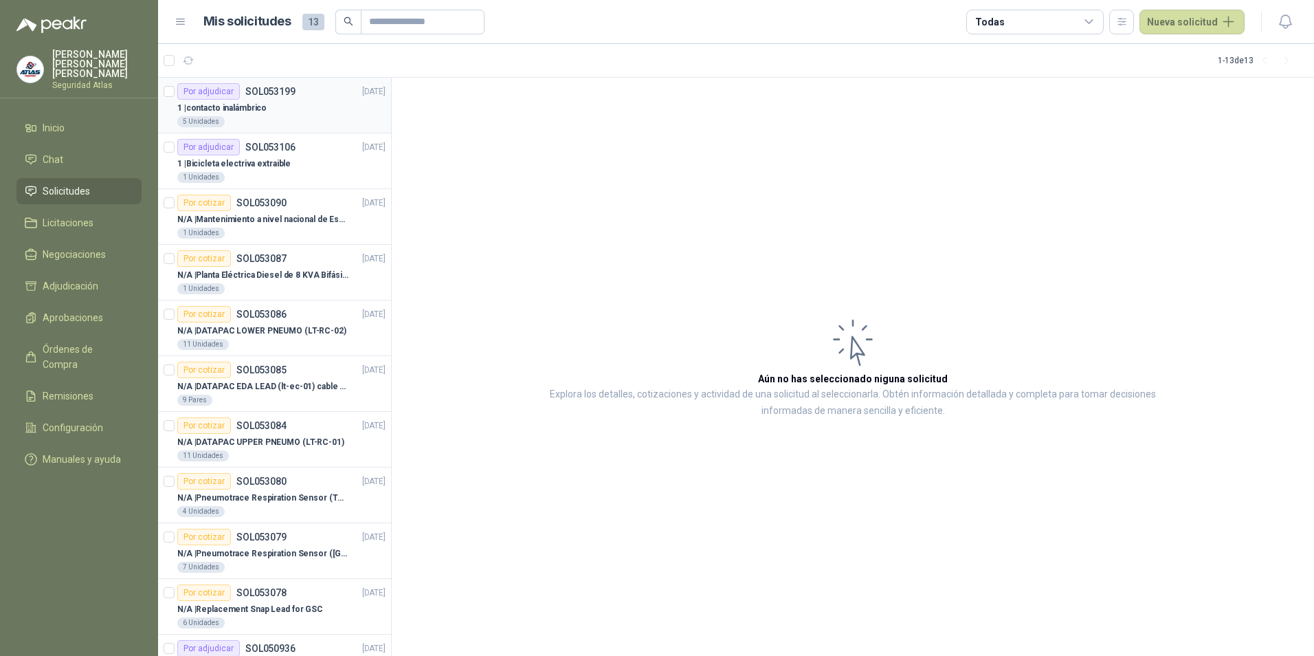
click at [260, 94] on p "SOL053199" at bounding box center [270, 92] width 50 height 10
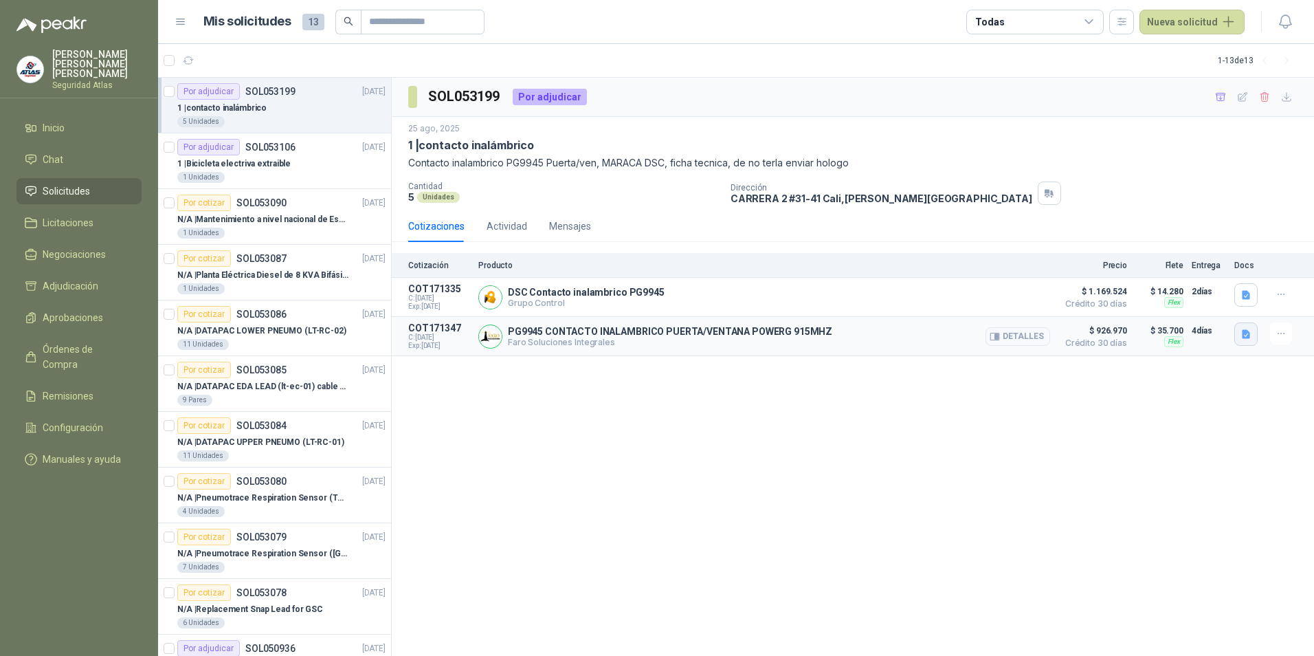
click at [1252, 337] on button "button" at bounding box center [1246, 333] width 23 height 23
click at [1155, 302] on button "PowerG-Door-Window-PG9945-w-Auxiliary-Input-Datasheet.pdf" at bounding box center [1112, 305] width 273 height 14
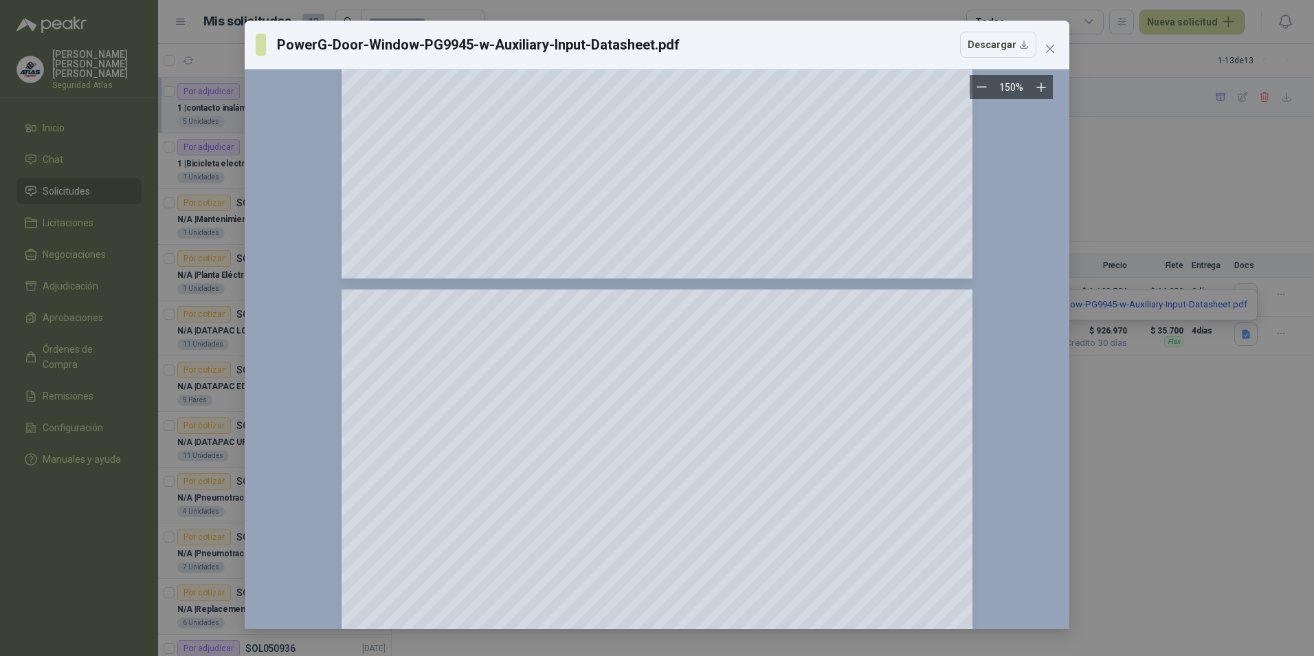
scroll to position [962, 0]
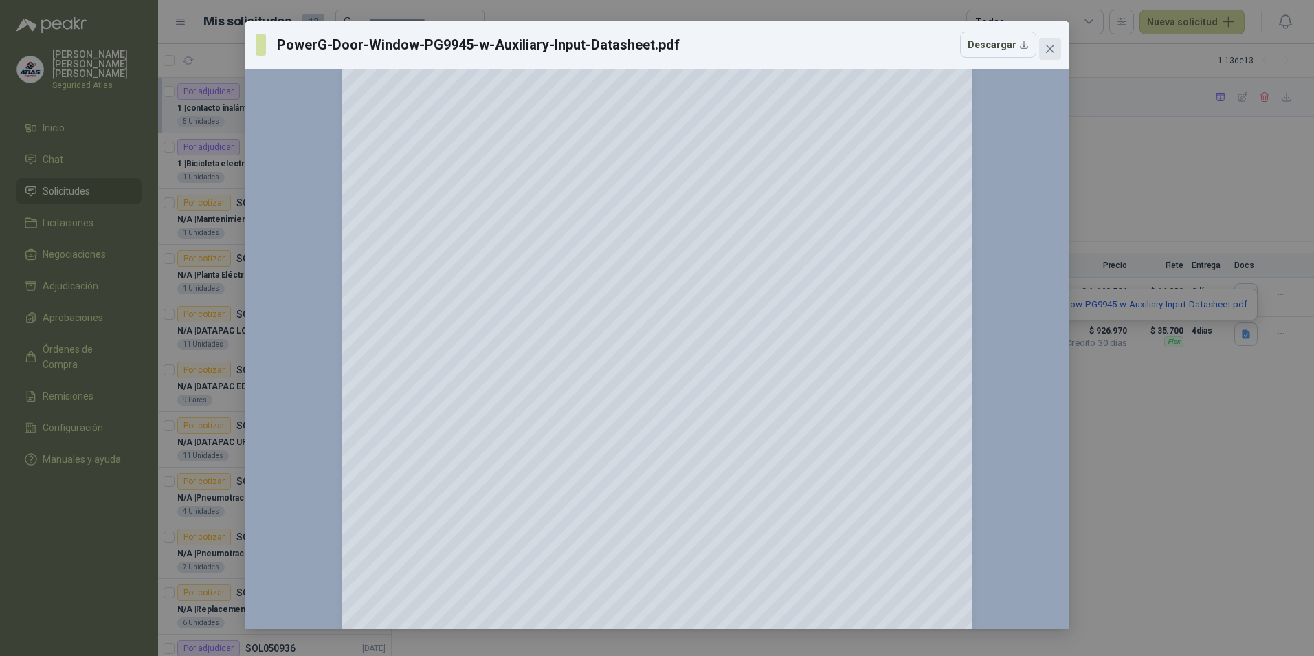
click at [1052, 54] on icon "close" at bounding box center [1050, 48] width 11 height 11
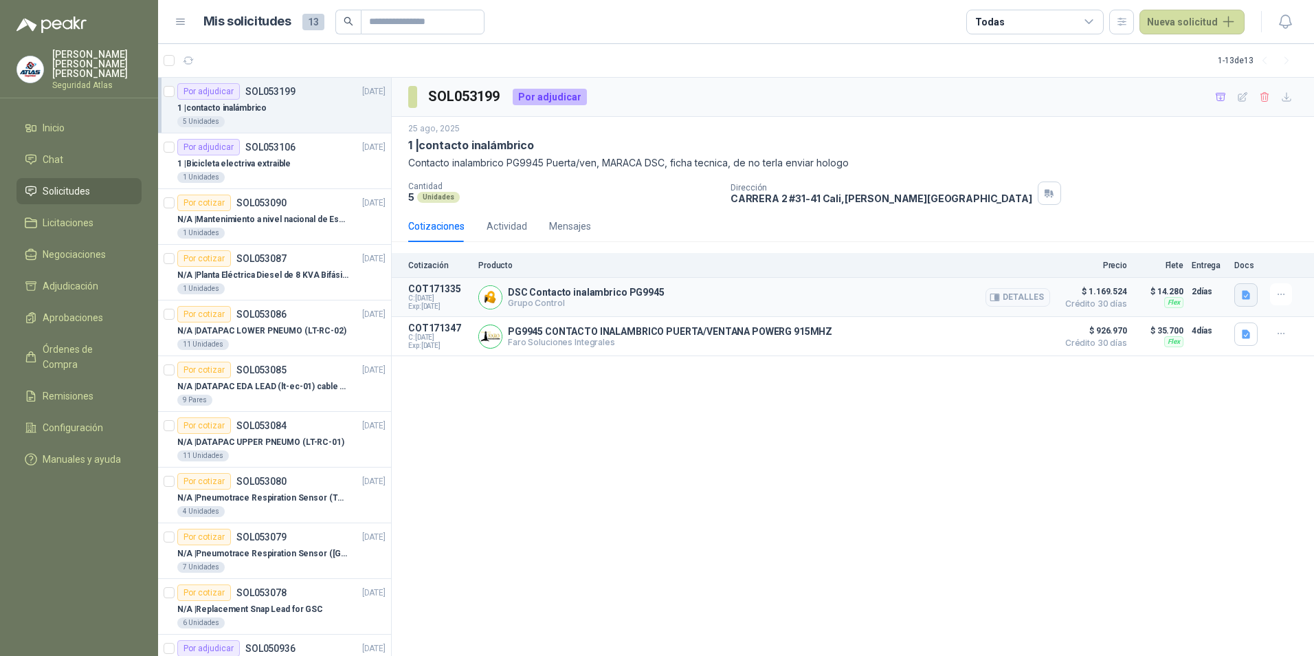
click at [1247, 291] on icon "button" at bounding box center [1246, 294] width 8 height 9
click at [1149, 263] on button "PowerG-Door-Window-PG9945-w-Auxiliary-Input-Datasheet.pdf" at bounding box center [1112, 265] width 273 height 14
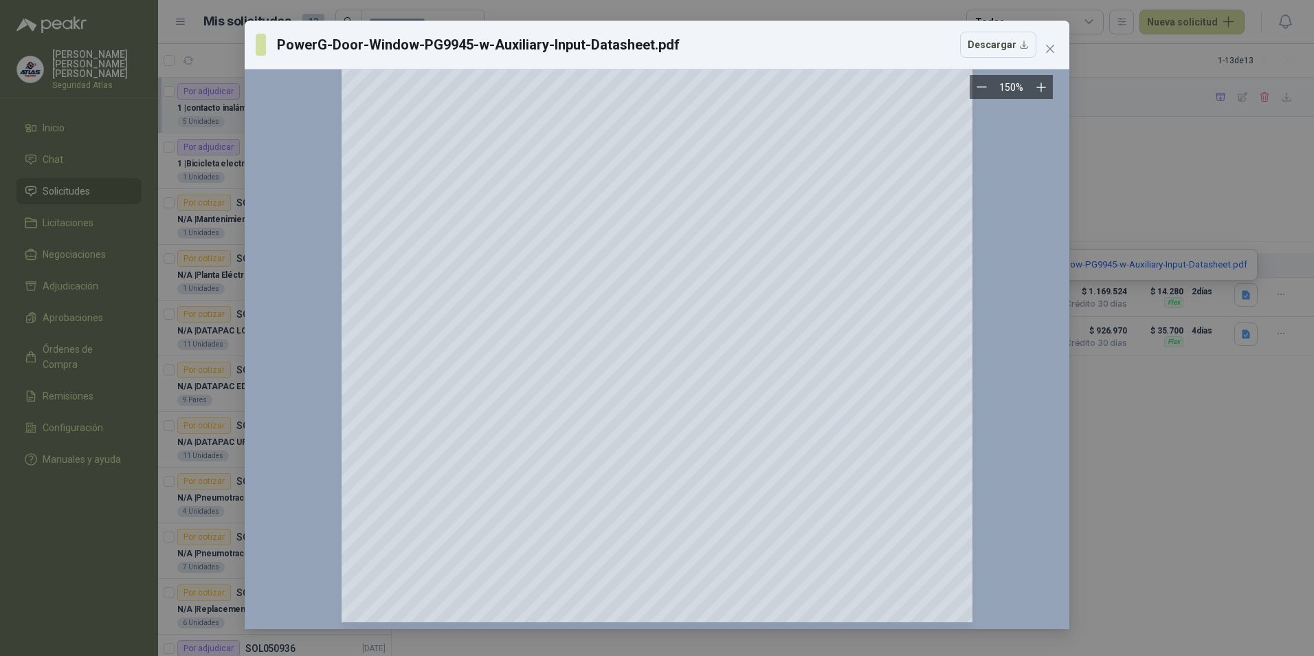
scroll to position [0, 0]
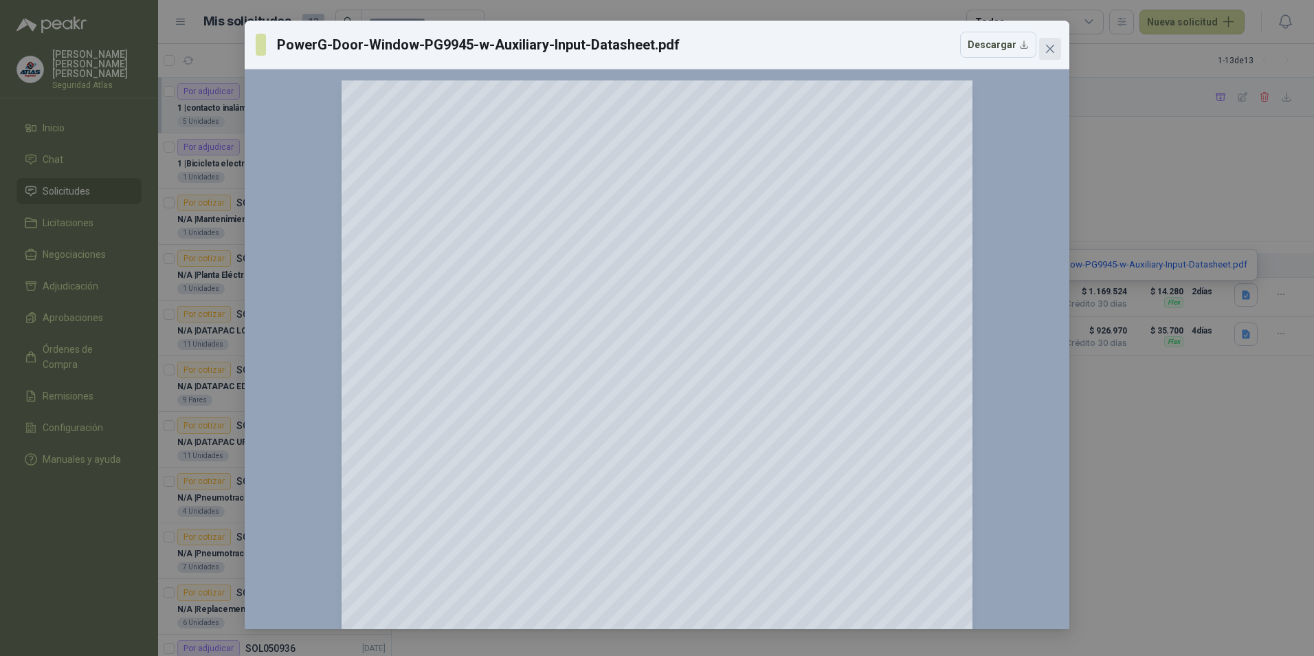
click at [1051, 49] on icon "close" at bounding box center [1050, 49] width 8 height 8
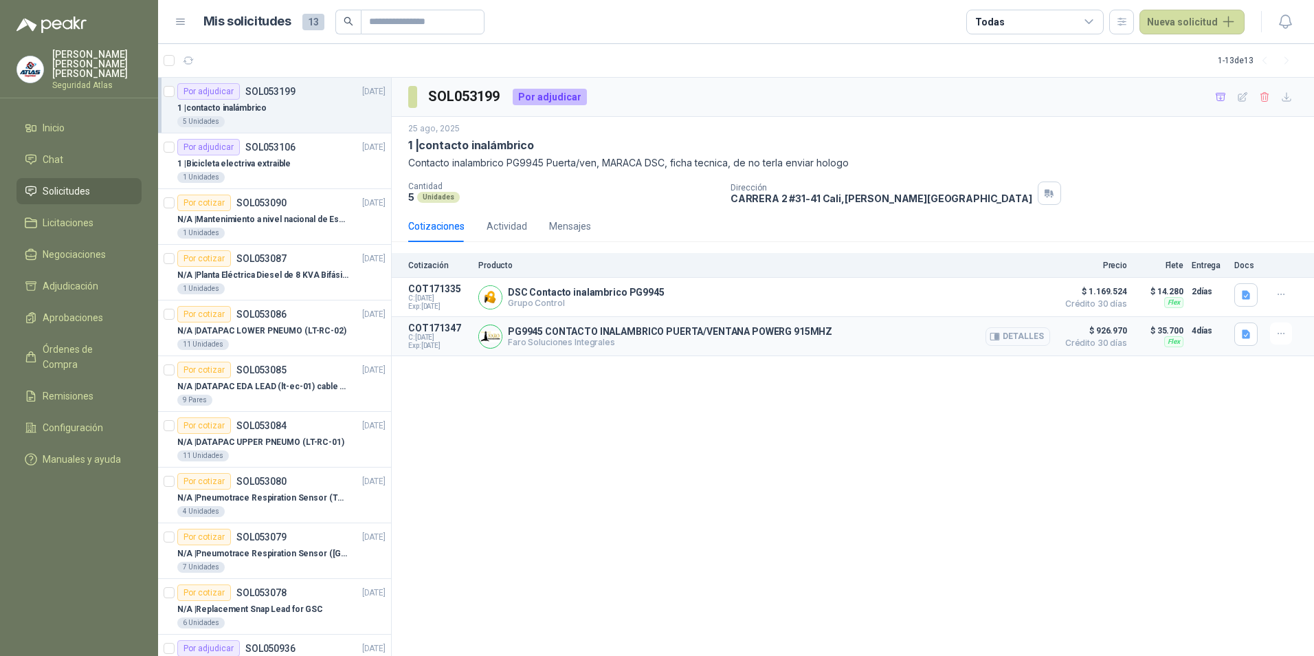
click at [1005, 340] on button "Detalles" at bounding box center [1018, 336] width 65 height 19
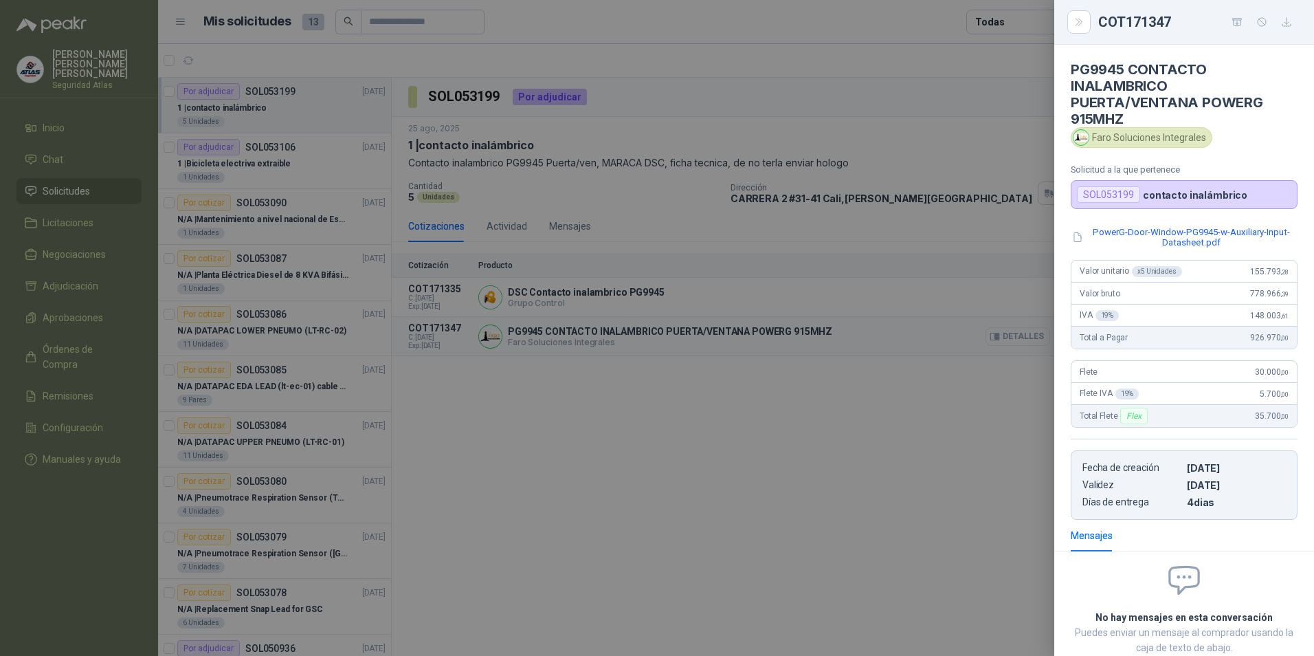
scroll to position [87, 0]
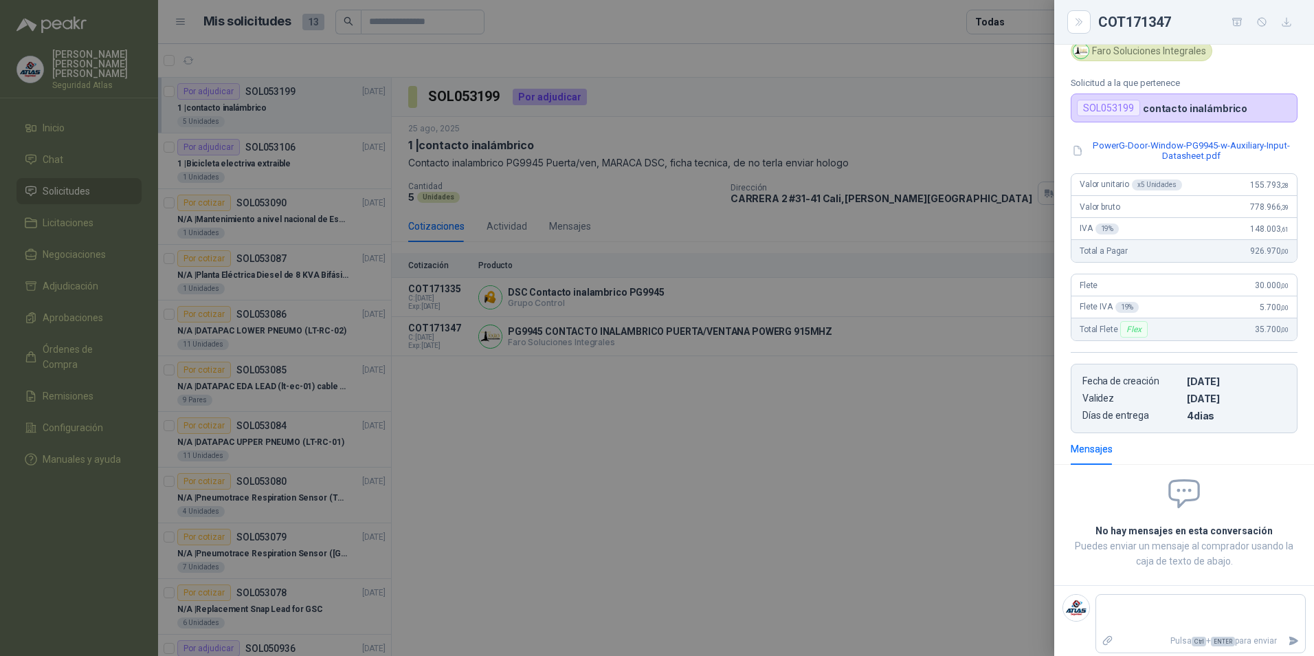
drag, startPoint x: 941, startPoint y: 472, endPoint x: 948, endPoint y: 460, distance: 13.6
click at [941, 470] on div at bounding box center [657, 328] width 1314 height 656
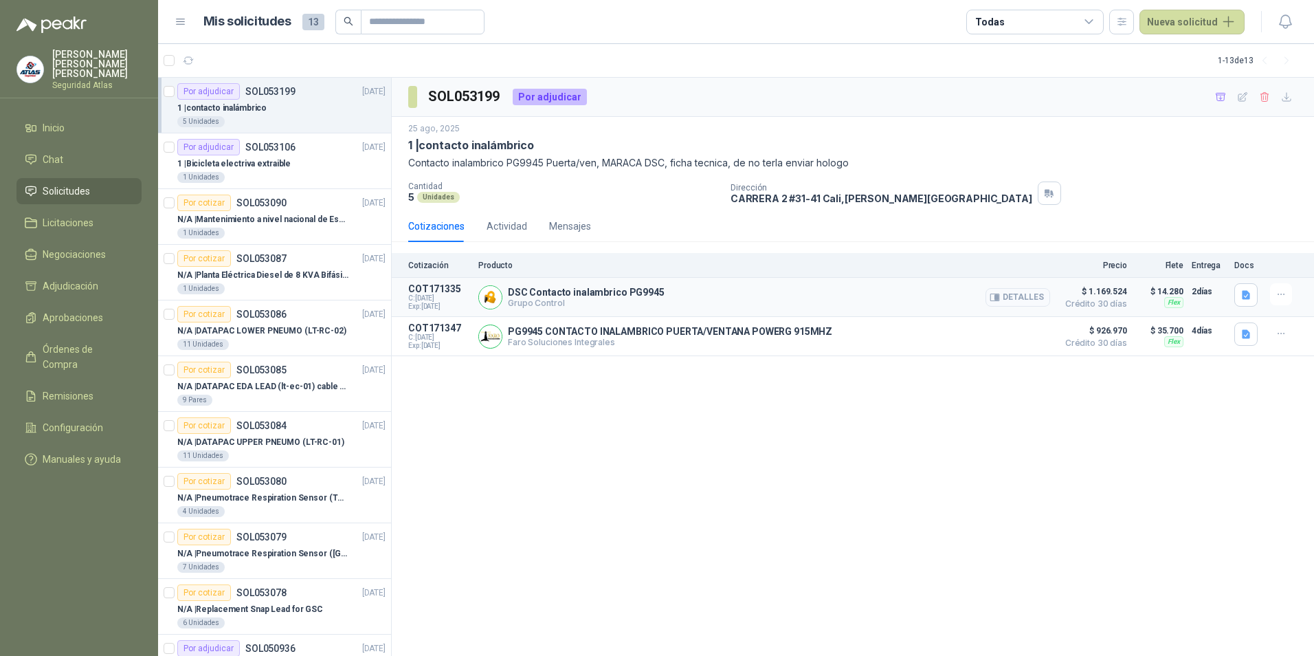
click at [1023, 298] on button "Detalles" at bounding box center [1018, 297] width 65 height 19
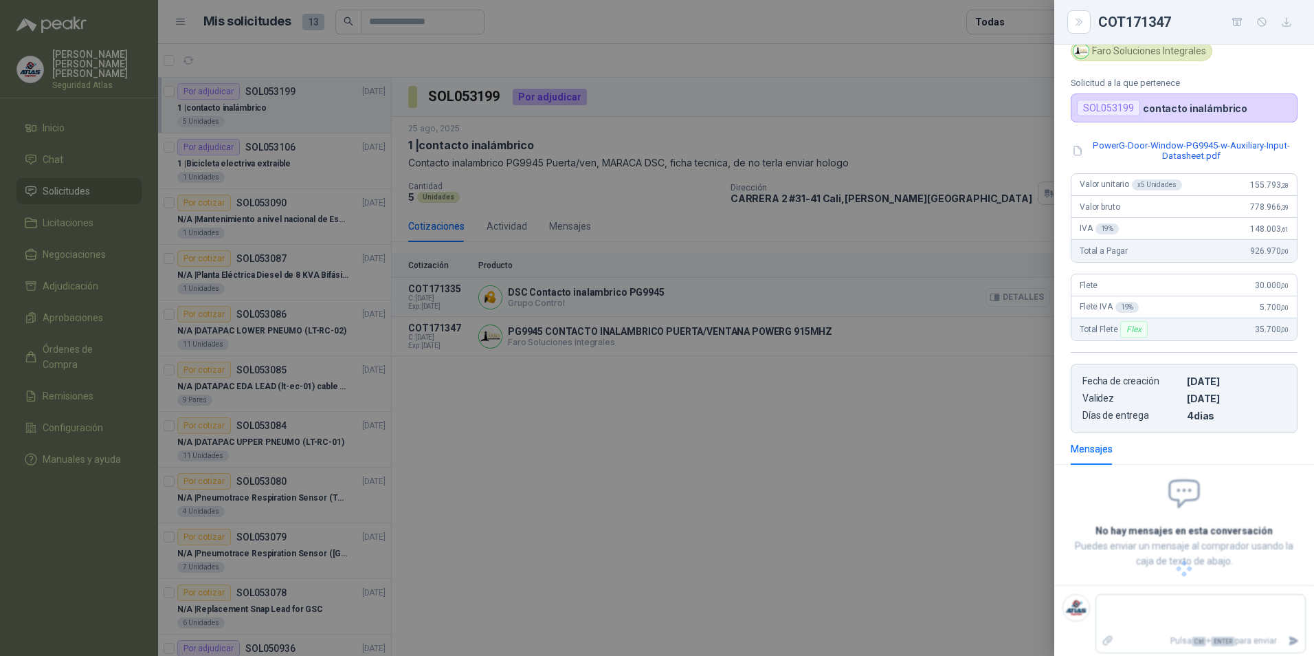
scroll to position [54, 0]
click at [725, 472] on div at bounding box center [657, 328] width 1314 height 656
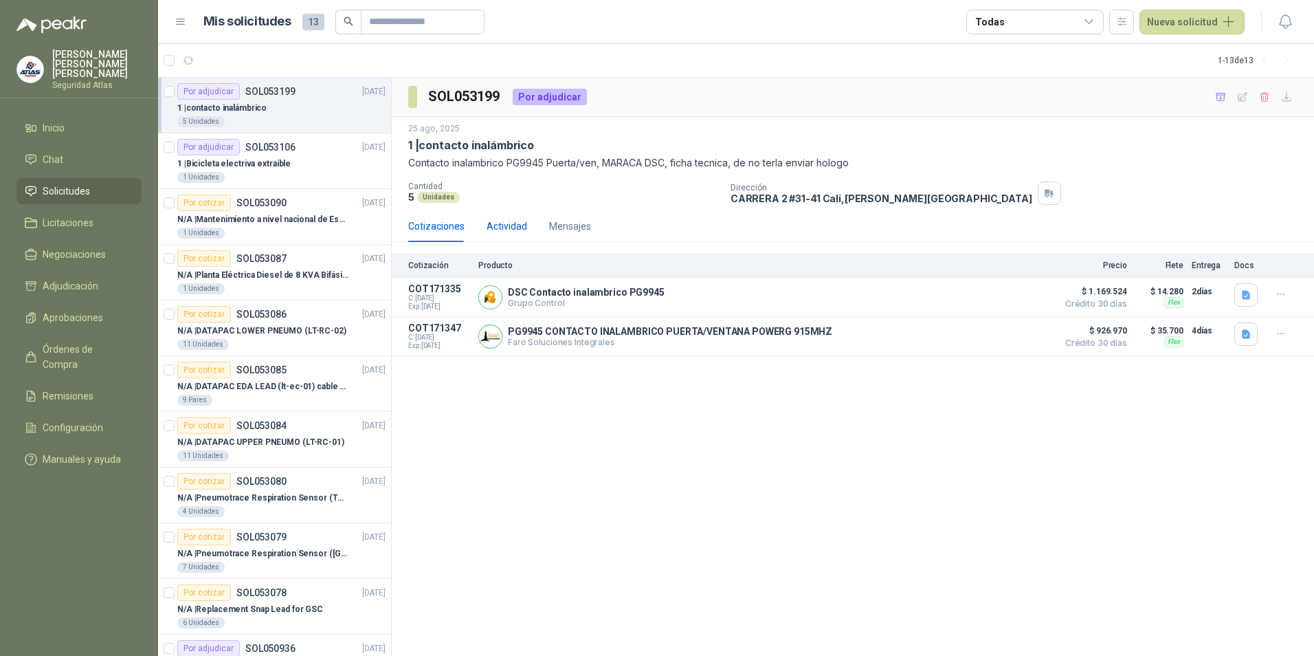
click at [509, 225] on div "Actividad" at bounding box center [507, 226] width 41 height 15
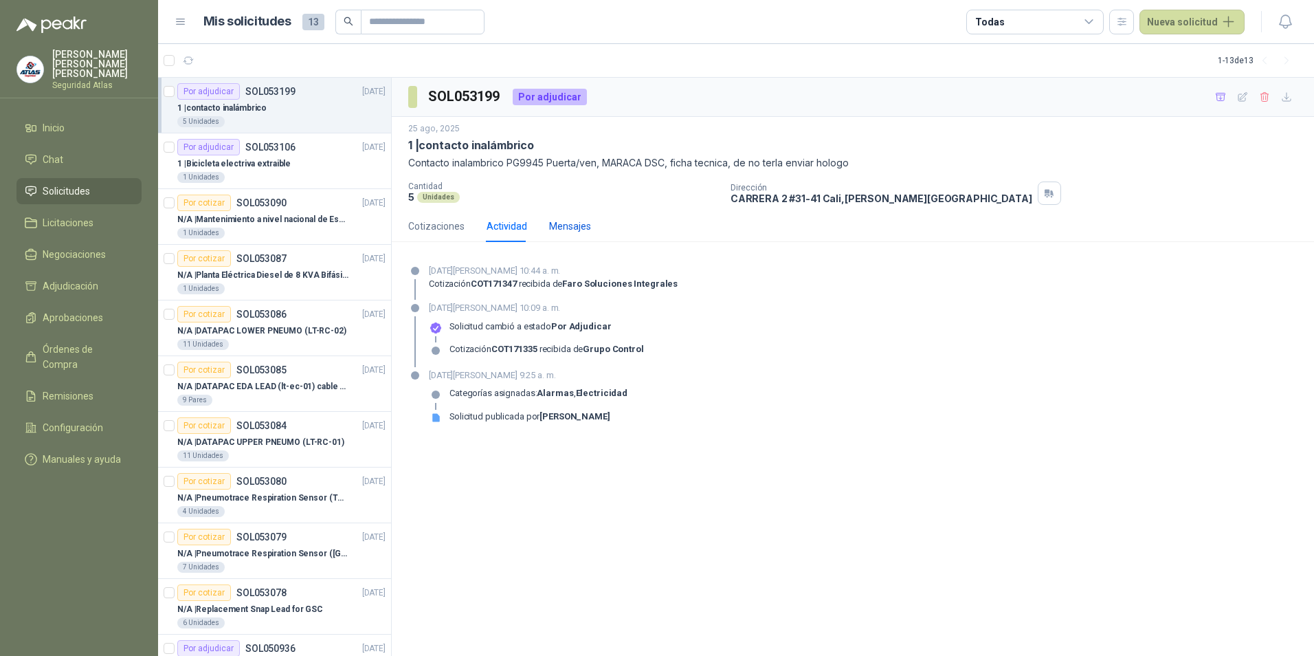
click at [553, 225] on div "Mensajes" at bounding box center [570, 226] width 42 height 15
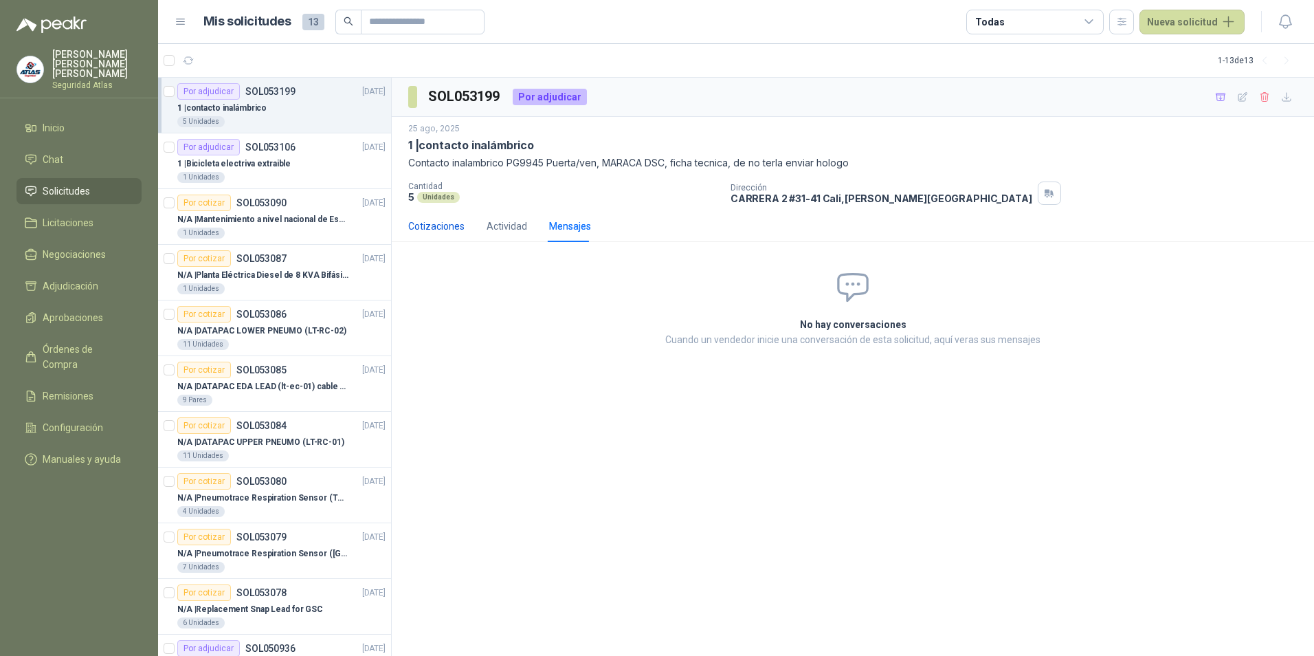
click at [446, 230] on div "Cotizaciones" at bounding box center [436, 226] width 56 height 15
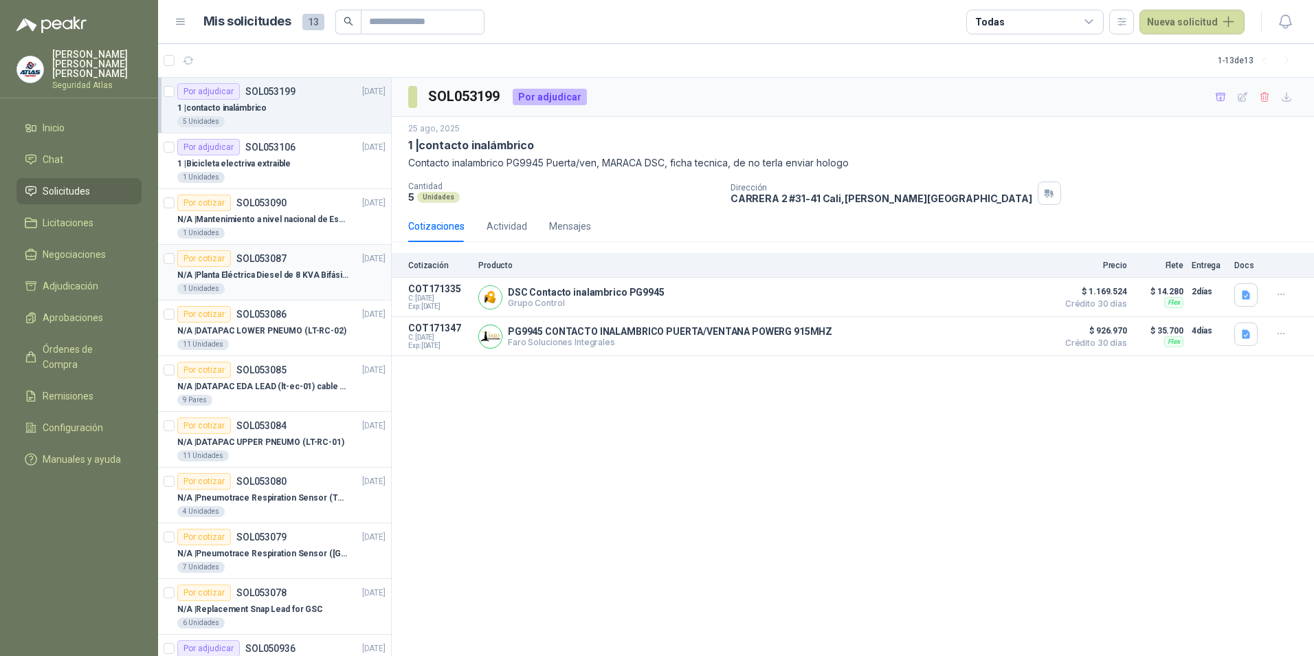
click at [265, 276] on p "N/A | Planta Eléctrica Diesel de 8 KVA Bifásica" at bounding box center [262, 275] width 171 height 13
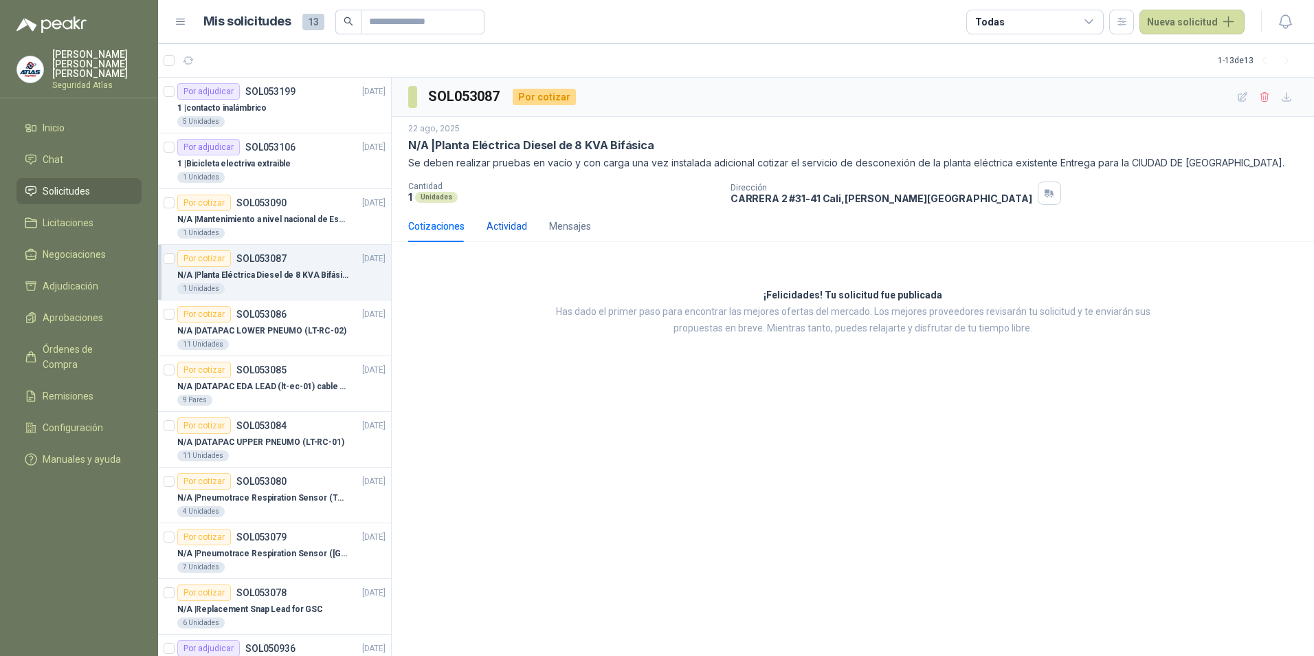
click at [508, 226] on div "Actividad" at bounding box center [507, 226] width 41 height 15
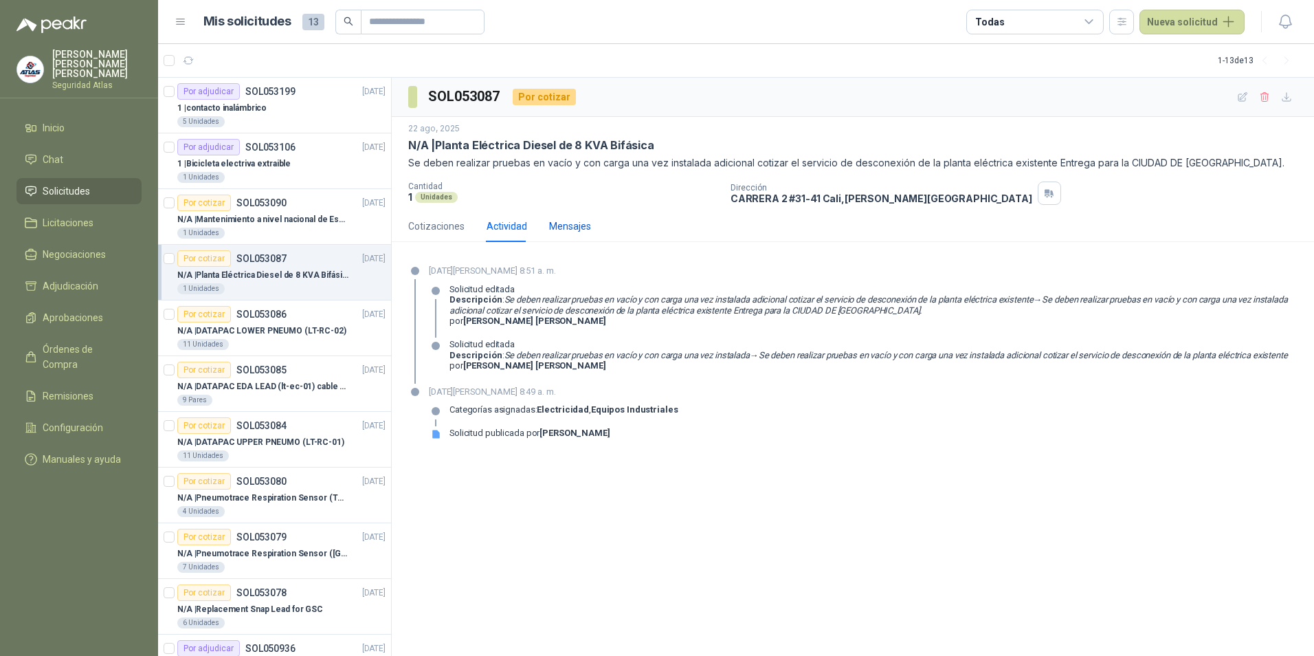
click at [557, 223] on div "Mensajes" at bounding box center [570, 226] width 42 height 15
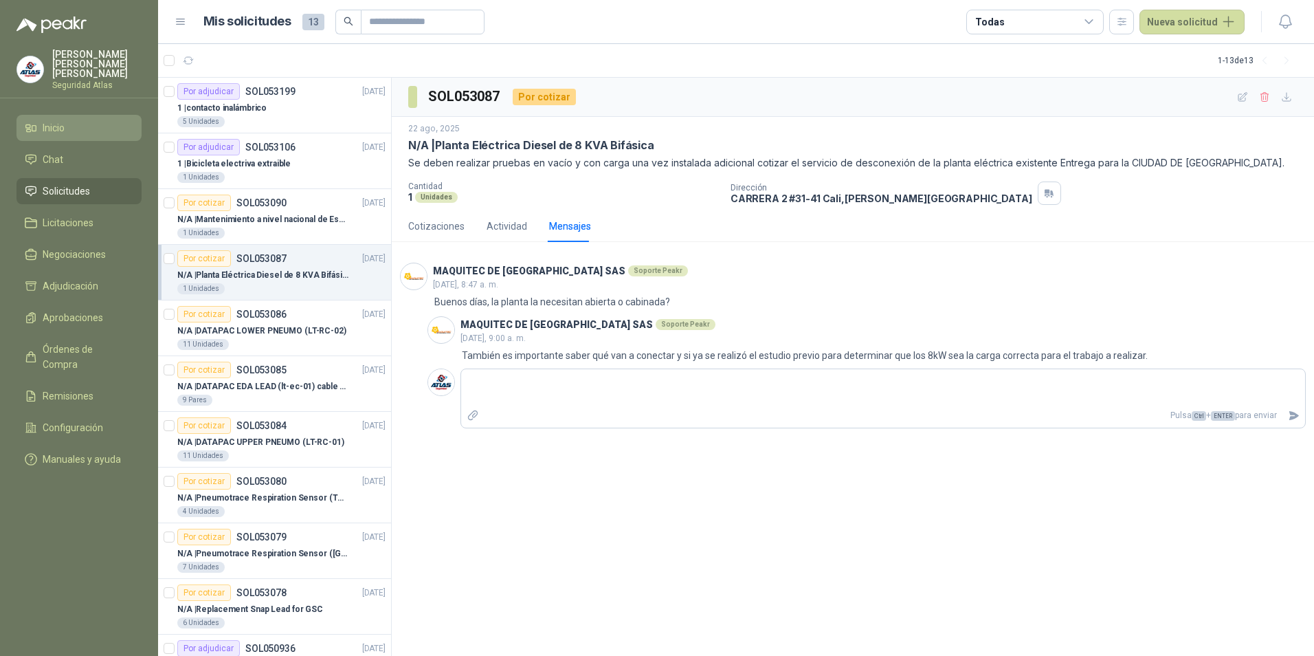
click at [43, 120] on span "Inicio" at bounding box center [54, 127] width 22 height 15
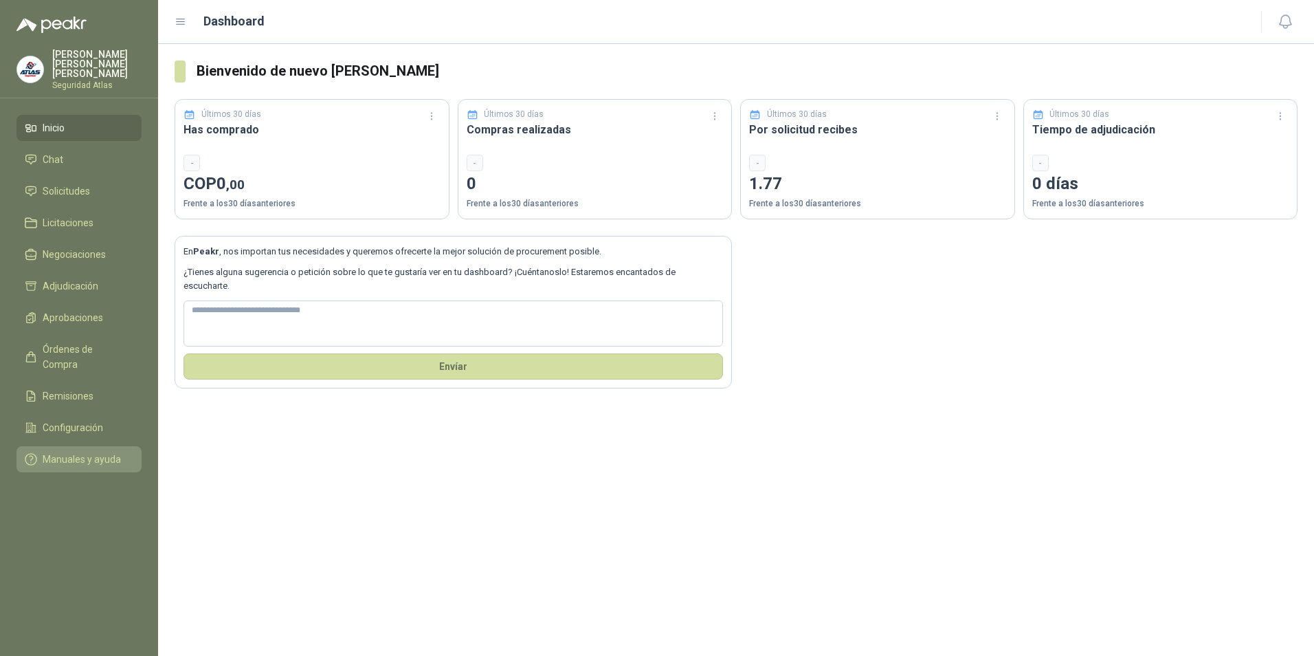
click at [53, 452] on span "Manuales y ayuda" at bounding box center [82, 459] width 78 height 15
